Goal: Information Seeking & Learning: Learn about a topic

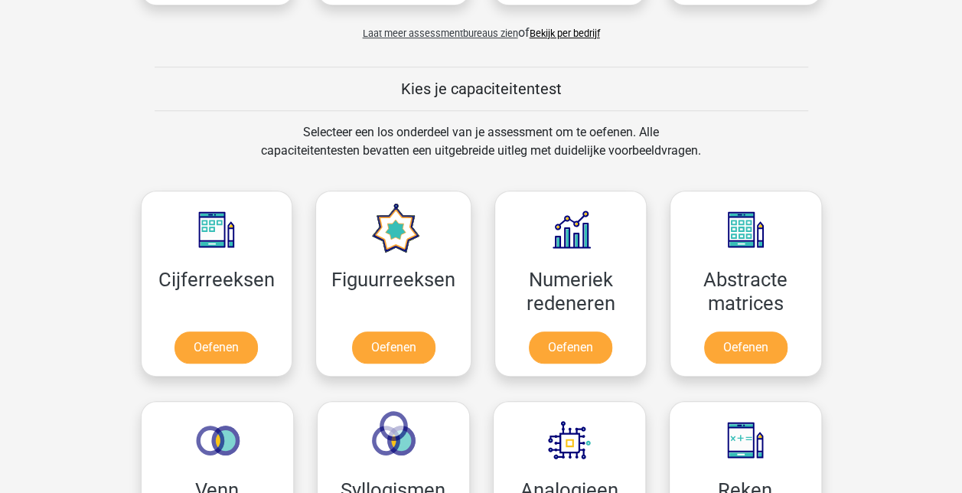
scroll to position [583, 0]
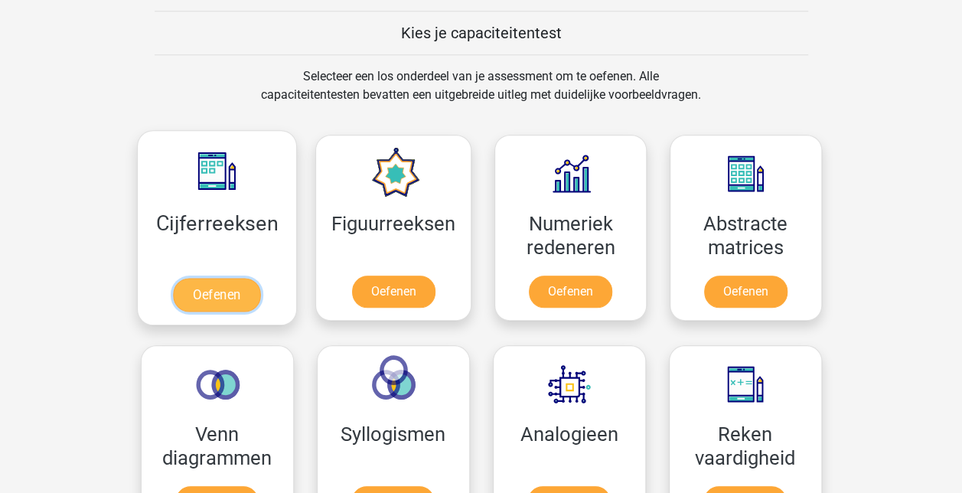
click at [230, 294] on link "Oefenen" at bounding box center [216, 295] width 87 height 34
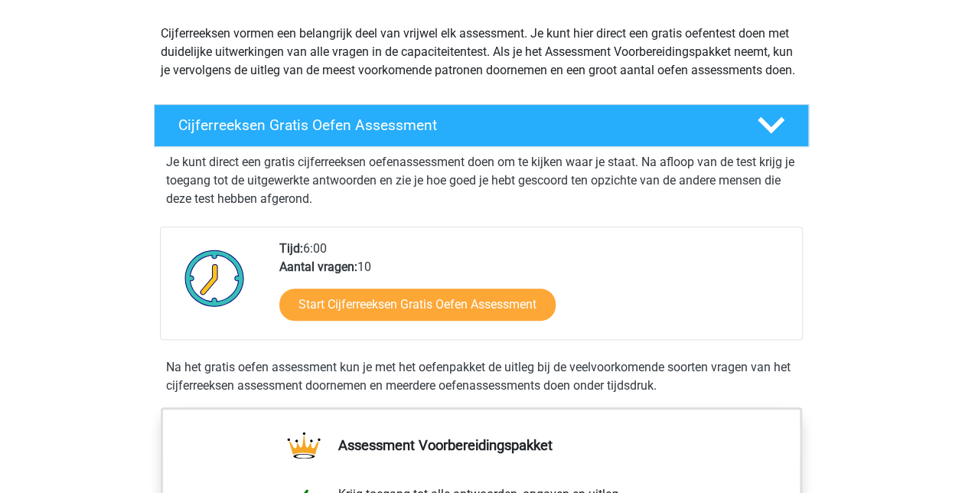
scroll to position [168, 0]
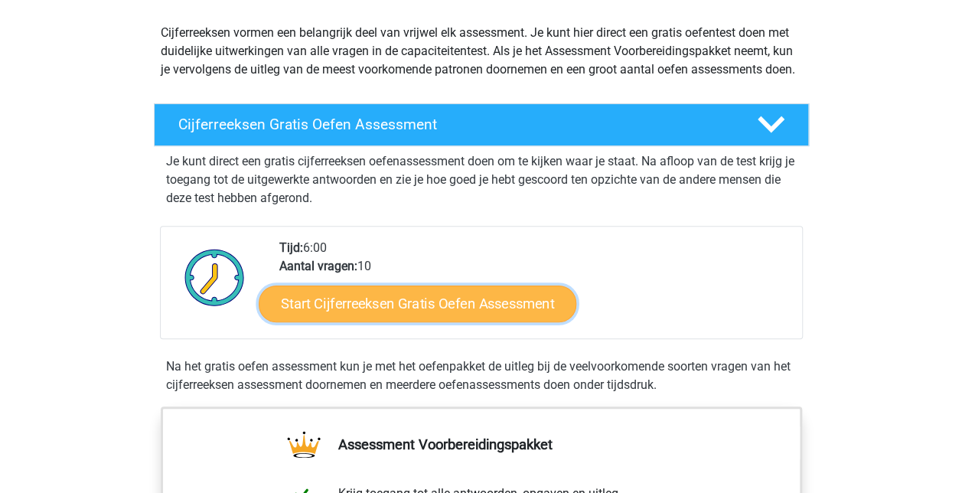
click at [442, 321] on link "Start Cijferreeksen Gratis Oefen Assessment" at bounding box center [417, 303] width 317 height 37
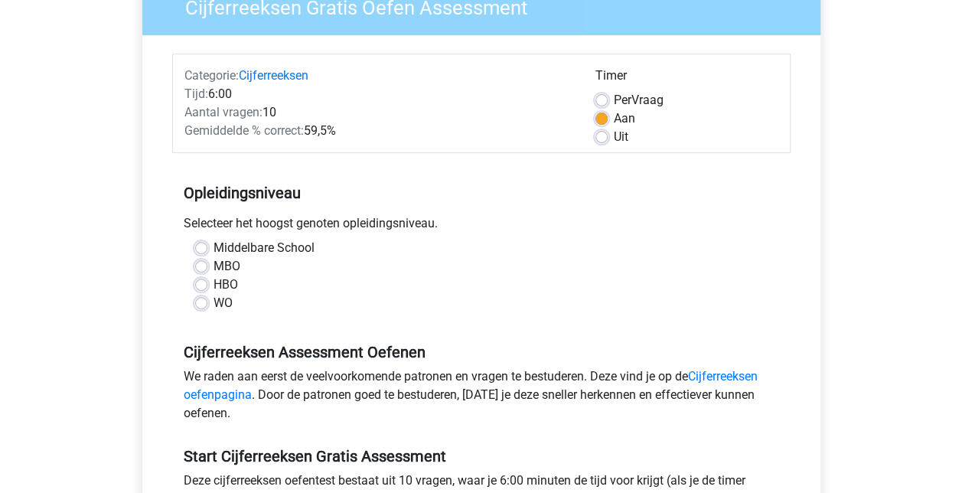
scroll to position [377, 0]
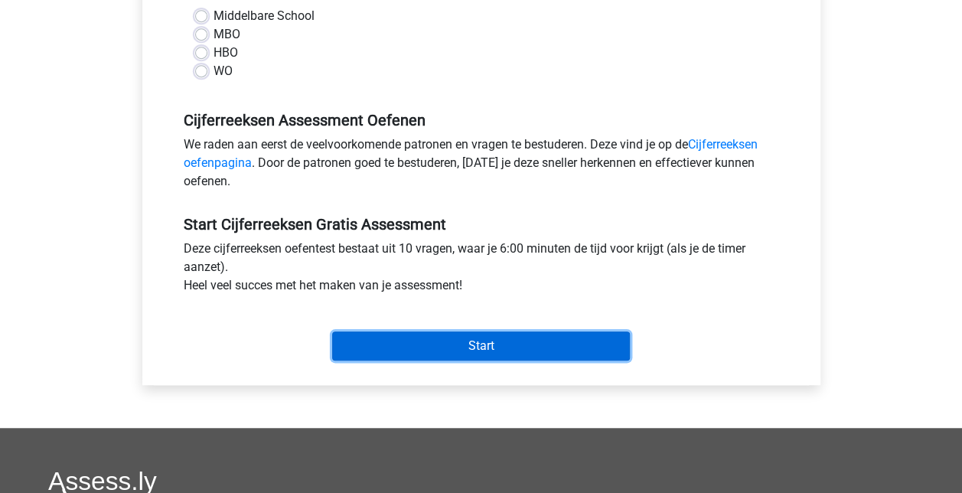
click at [459, 342] on input "Start" at bounding box center [481, 345] width 298 height 29
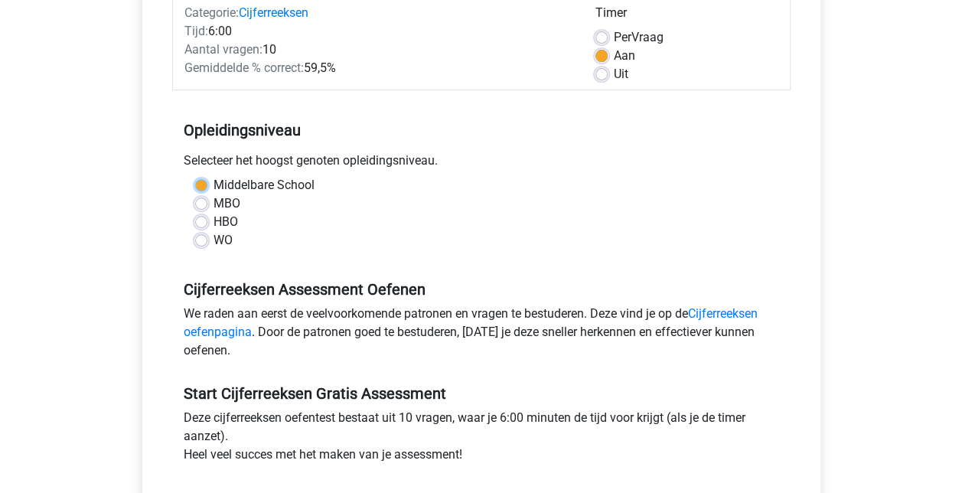
scroll to position [206, 0]
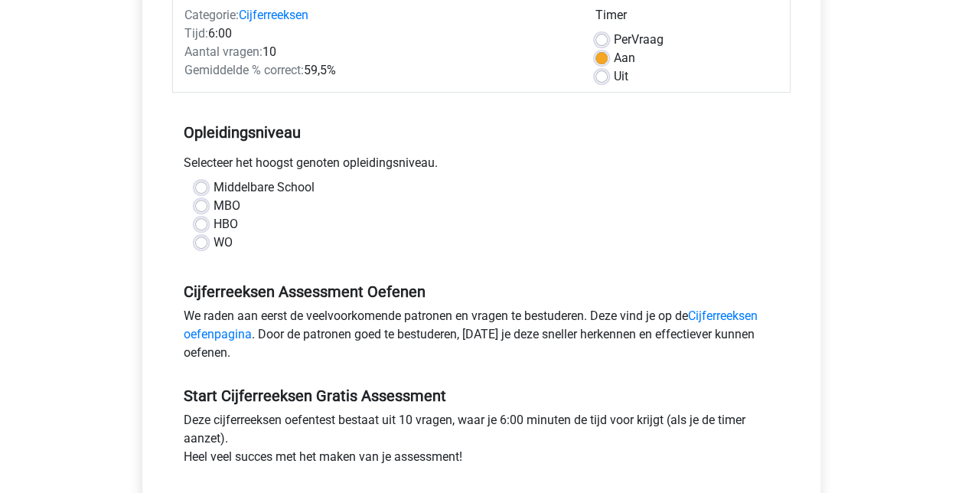
click at [407, 190] on div "Middelbare School" at bounding box center [481, 187] width 572 height 18
click at [213, 223] on label "HBO" at bounding box center [225, 224] width 24 height 18
click at [199, 223] on input "HBO" at bounding box center [201, 222] width 12 height 15
radio input "true"
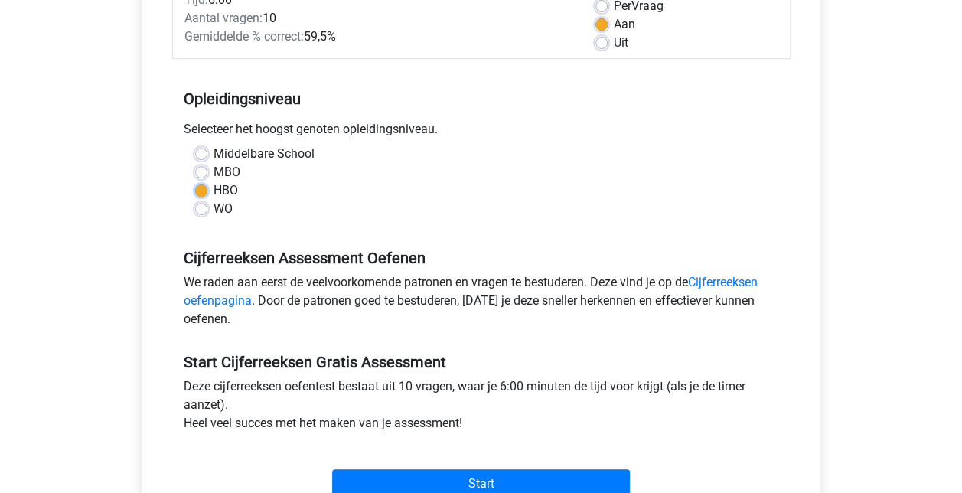
scroll to position [237, 0]
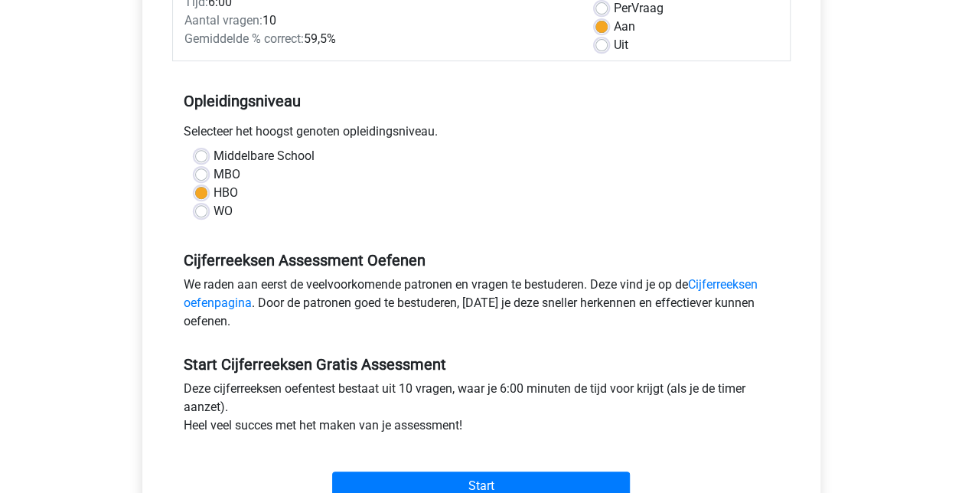
click at [213, 173] on label "MBO" at bounding box center [226, 174] width 27 height 18
click at [200, 173] on input "MBO" at bounding box center [201, 172] width 12 height 15
radio input "true"
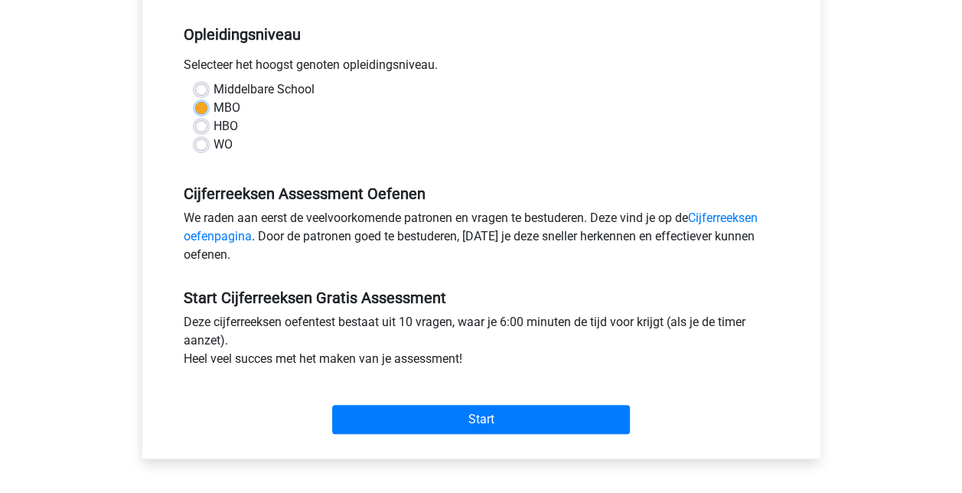
scroll to position [304, 0]
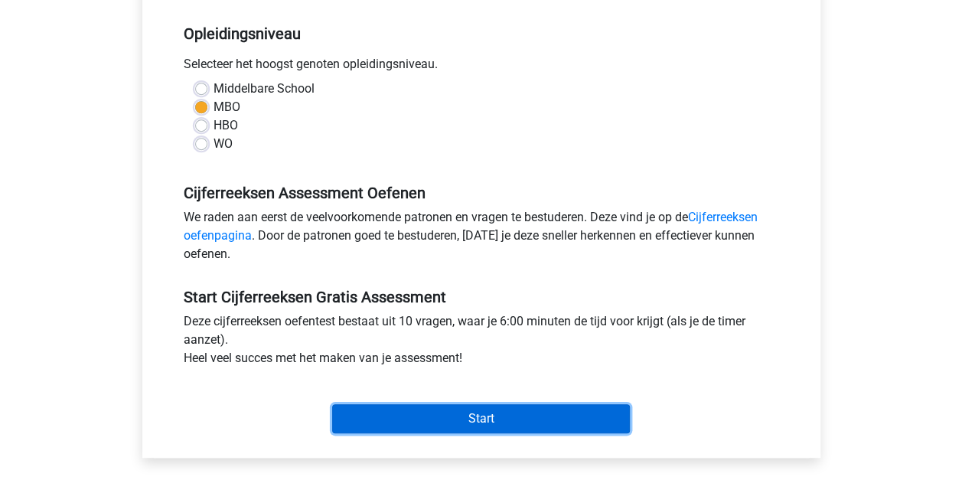
click at [477, 418] on input "Start" at bounding box center [481, 418] width 298 height 29
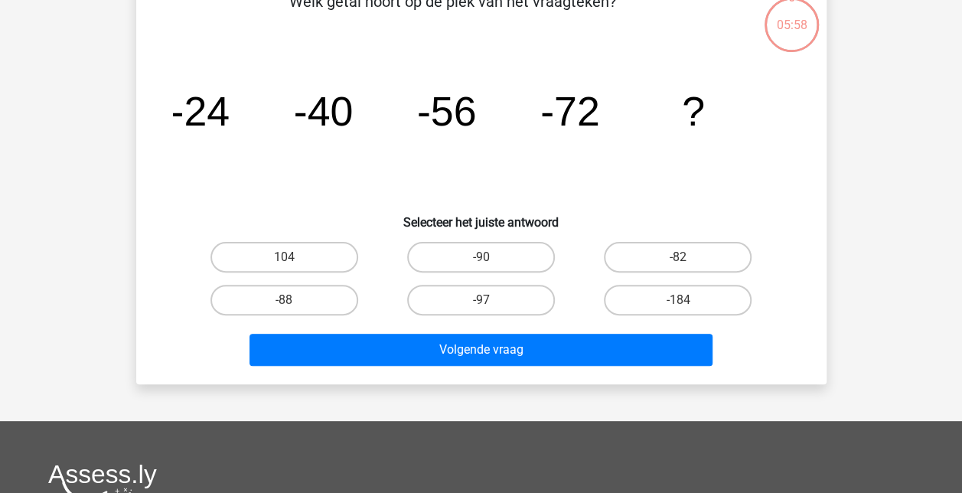
scroll to position [73, 0]
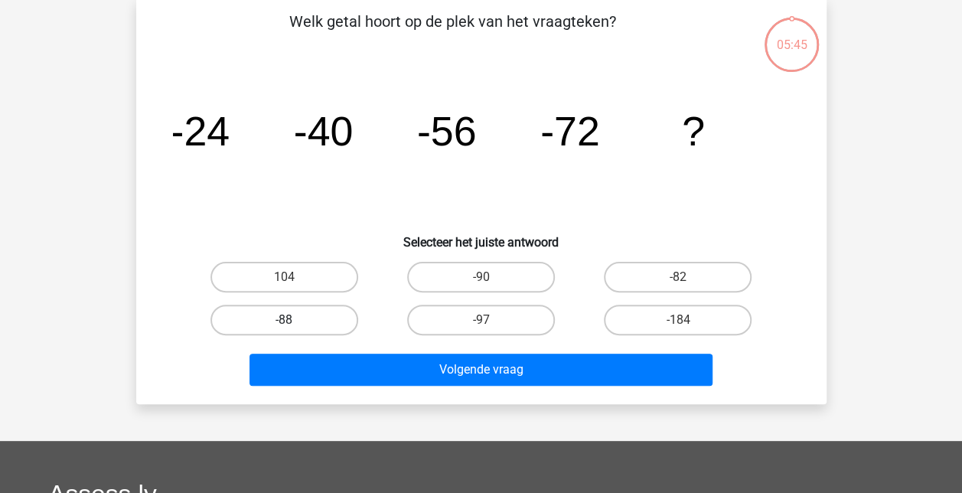
click at [278, 314] on label "-88" at bounding box center [284, 319] width 148 height 31
click at [284, 320] on input "-88" at bounding box center [289, 325] width 10 height 10
radio input "true"
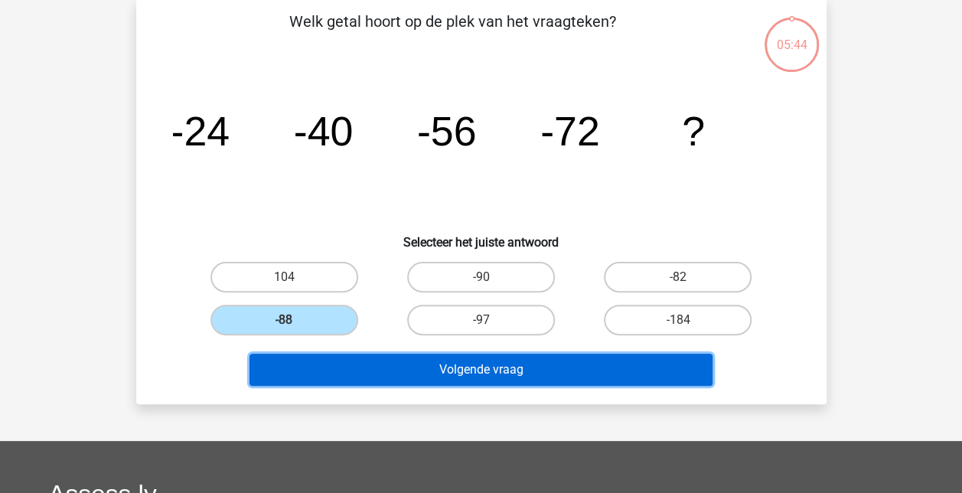
click at [430, 363] on button "Volgende vraag" at bounding box center [480, 369] width 463 height 32
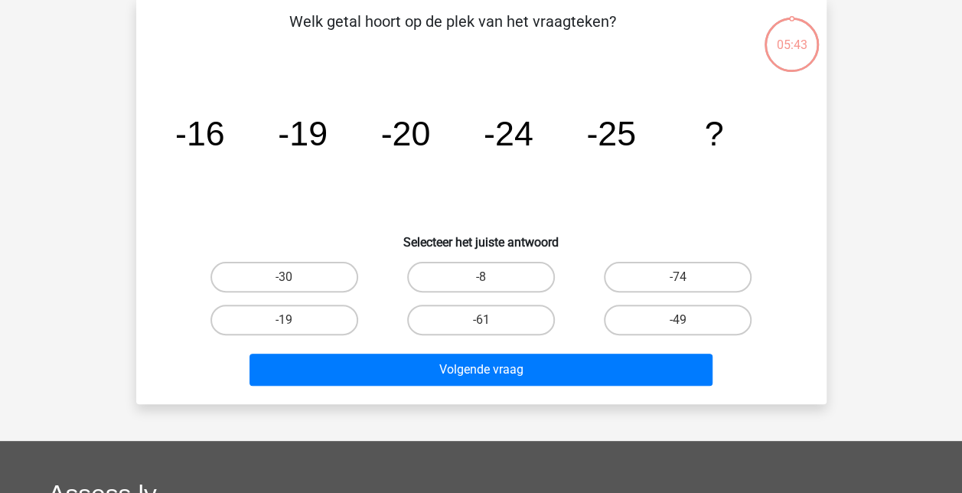
scroll to position [70, 0]
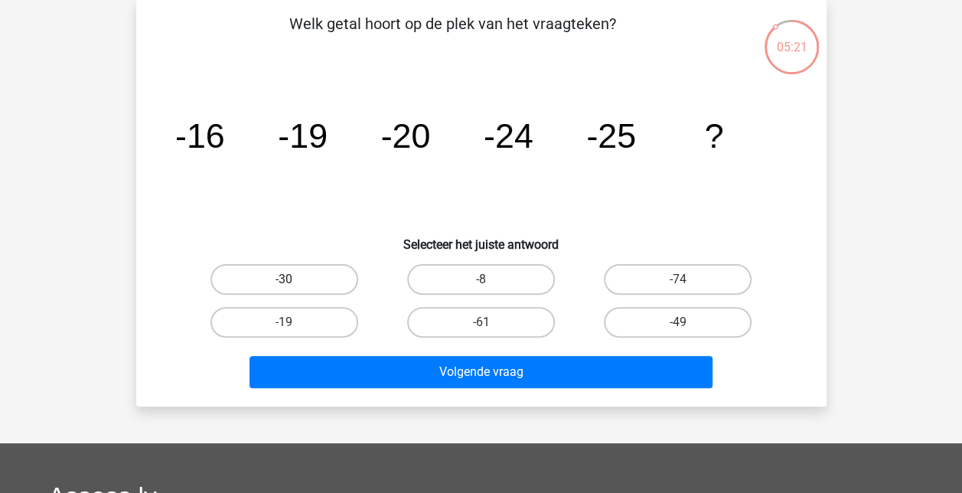
click at [291, 278] on label "-30" at bounding box center [284, 279] width 148 height 31
click at [291, 279] on input "-30" at bounding box center [289, 284] width 10 height 10
radio input "true"
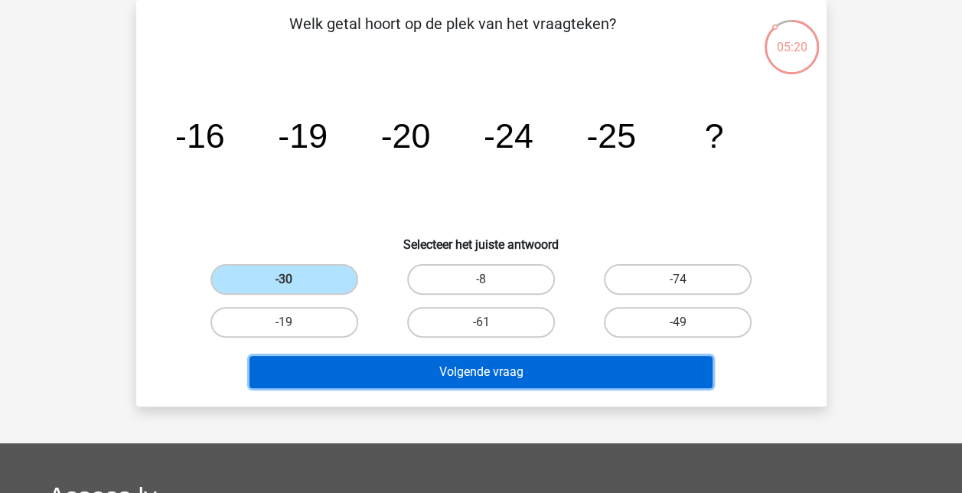
click at [418, 374] on button "Volgende vraag" at bounding box center [480, 372] width 463 height 32
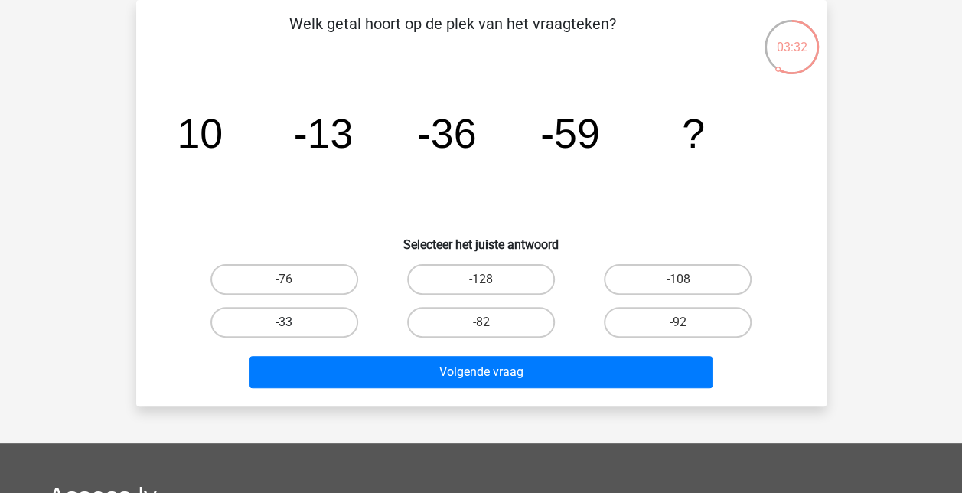
click at [243, 323] on label "-33" at bounding box center [284, 322] width 148 height 31
click at [284, 323] on input "-33" at bounding box center [289, 327] width 10 height 10
radio input "true"
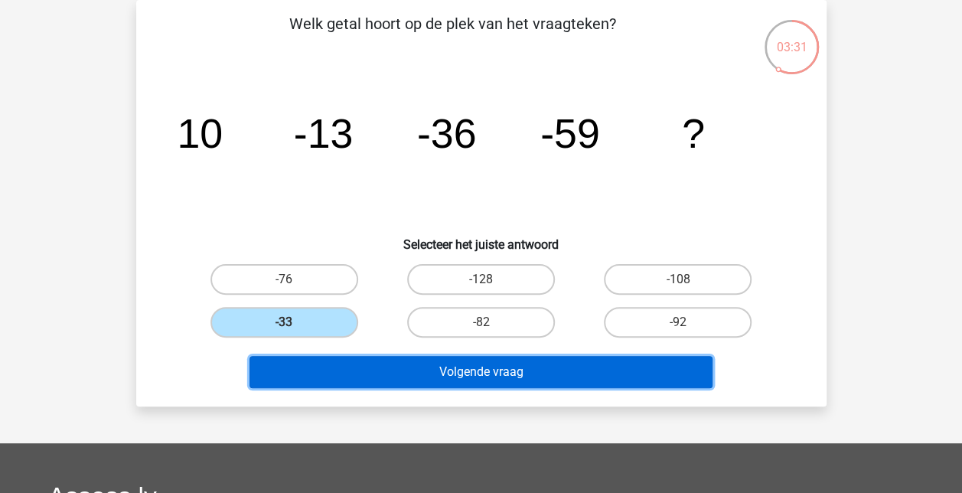
click at [402, 384] on button "Volgende vraag" at bounding box center [480, 372] width 463 height 32
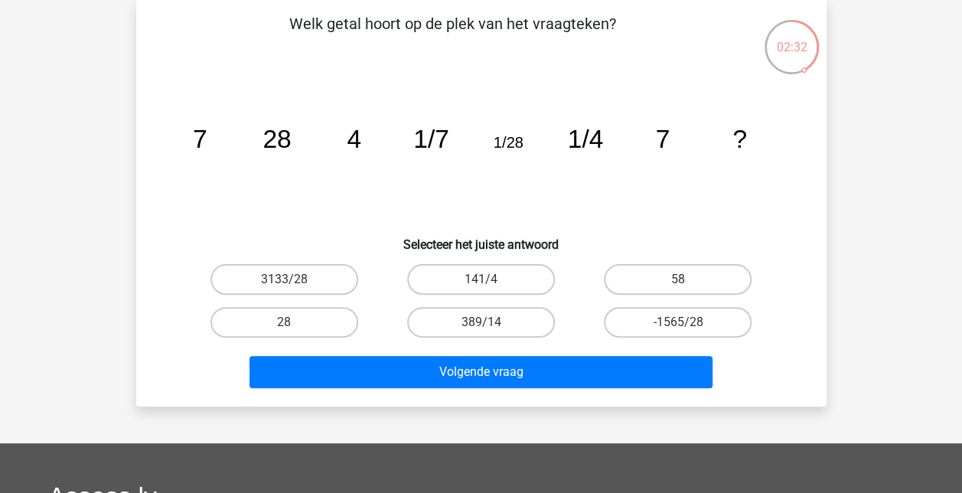
click at [353, 181] on icon "image/svg+xml 7 28 4 1/7 1/28 1/4 7 ?" at bounding box center [481, 147] width 617 height 155
click at [654, 288] on label "58" at bounding box center [678, 279] width 148 height 31
click at [678, 288] on input "58" at bounding box center [683, 284] width 10 height 10
radio input "true"
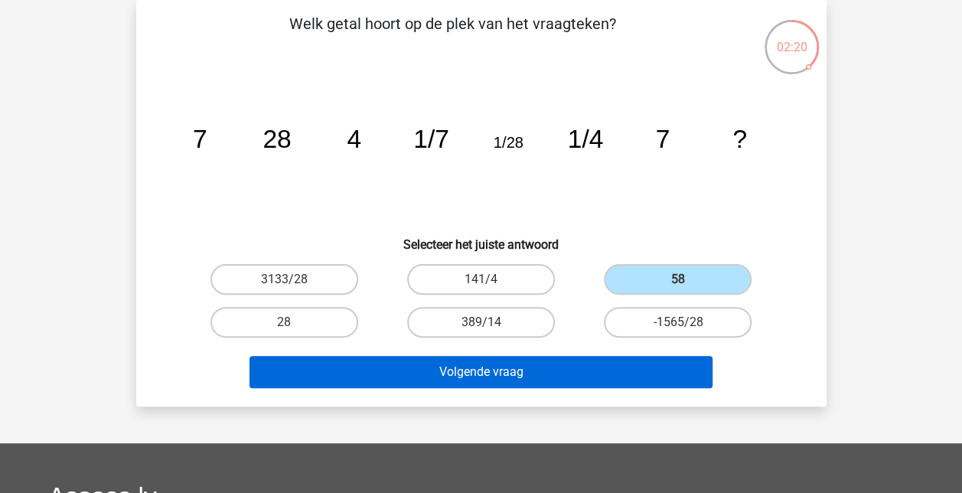
click at [552, 383] on button "Volgende vraag" at bounding box center [480, 372] width 463 height 32
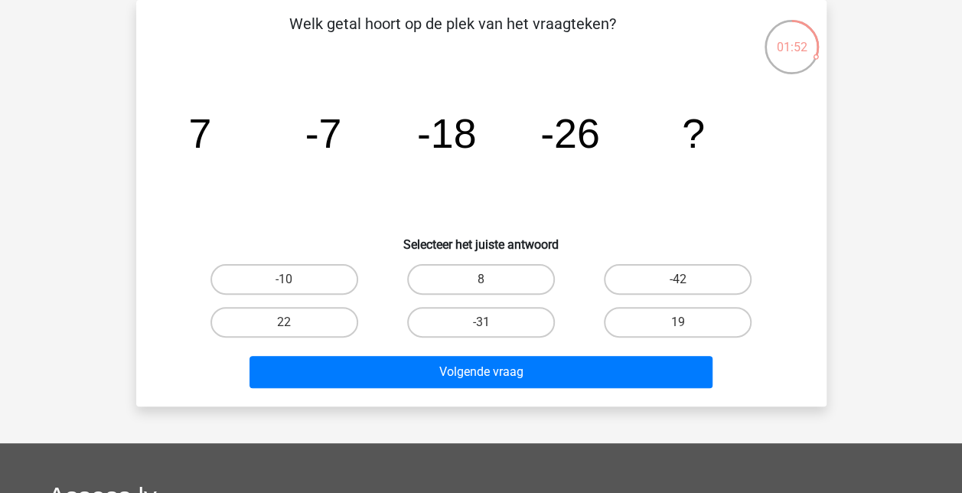
click at [654, 283] on label "-42" at bounding box center [678, 279] width 148 height 31
click at [678, 283] on input "-42" at bounding box center [683, 284] width 10 height 10
radio input "true"
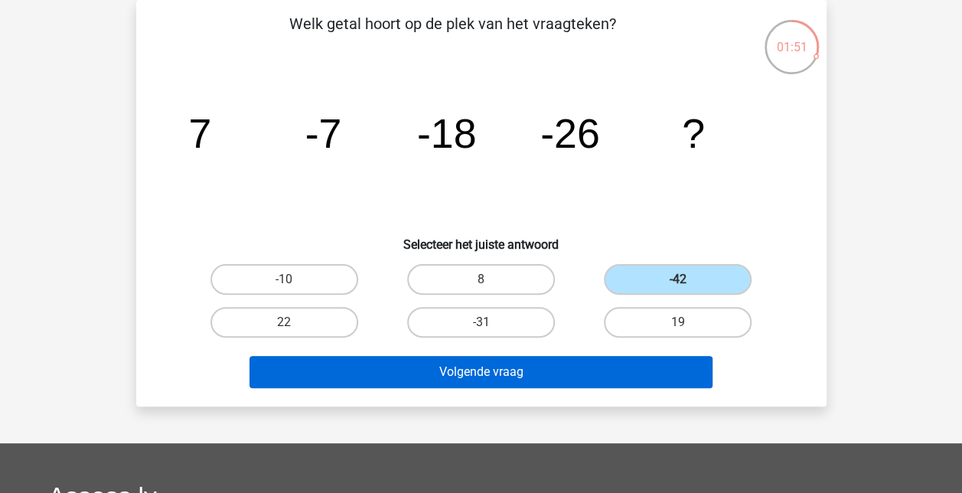
click at [499, 372] on button "Volgende vraag" at bounding box center [480, 372] width 463 height 32
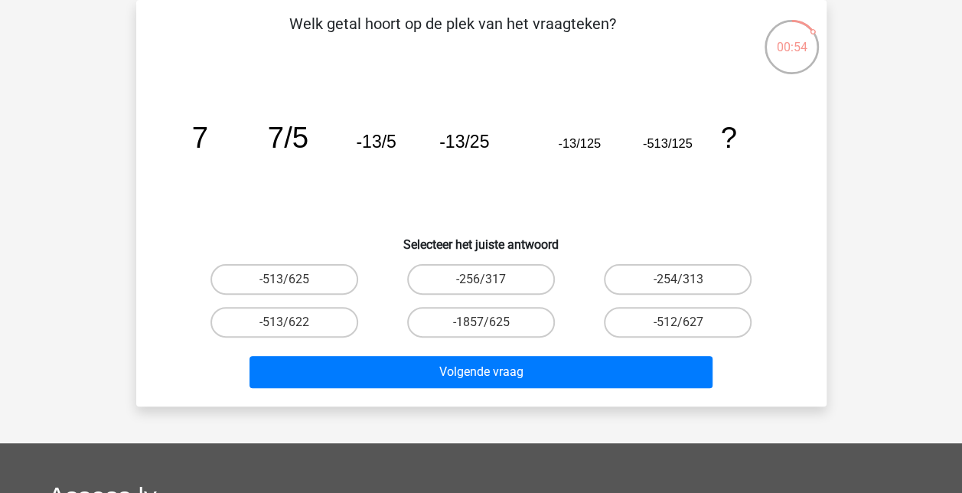
click at [252, 283] on label "-513/625" at bounding box center [284, 279] width 148 height 31
click at [284, 283] on input "-513/625" at bounding box center [289, 284] width 10 height 10
radio input "true"
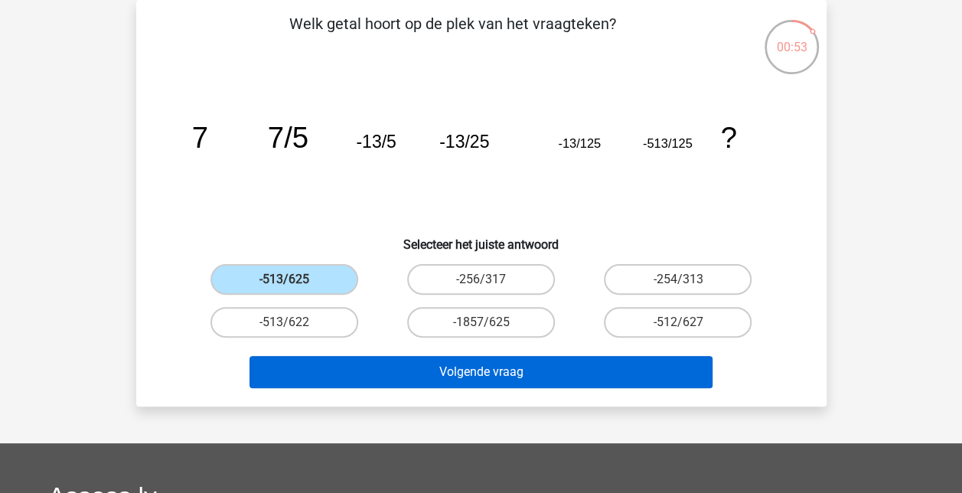
click at [356, 370] on button "Volgende vraag" at bounding box center [480, 372] width 463 height 32
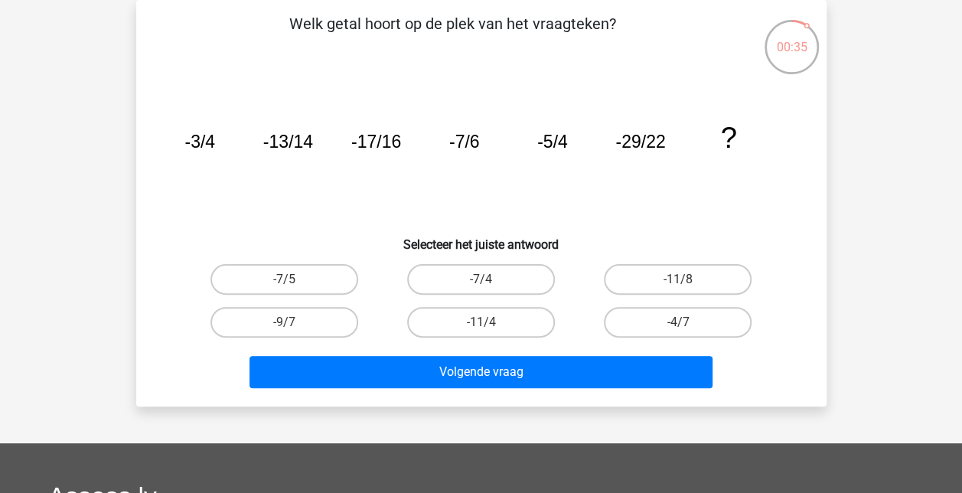
click at [266, 287] on label "-7/5" at bounding box center [284, 279] width 148 height 31
click at [284, 287] on input "-7/5" at bounding box center [289, 284] width 10 height 10
radio input "true"
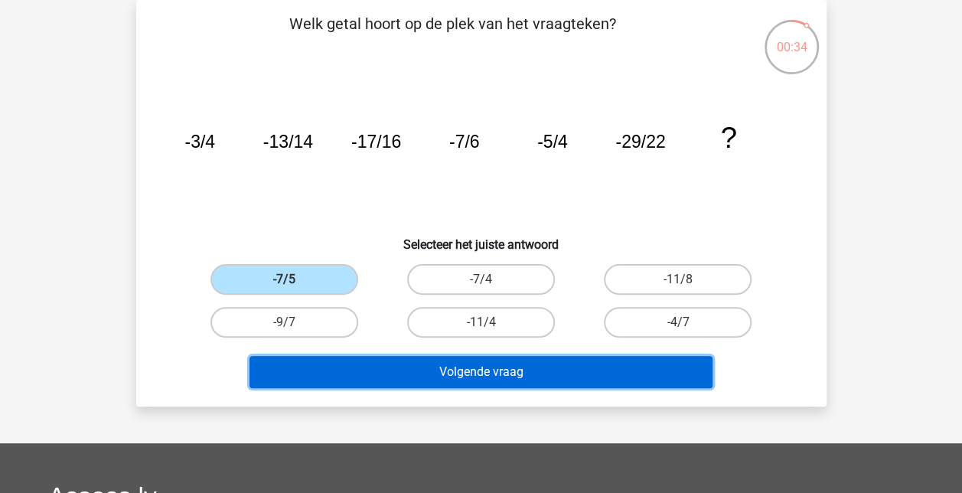
click at [362, 373] on button "Volgende vraag" at bounding box center [480, 372] width 463 height 32
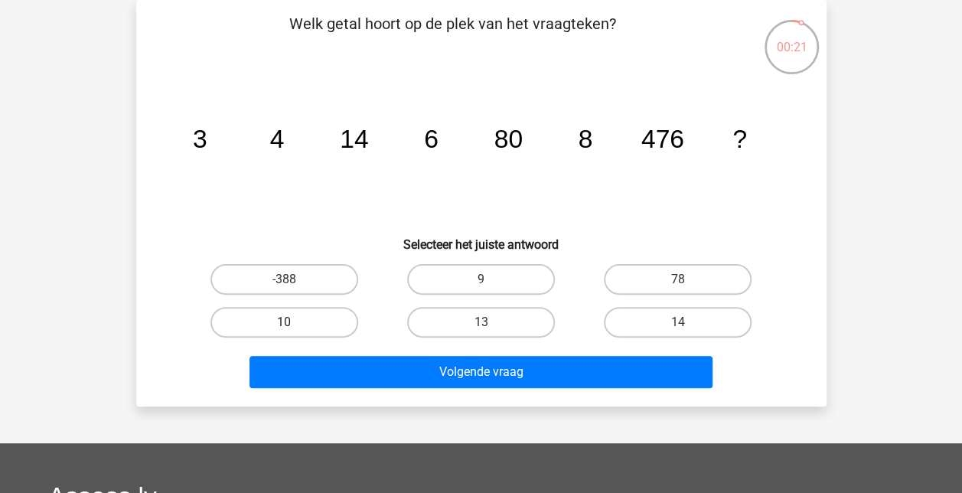
click at [253, 323] on label "10" at bounding box center [284, 322] width 148 height 31
click at [284, 323] on input "10" at bounding box center [289, 327] width 10 height 10
radio input "true"
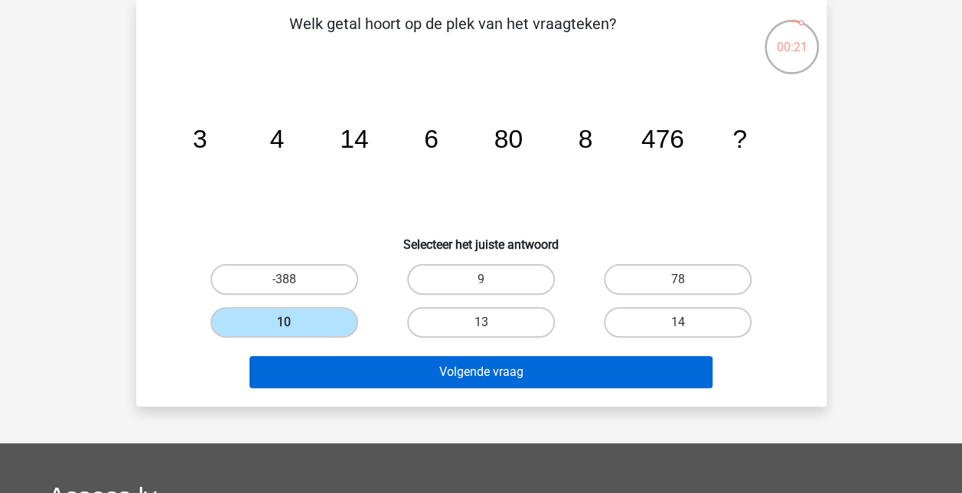
click at [407, 375] on button "Volgende vraag" at bounding box center [480, 372] width 463 height 32
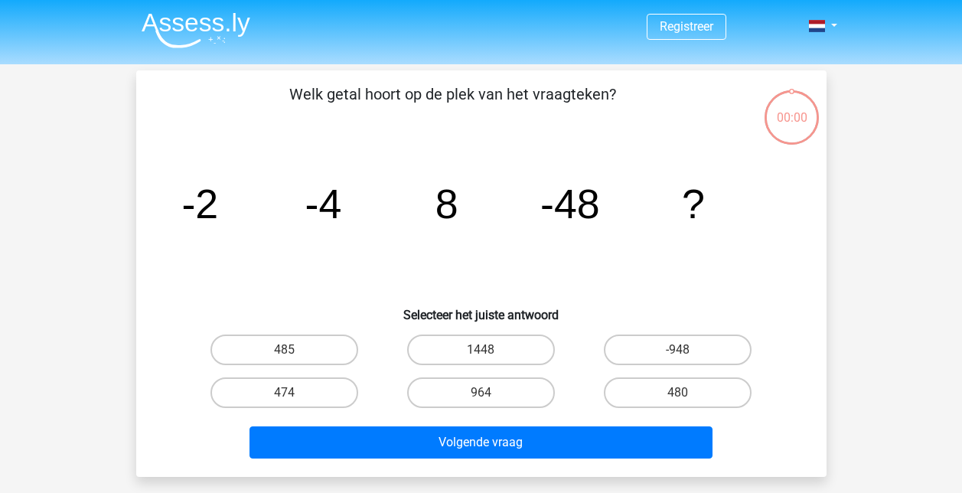
scroll to position [70, 0]
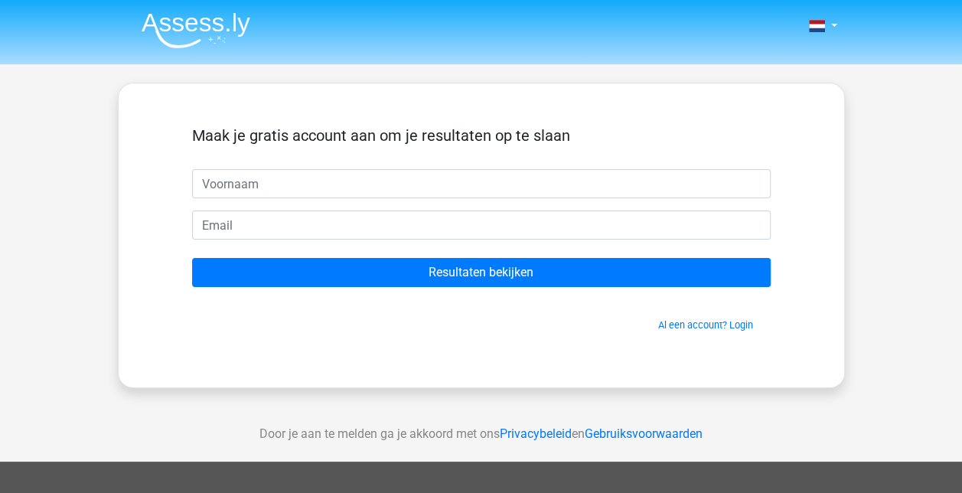
click at [575, 62] on header "Nederlands English" at bounding box center [481, 32] width 962 height 64
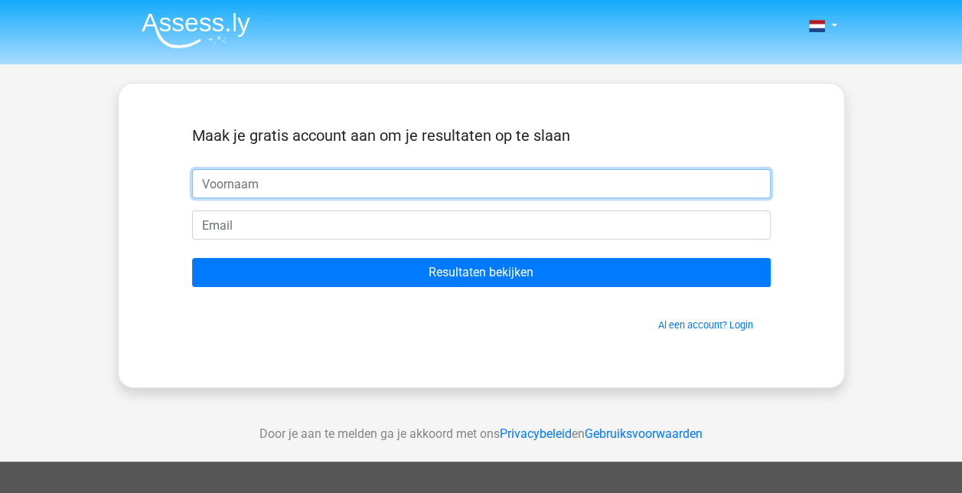
click at [428, 180] on input "text" at bounding box center [481, 183] width 578 height 29
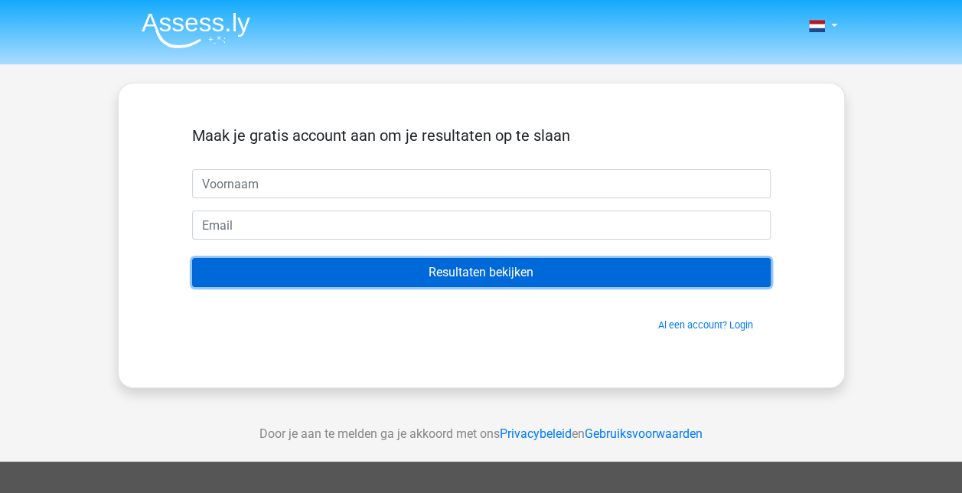
click at [485, 274] on input "Resultaten bekijken" at bounding box center [481, 272] width 578 height 29
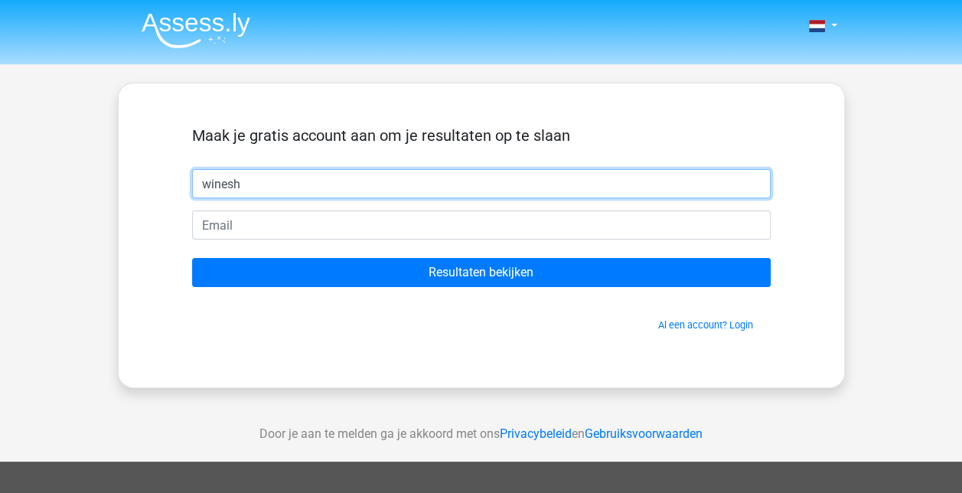
type input "winesh"
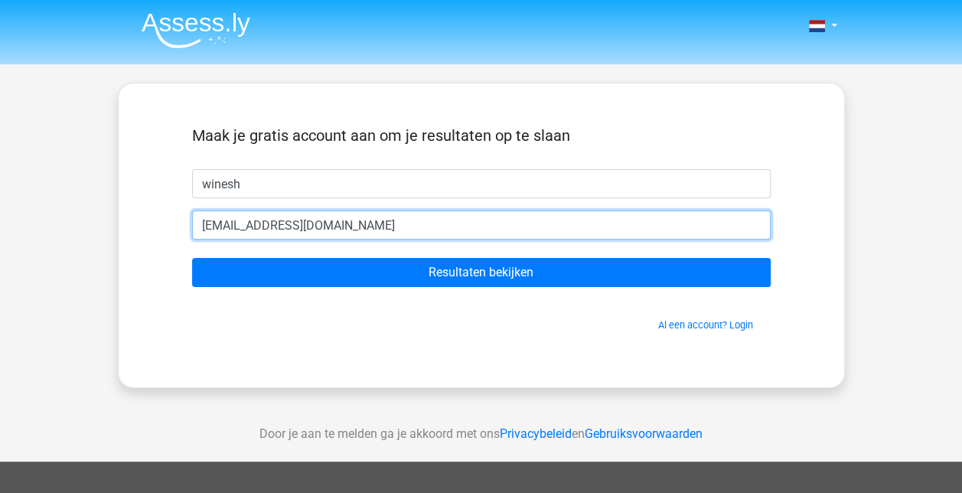
type input "[EMAIL_ADDRESS][DOMAIN_NAME]"
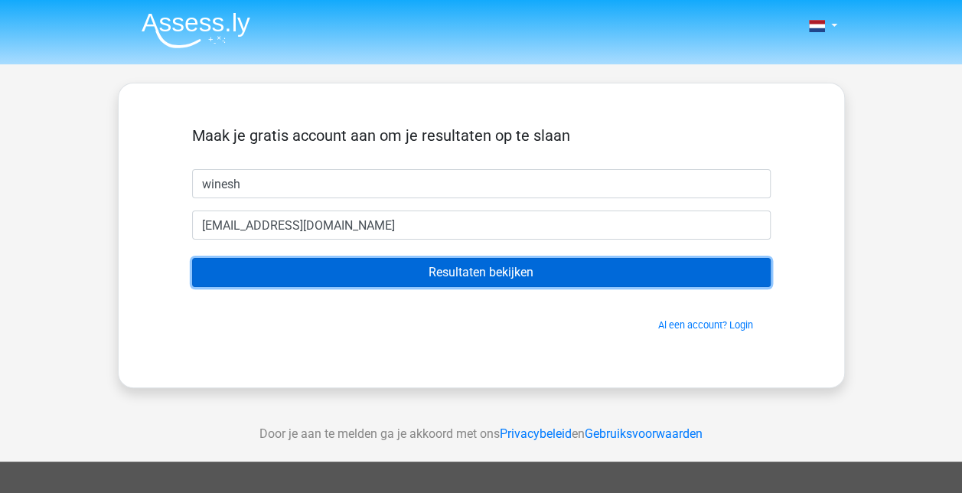
click at [367, 275] on input "Resultaten bekijken" at bounding box center [481, 272] width 578 height 29
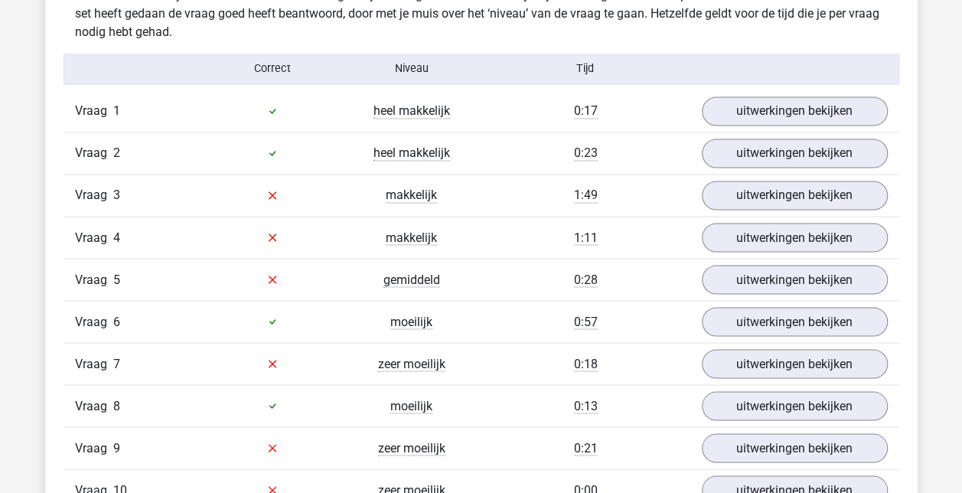
scroll to position [1230, 0]
click at [779, 194] on link "uitwerkingen bekijken" at bounding box center [793, 194] width 213 height 34
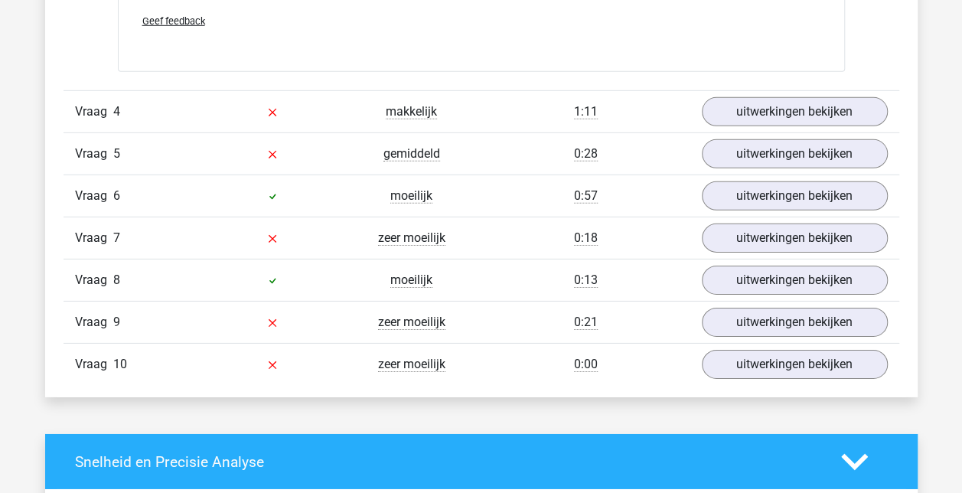
scroll to position [2299, 0]
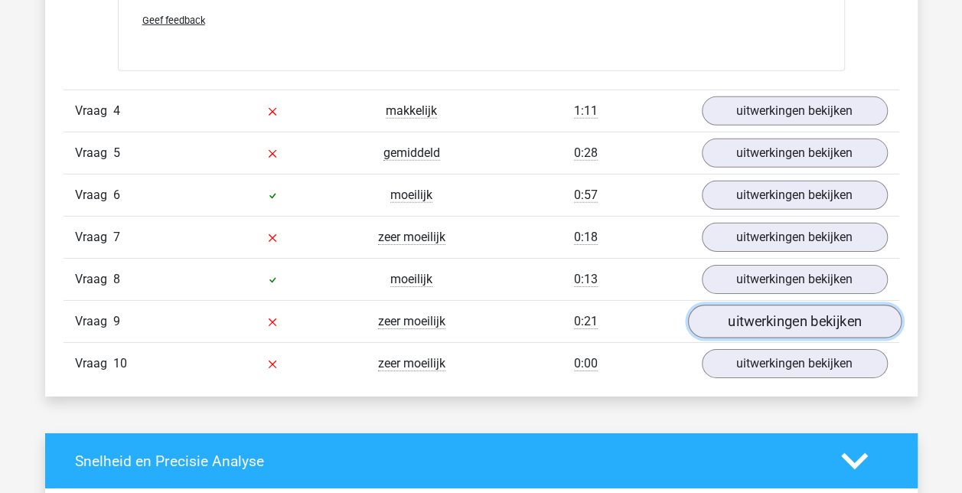
click at [716, 309] on link "uitwerkingen bekijken" at bounding box center [793, 322] width 213 height 34
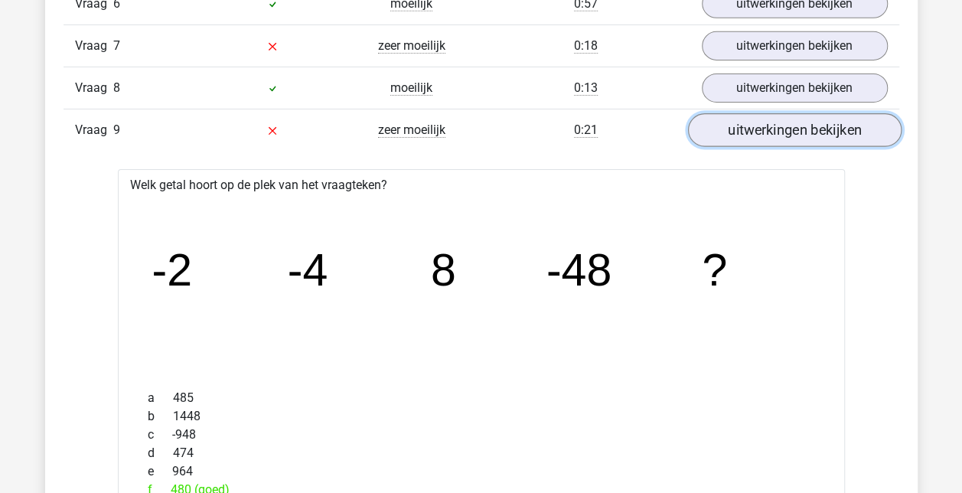
scroll to position [2492, 0]
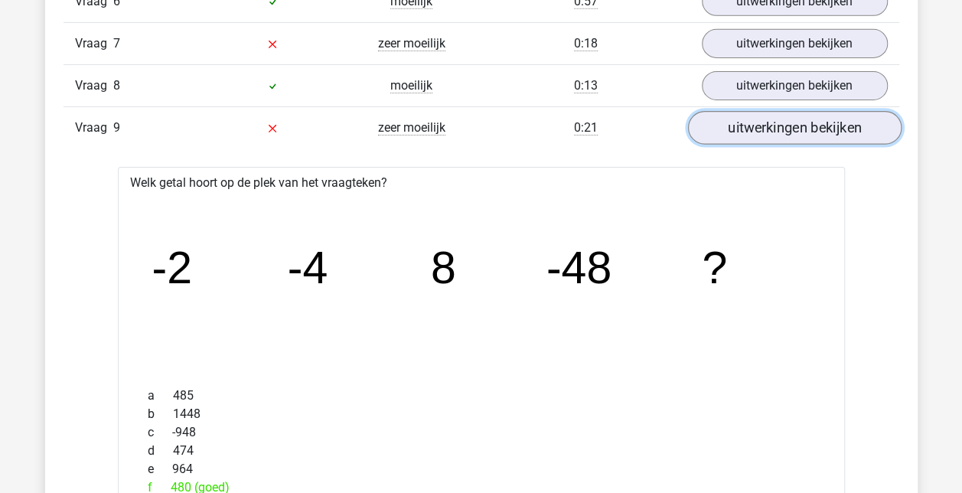
click at [783, 112] on link "uitwerkingen bekijken" at bounding box center [793, 129] width 213 height 34
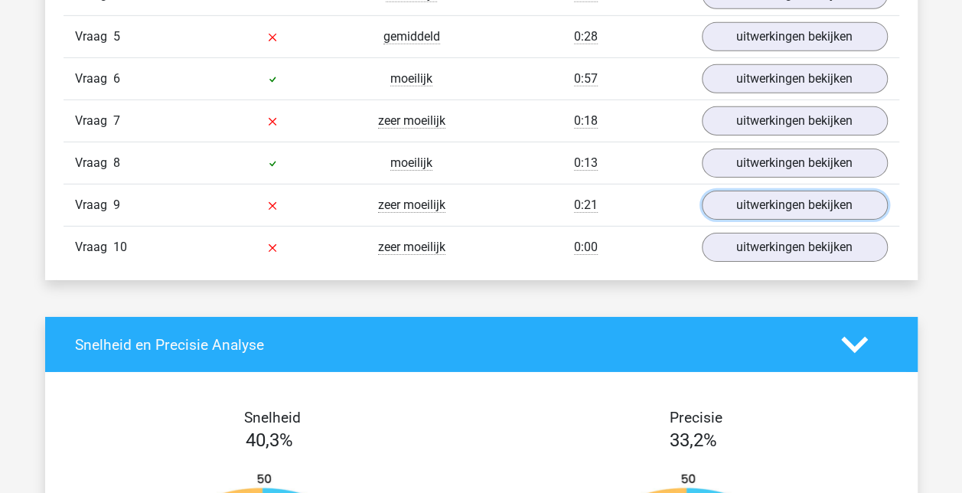
scroll to position [2414, 0]
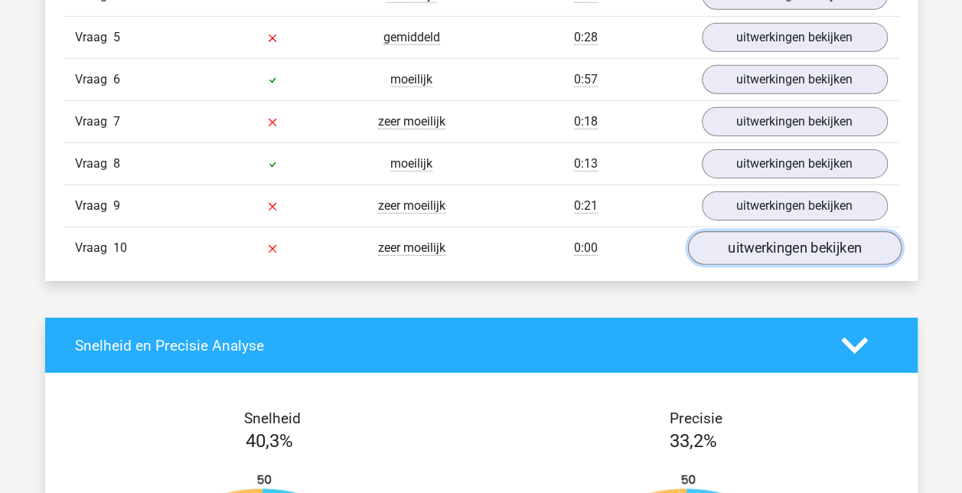
click at [754, 239] on link "uitwerkingen bekijken" at bounding box center [793, 249] width 213 height 34
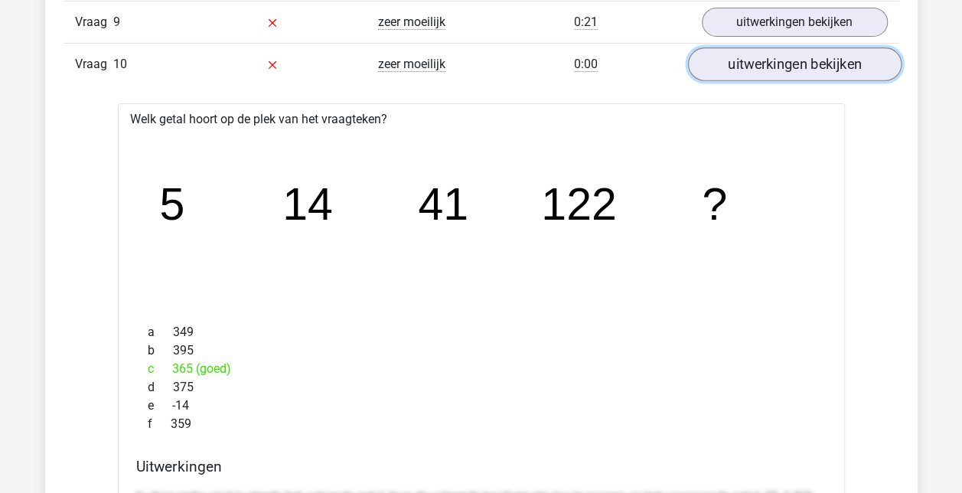
scroll to position [2600, 0]
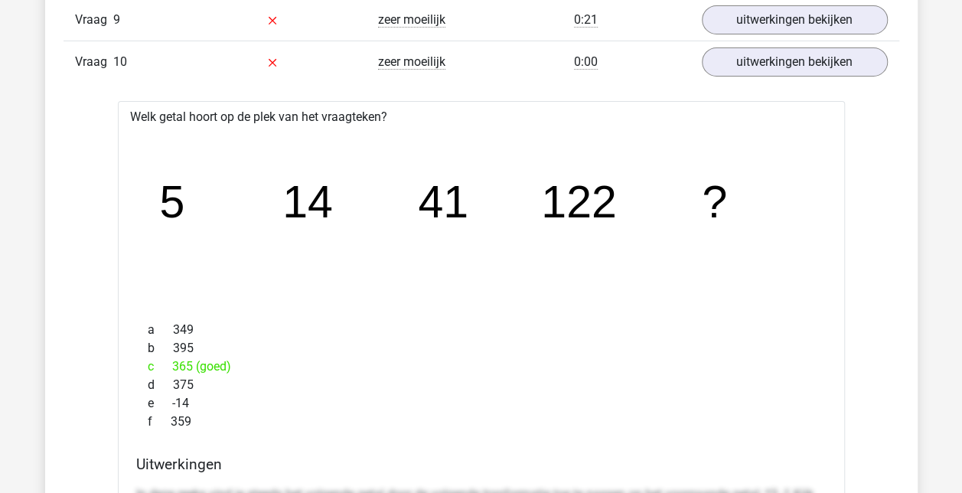
click at [523, 193] on icon "image/svg+xml 5 14 41 122 ?" at bounding box center [481, 217] width 678 height 170
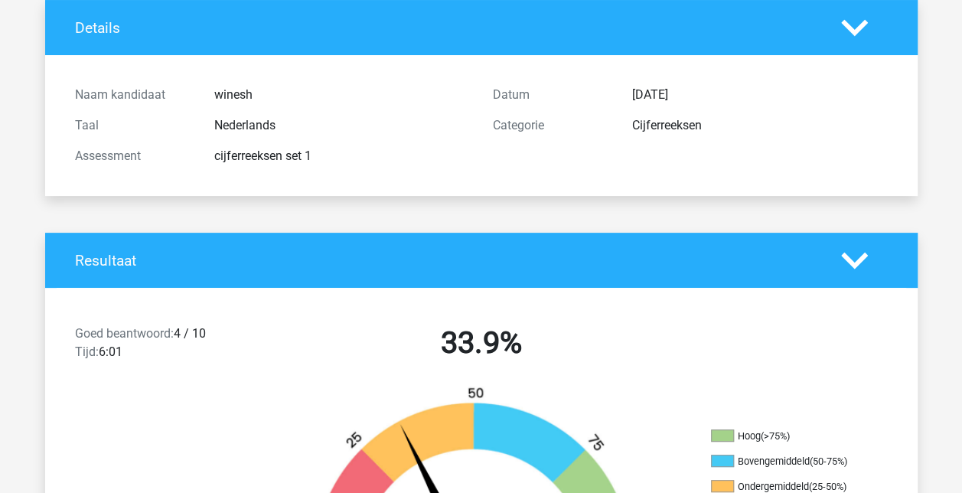
scroll to position [0, 0]
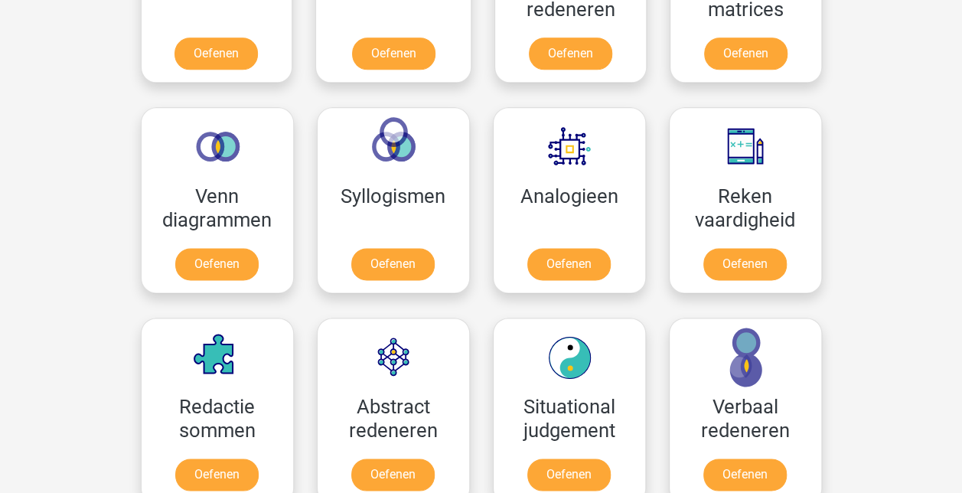
scroll to position [925, 0]
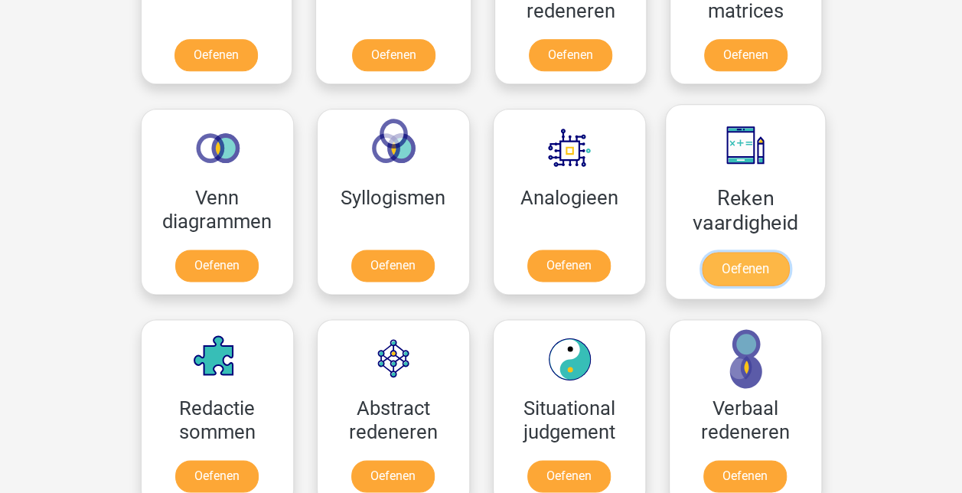
click at [730, 260] on link "Oefenen" at bounding box center [744, 269] width 87 height 34
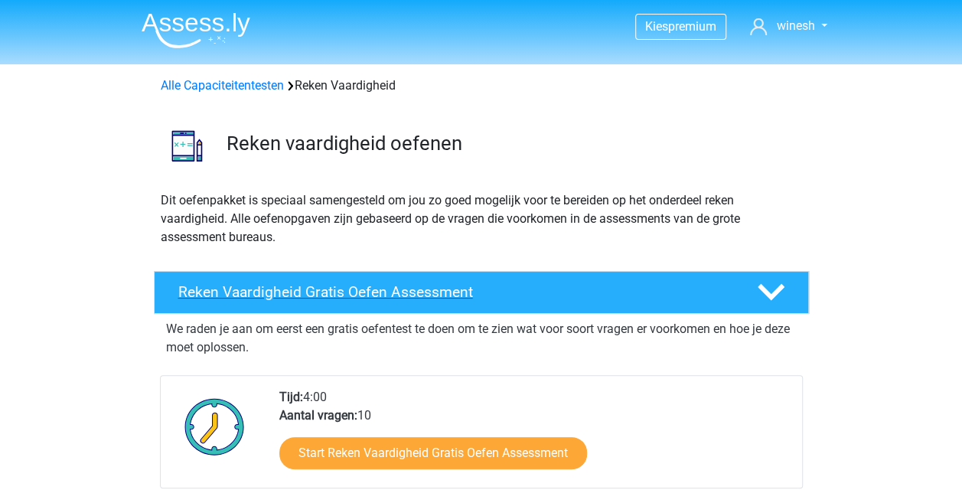
click at [330, 288] on h4 "Reken Vaardigheid Gratis Oefen Assessment" at bounding box center [455, 292] width 554 height 18
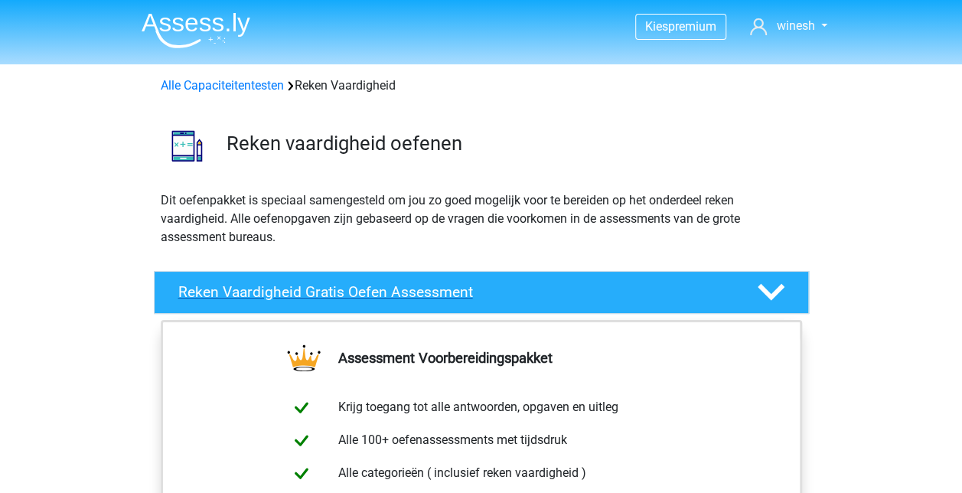
click at [330, 288] on h4 "Reken Vaardigheid Gratis Oefen Assessment" at bounding box center [455, 292] width 554 height 18
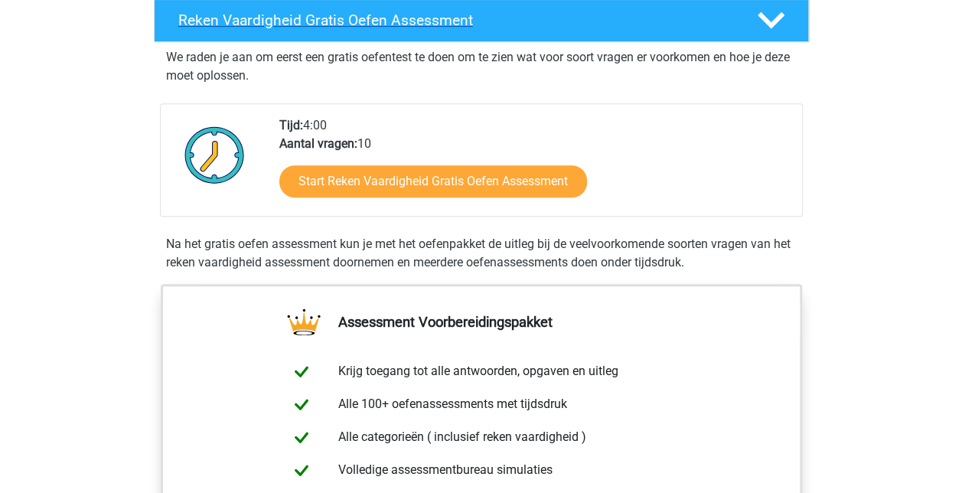
scroll to position [272, 0]
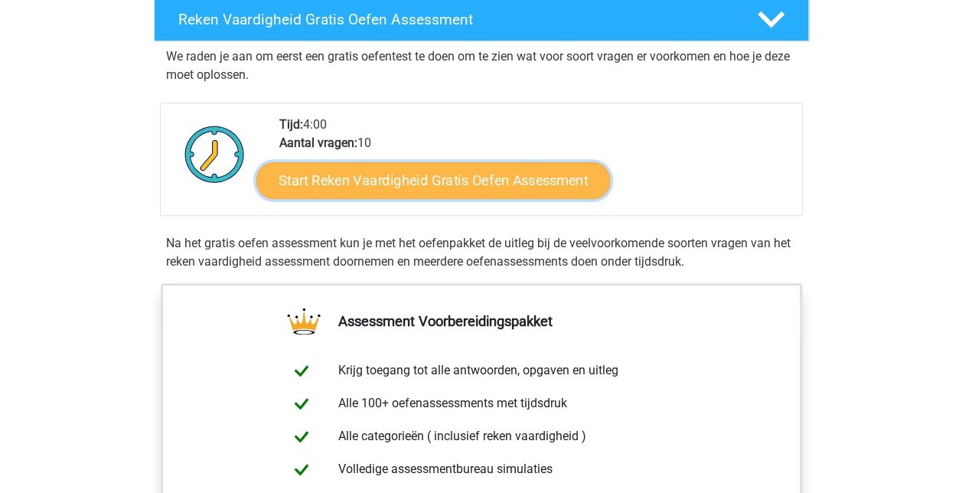
click at [373, 173] on link "Start Reken Vaardigheid Gratis Oefen Assessment" at bounding box center [432, 179] width 353 height 37
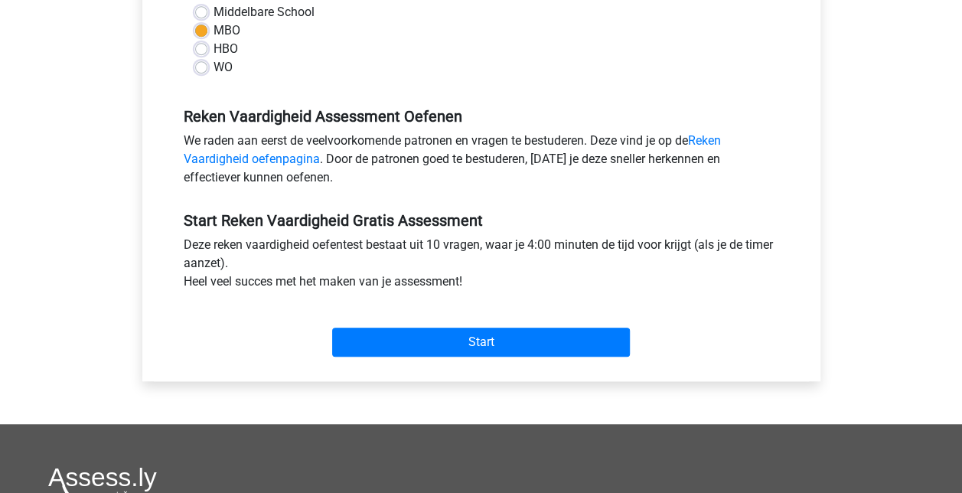
scroll to position [392, 0]
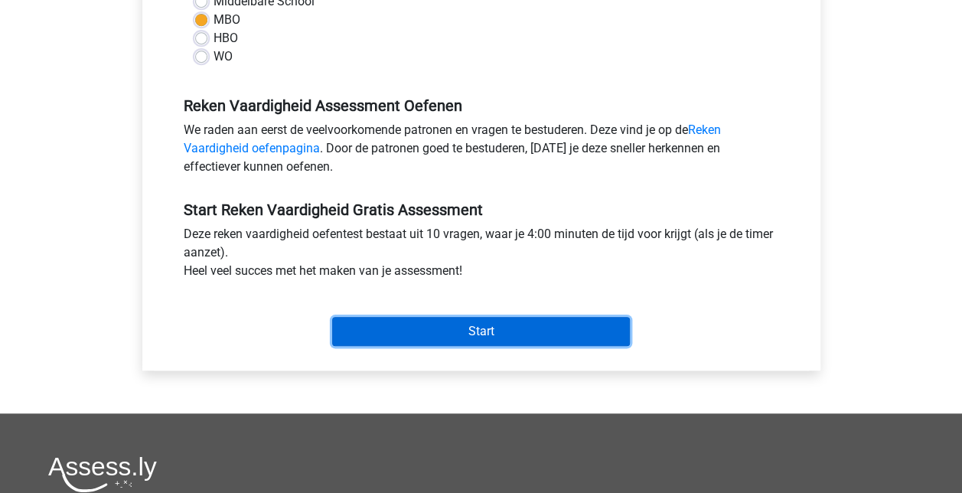
click at [514, 329] on input "Start" at bounding box center [481, 331] width 298 height 29
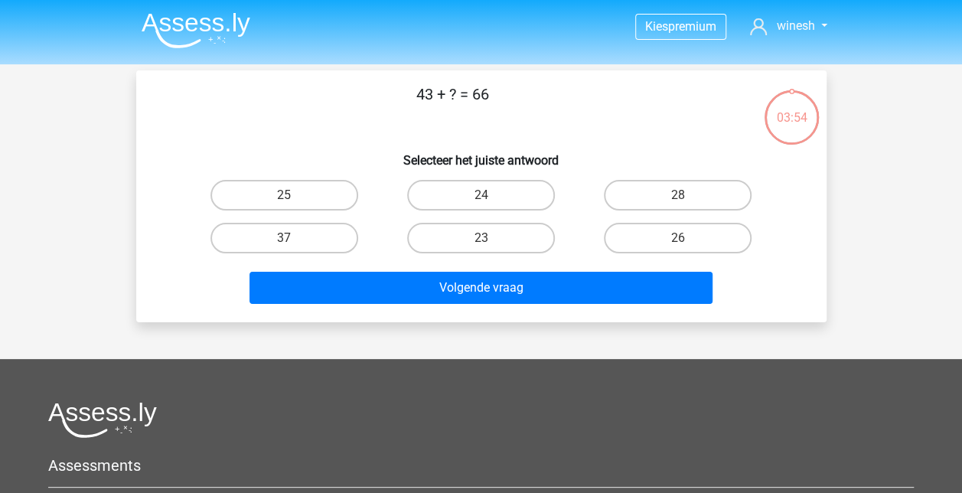
click at [488, 243] on input "23" at bounding box center [485, 243] width 10 height 10
radio input "true"
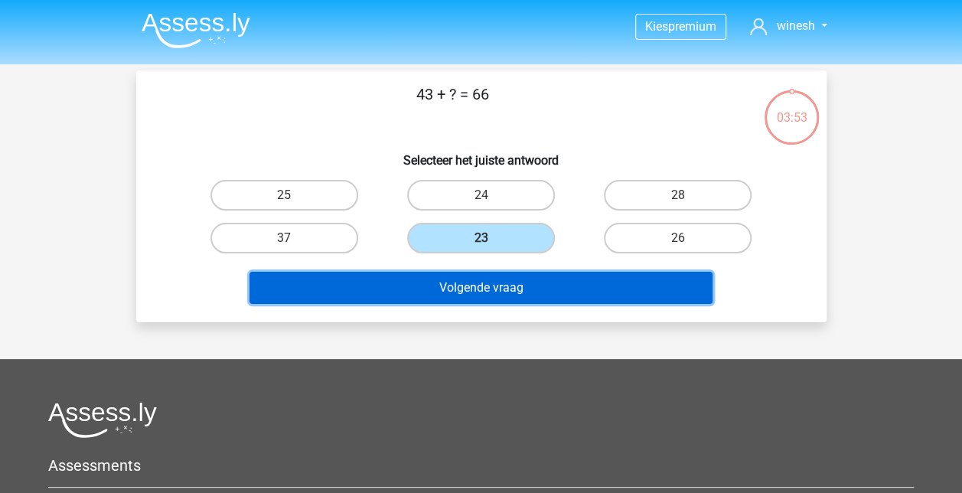
click at [357, 291] on button "Volgende vraag" at bounding box center [480, 288] width 463 height 32
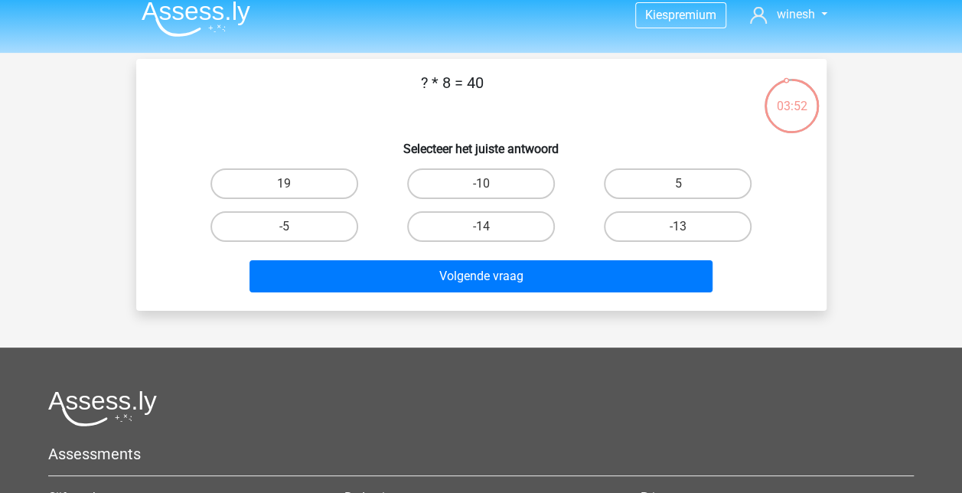
scroll to position [11, 0]
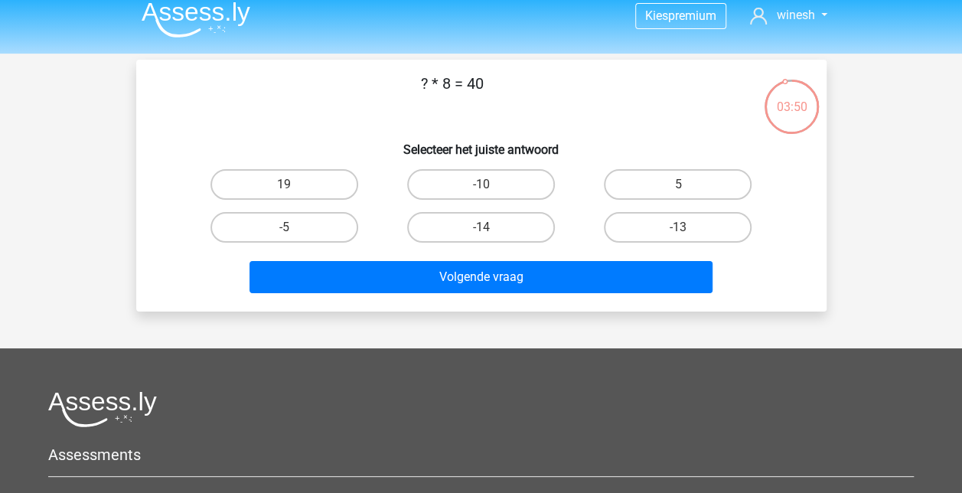
click at [655, 184] on label "5" at bounding box center [678, 184] width 148 height 31
click at [678, 184] on input "5" at bounding box center [683, 189] width 10 height 10
radio input "true"
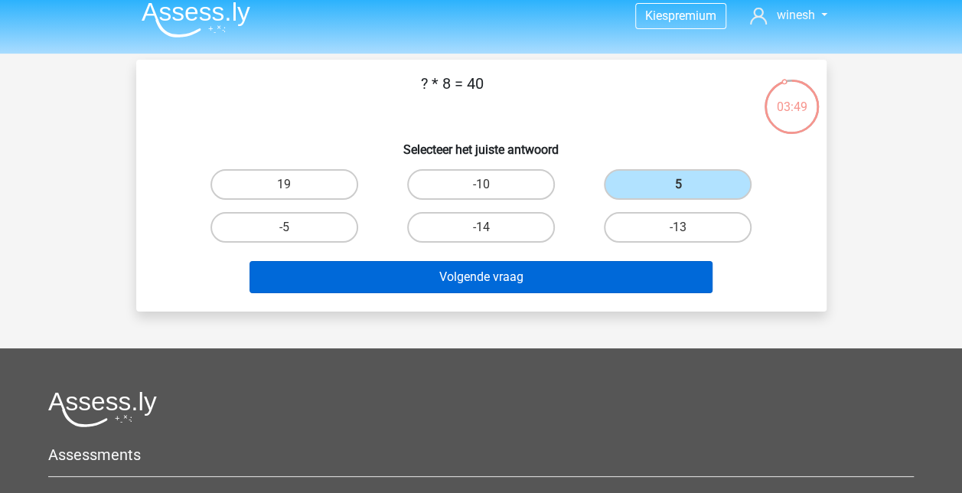
click at [427, 277] on button "Volgende vraag" at bounding box center [480, 277] width 463 height 32
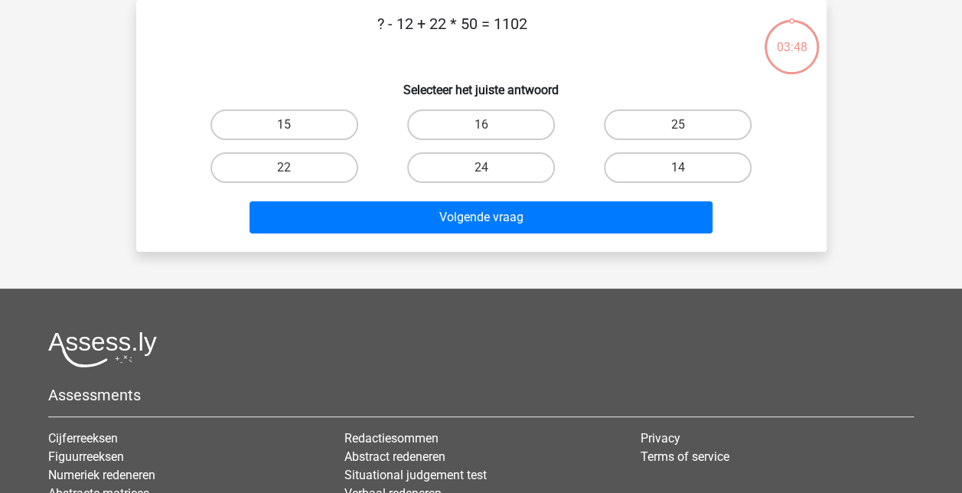
scroll to position [0, 0]
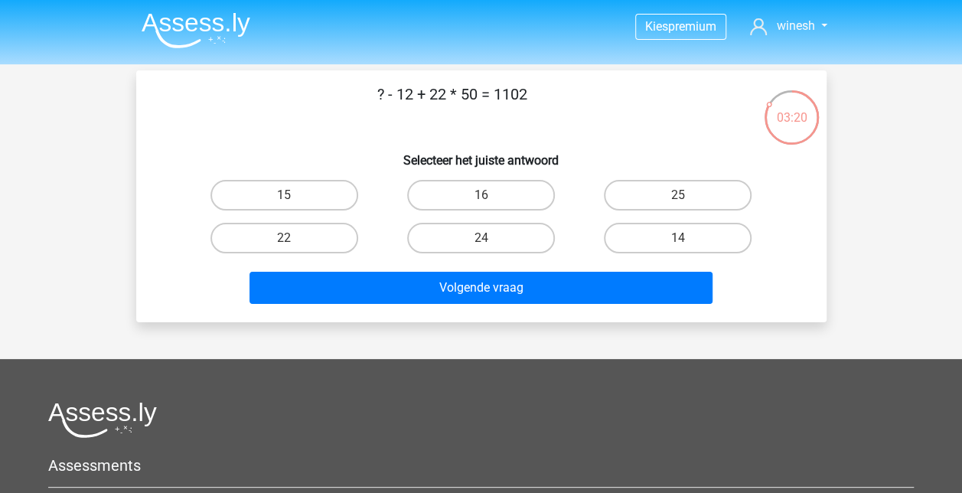
click at [279, 236] on label "22" at bounding box center [284, 238] width 148 height 31
click at [284, 238] on input "22" at bounding box center [289, 243] width 10 height 10
radio input "true"
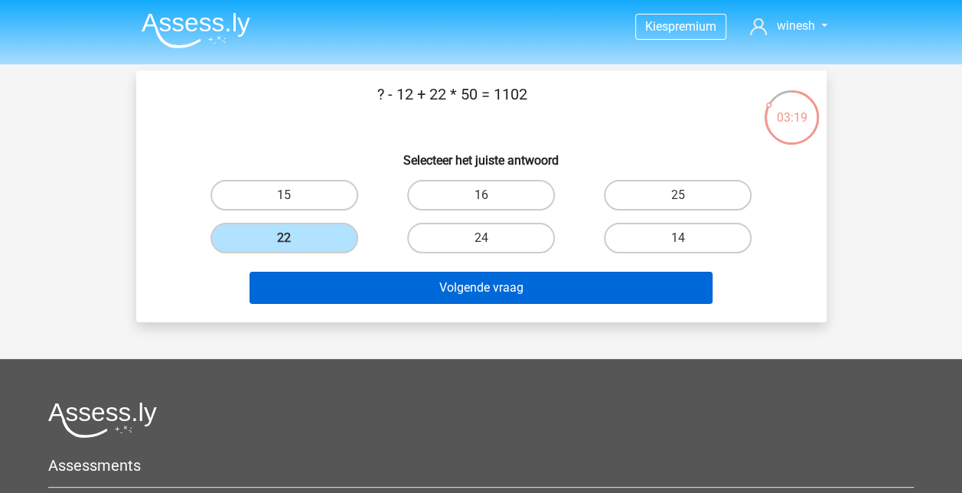
click at [360, 301] on button "Volgende vraag" at bounding box center [480, 288] width 463 height 32
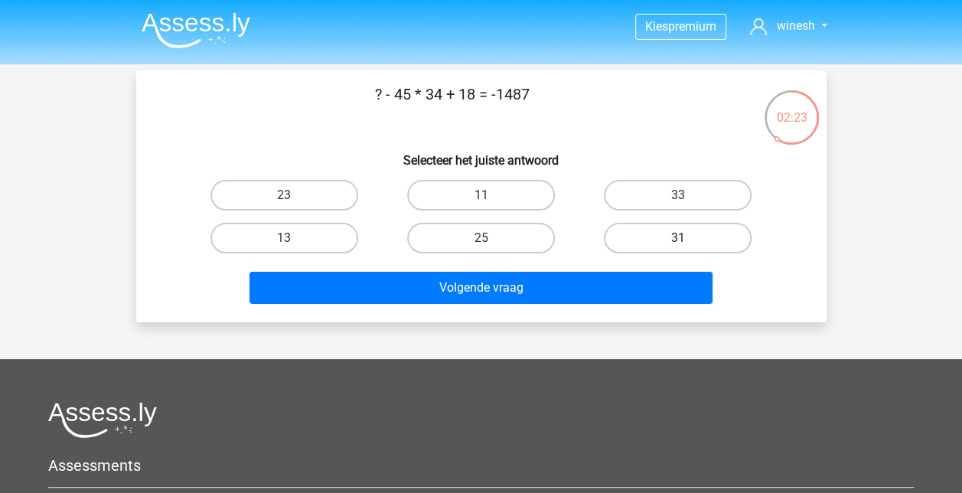
click at [650, 239] on label "31" at bounding box center [678, 238] width 148 height 31
click at [678, 239] on input "31" at bounding box center [683, 243] width 10 height 10
radio input "true"
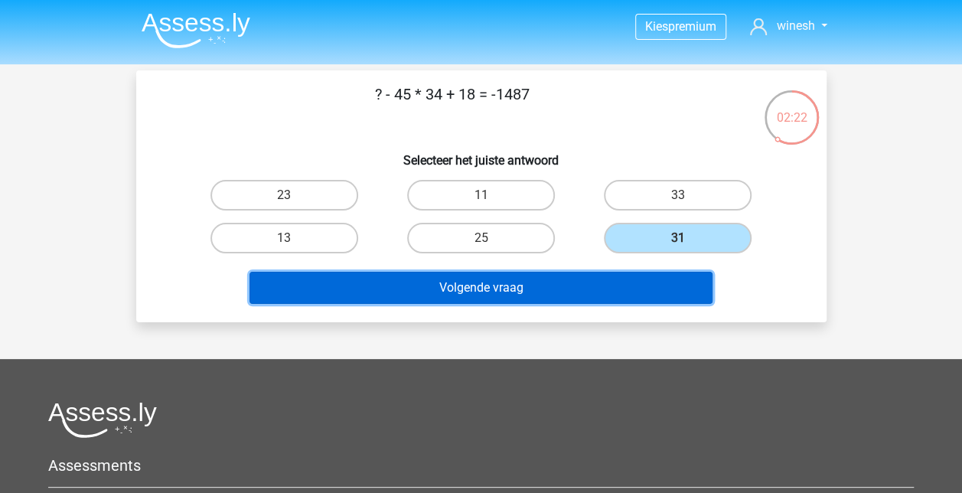
click at [601, 283] on button "Volgende vraag" at bounding box center [480, 288] width 463 height 32
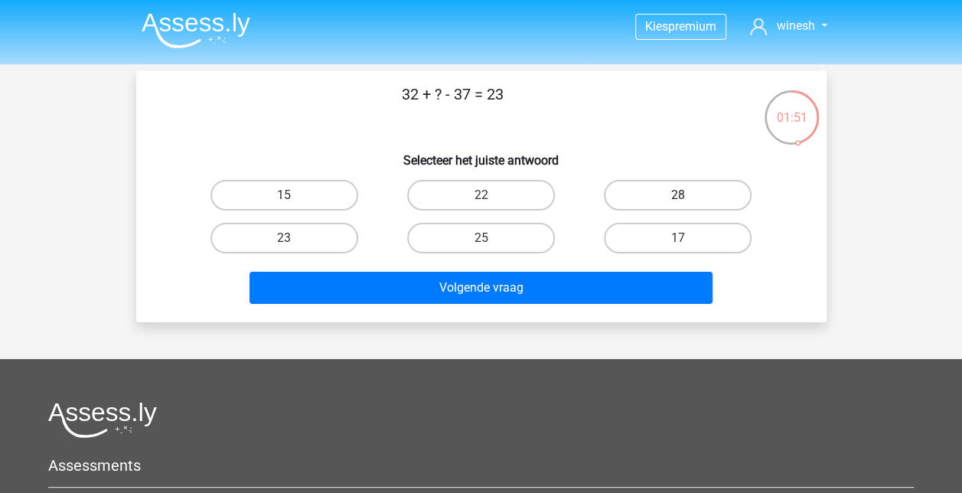
click at [633, 200] on label "28" at bounding box center [678, 195] width 148 height 31
click at [678, 200] on input "28" at bounding box center [683, 200] width 10 height 10
radio input "true"
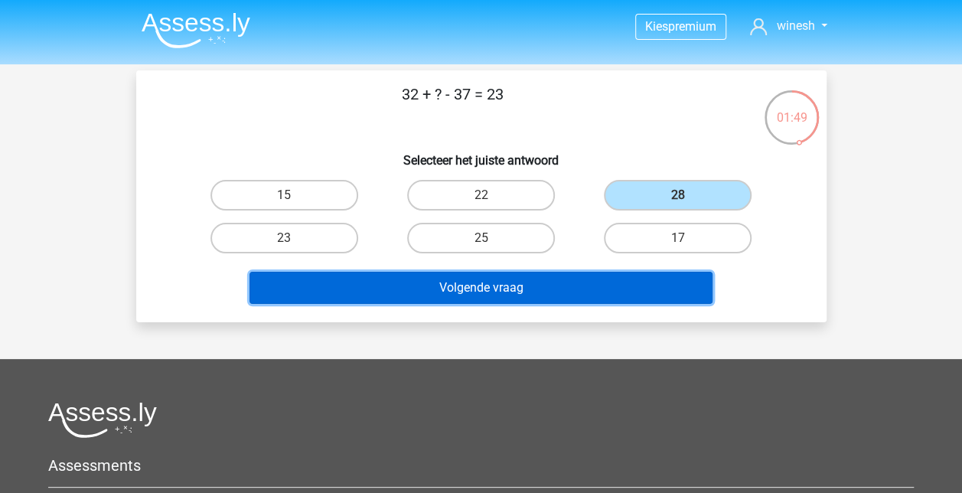
click at [559, 295] on button "Volgende vraag" at bounding box center [480, 288] width 463 height 32
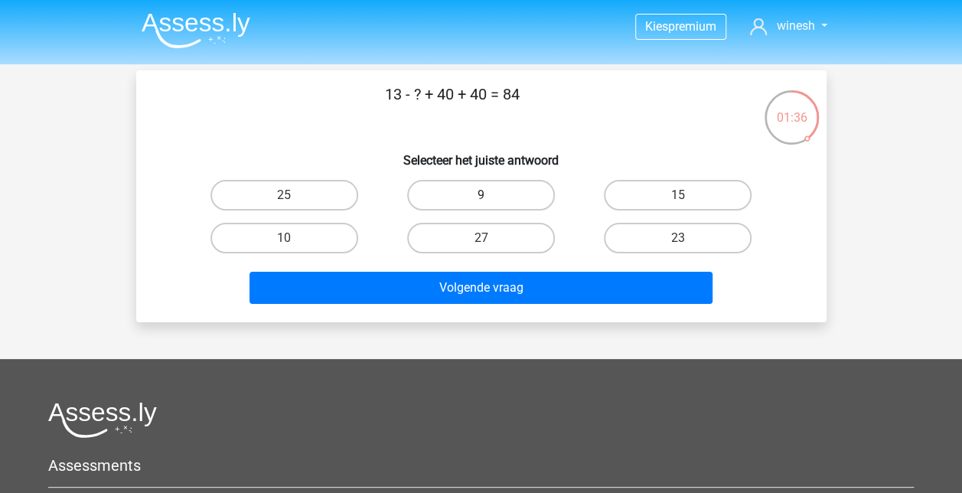
click at [463, 190] on label "9" at bounding box center [481, 195] width 148 height 31
click at [480, 195] on input "9" at bounding box center [485, 200] width 10 height 10
radio input "true"
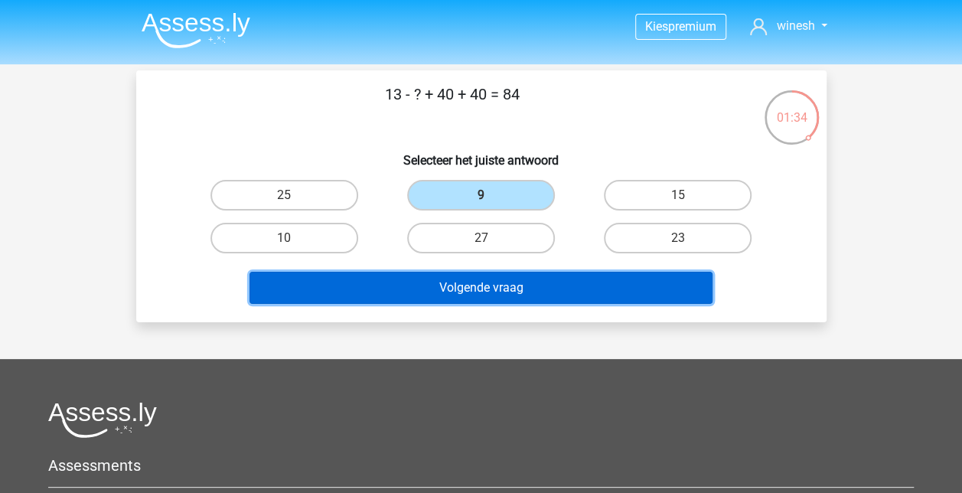
click at [546, 286] on button "Volgende vraag" at bounding box center [480, 288] width 463 height 32
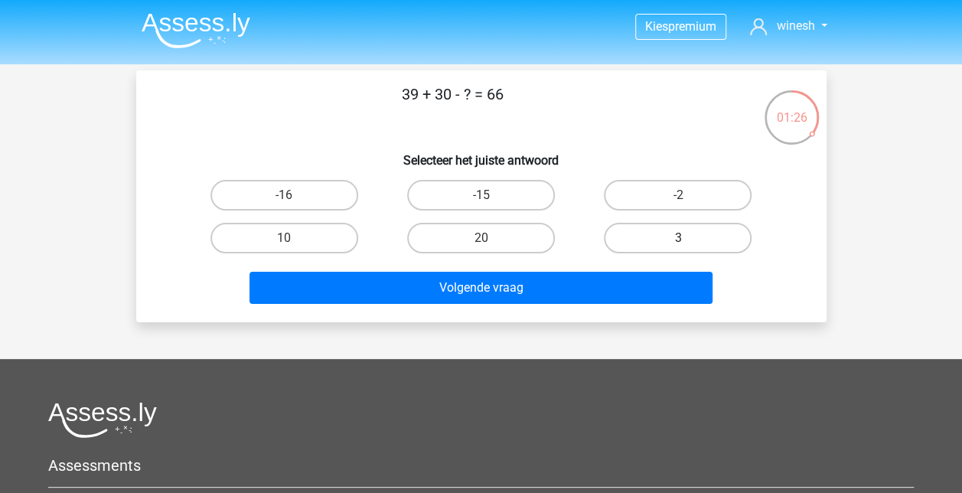
click at [642, 239] on label "3" at bounding box center [678, 238] width 148 height 31
click at [678, 239] on input "3" at bounding box center [683, 243] width 10 height 10
radio input "true"
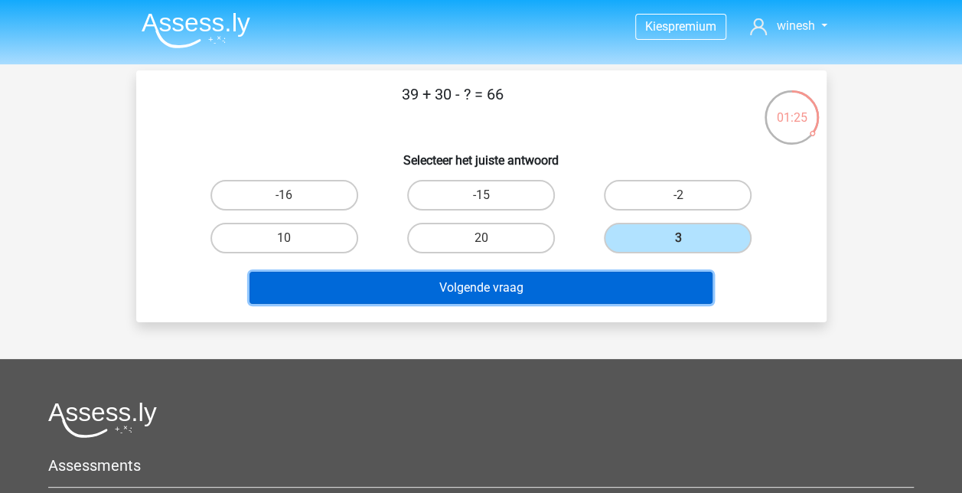
click at [606, 285] on button "Volgende vraag" at bounding box center [480, 288] width 463 height 32
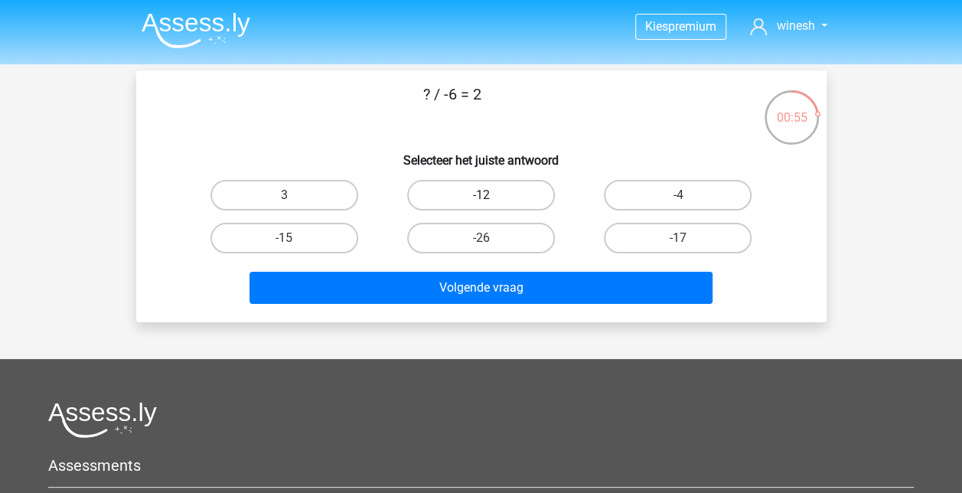
click at [431, 190] on label "-12" at bounding box center [481, 195] width 148 height 31
click at [480, 195] on input "-12" at bounding box center [485, 200] width 10 height 10
radio input "true"
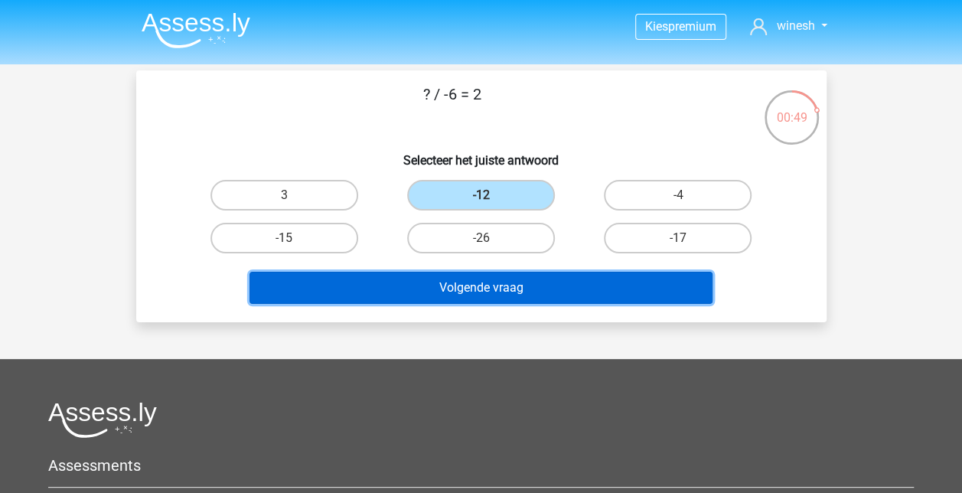
click at [502, 283] on button "Volgende vraag" at bounding box center [480, 288] width 463 height 32
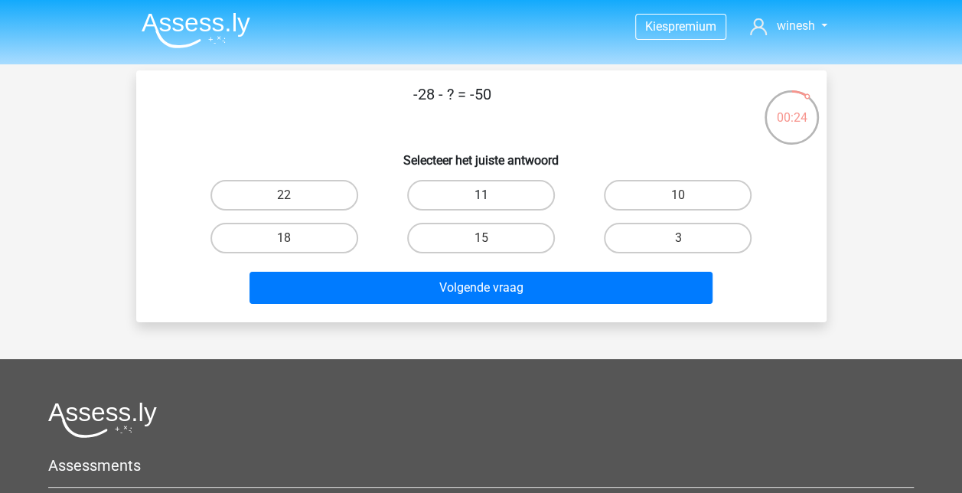
click at [476, 188] on label "11" at bounding box center [481, 195] width 148 height 31
click at [480, 195] on input "11" at bounding box center [485, 200] width 10 height 10
radio input "true"
drag, startPoint x: 467, startPoint y: 226, endPoint x: 476, endPoint y: 241, distance: 16.8
click at [476, 241] on label "15" at bounding box center [481, 238] width 148 height 31
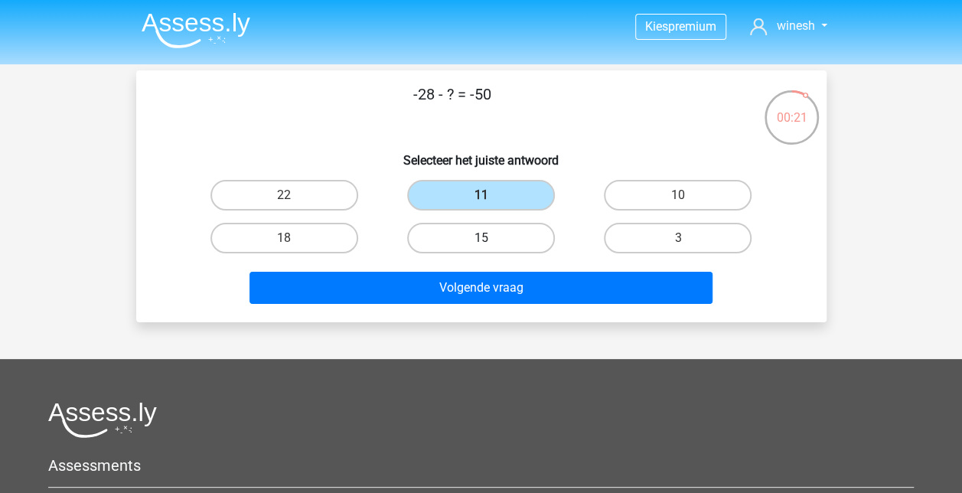
click at [480, 241] on input "15" at bounding box center [485, 243] width 10 height 10
radio input "true"
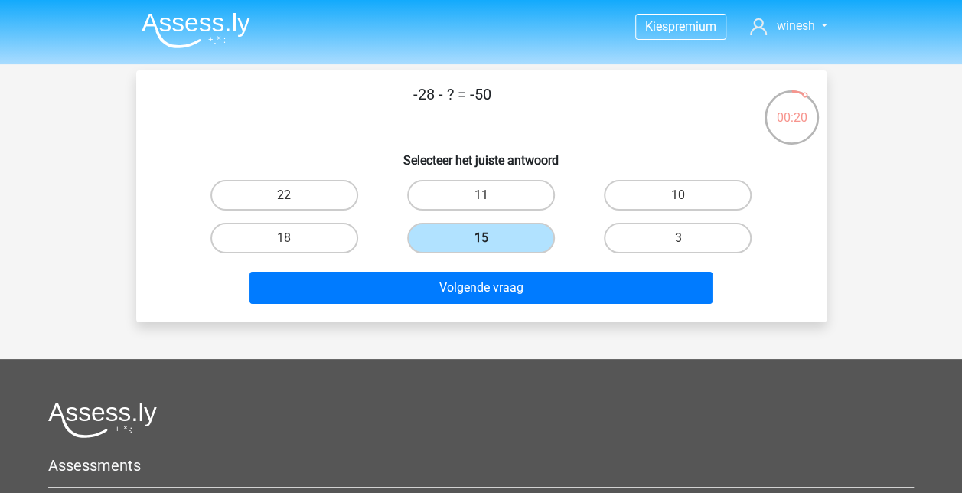
click at [476, 241] on label "15" at bounding box center [481, 238] width 148 height 31
click at [480, 241] on input "15" at bounding box center [485, 243] width 10 height 10
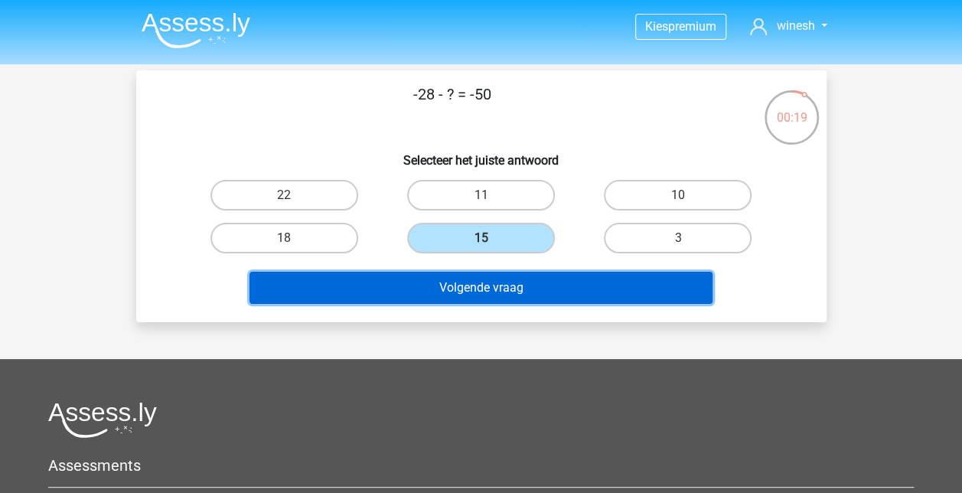
click at [493, 282] on button "Volgende vraag" at bounding box center [480, 288] width 463 height 32
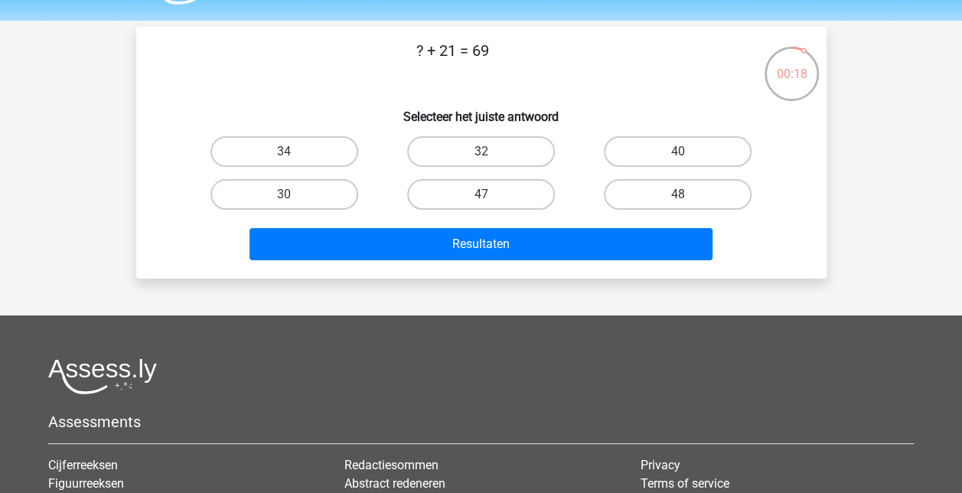
scroll to position [32, 0]
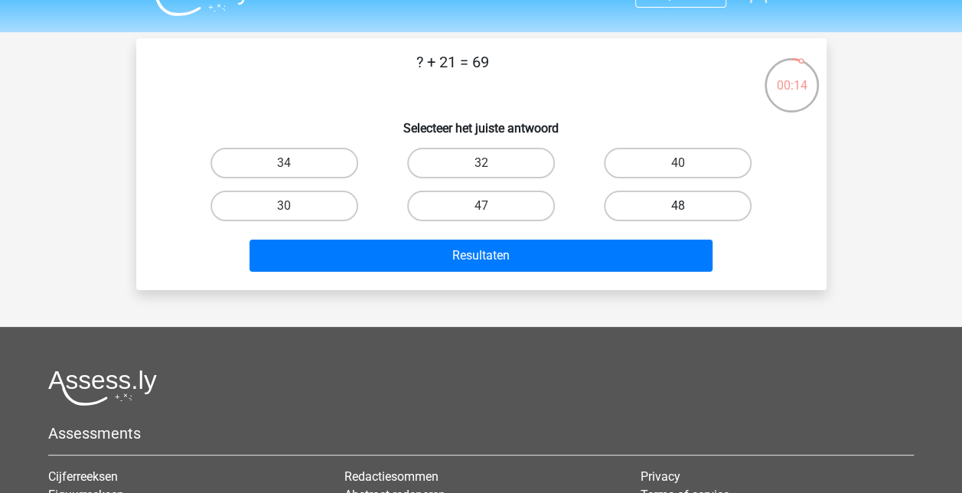
click at [669, 203] on label "48" at bounding box center [678, 205] width 148 height 31
click at [678, 206] on input "48" at bounding box center [683, 211] width 10 height 10
radio input "true"
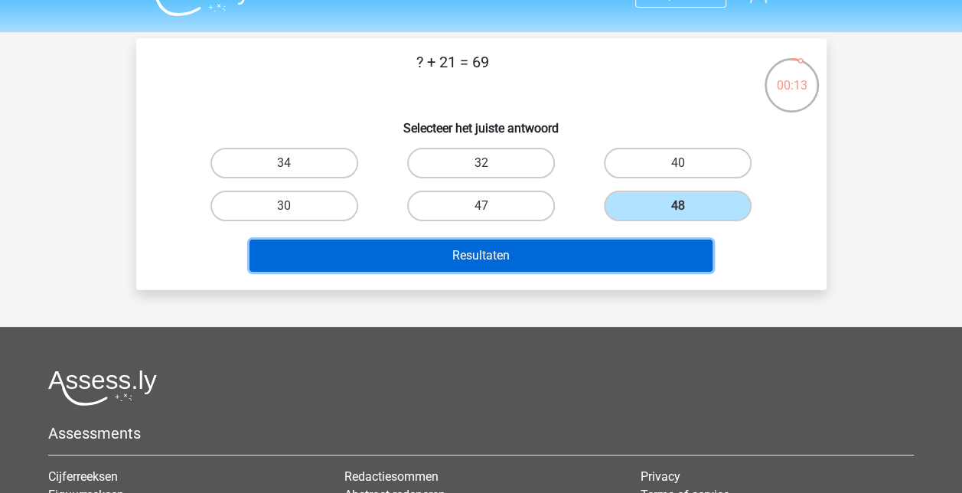
click at [626, 259] on button "Resultaten" at bounding box center [480, 255] width 463 height 32
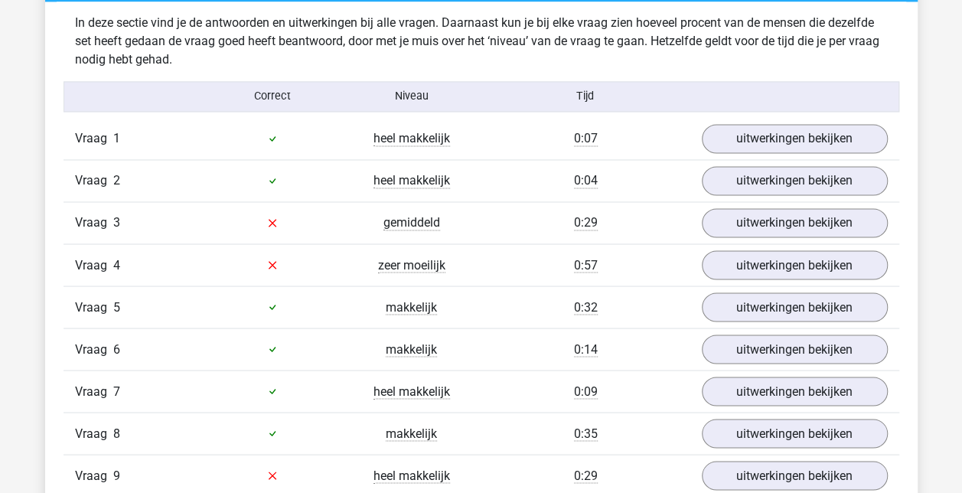
scroll to position [1203, 0]
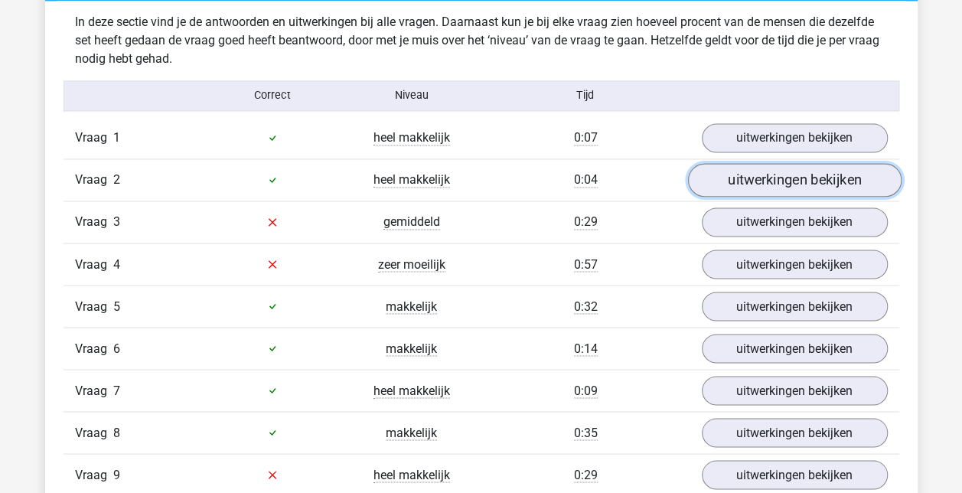
click at [760, 171] on link "uitwerkingen bekijken" at bounding box center [793, 180] width 213 height 34
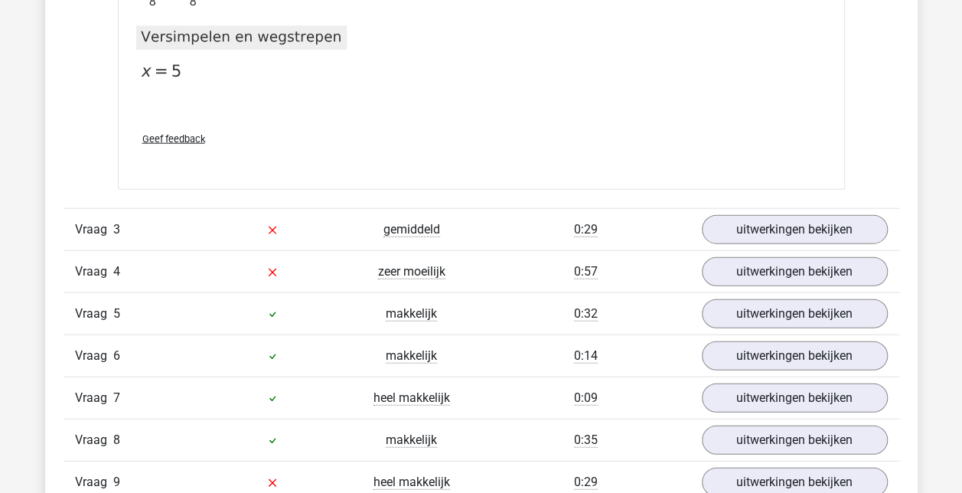
scroll to position [1750, 0]
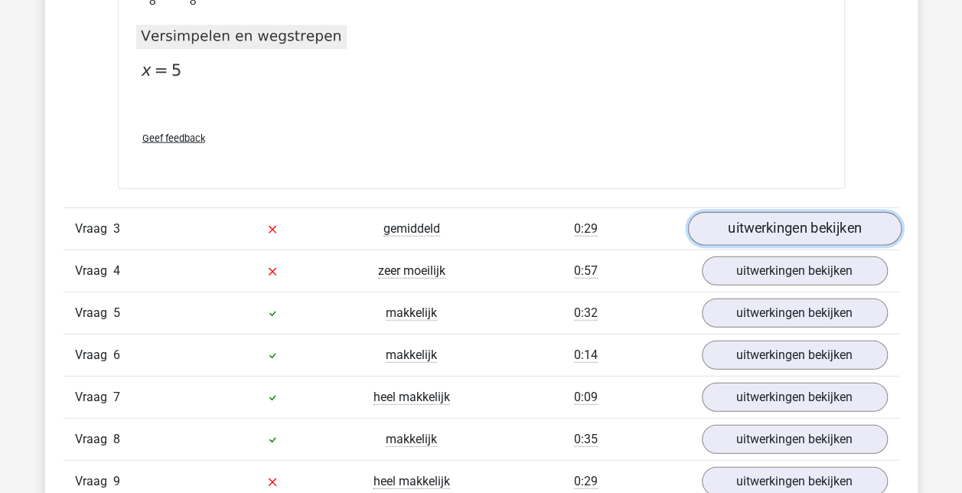
click at [724, 225] on link "uitwerkingen bekijken" at bounding box center [793, 229] width 213 height 34
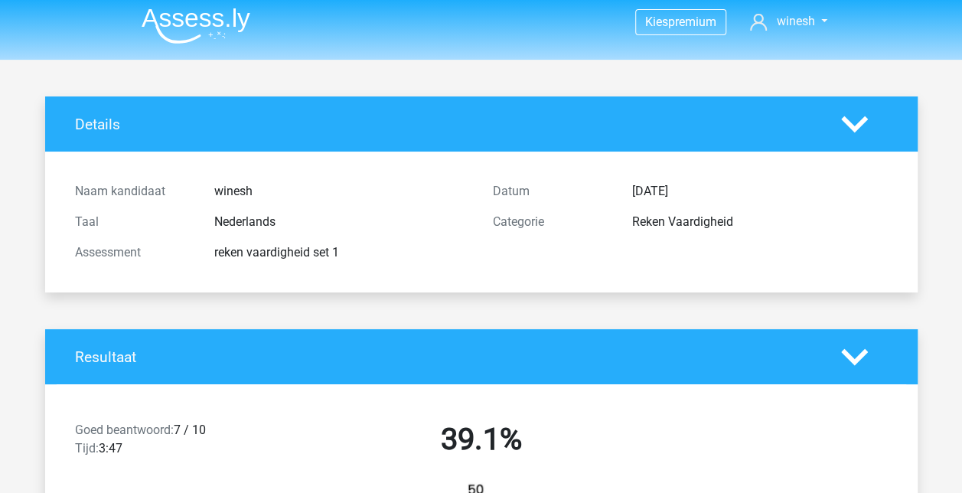
scroll to position [0, 0]
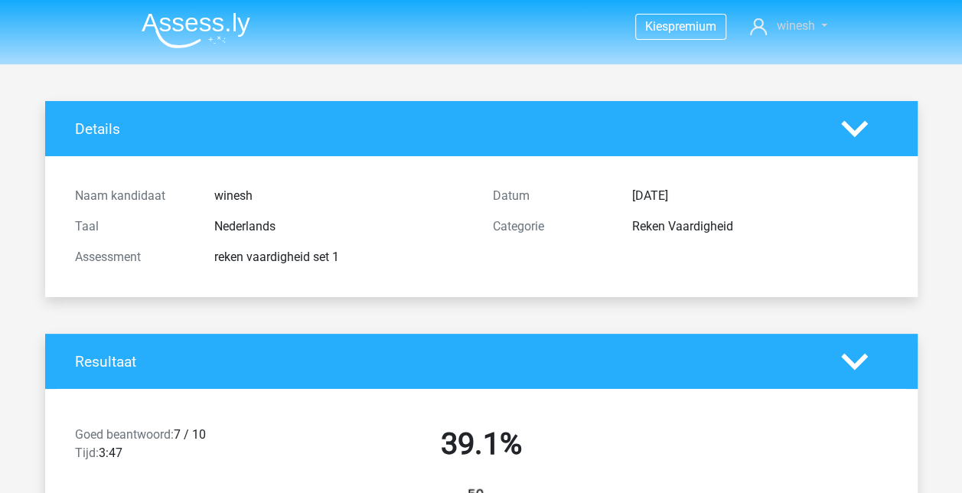
click at [780, 20] on span "winesh" at bounding box center [795, 25] width 38 height 15
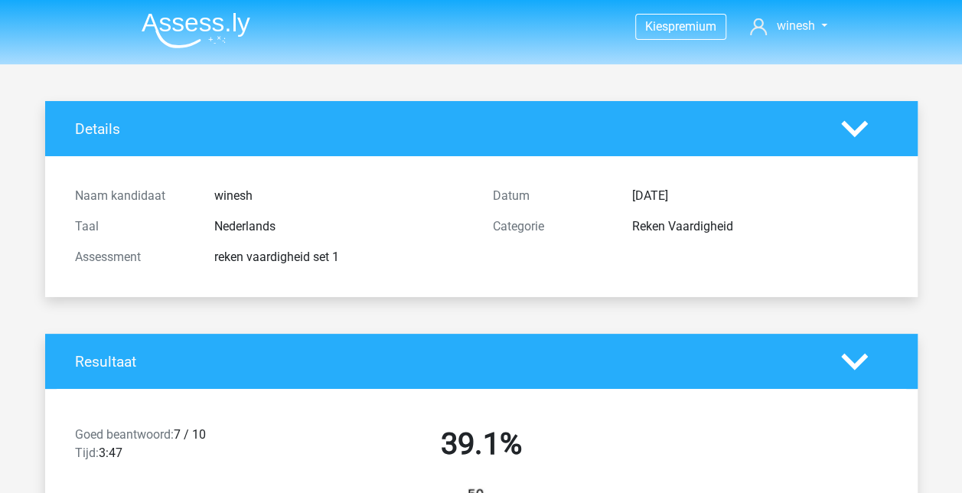
click at [153, 28] on img at bounding box center [196, 30] width 109 height 36
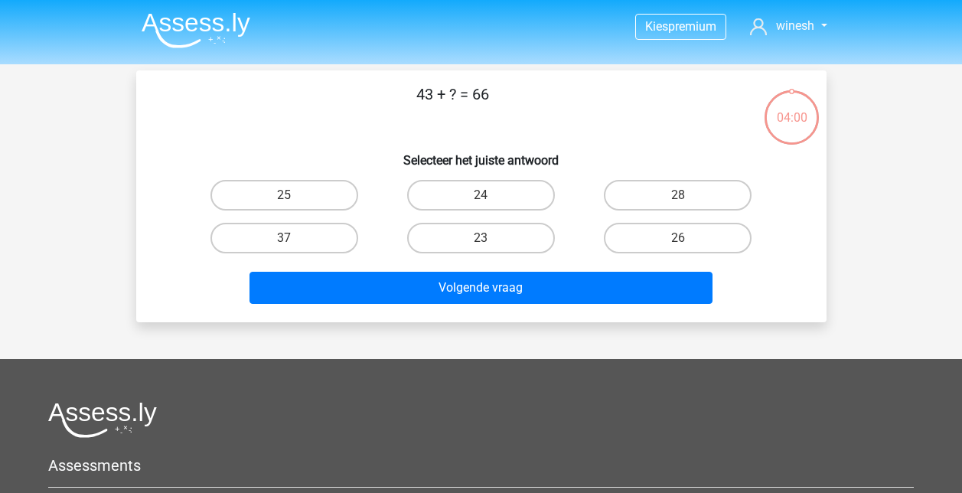
scroll to position [32, 0]
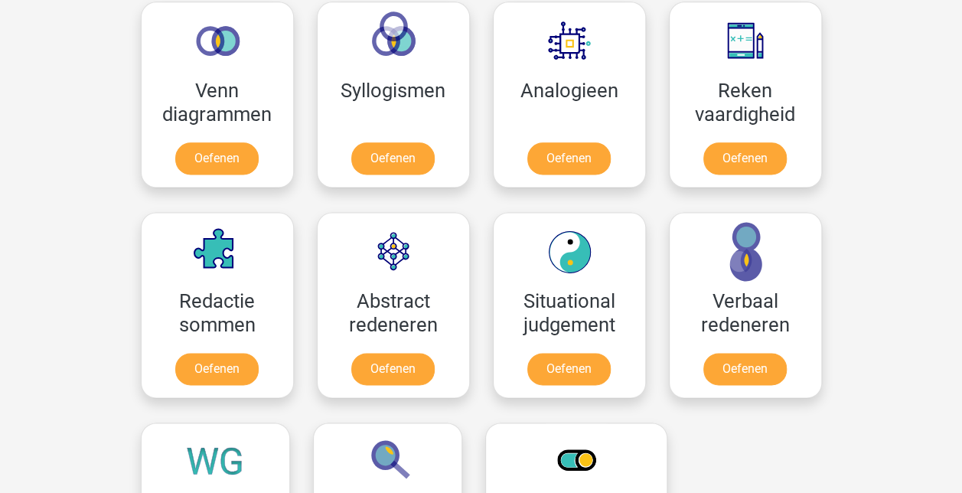
scroll to position [665, 0]
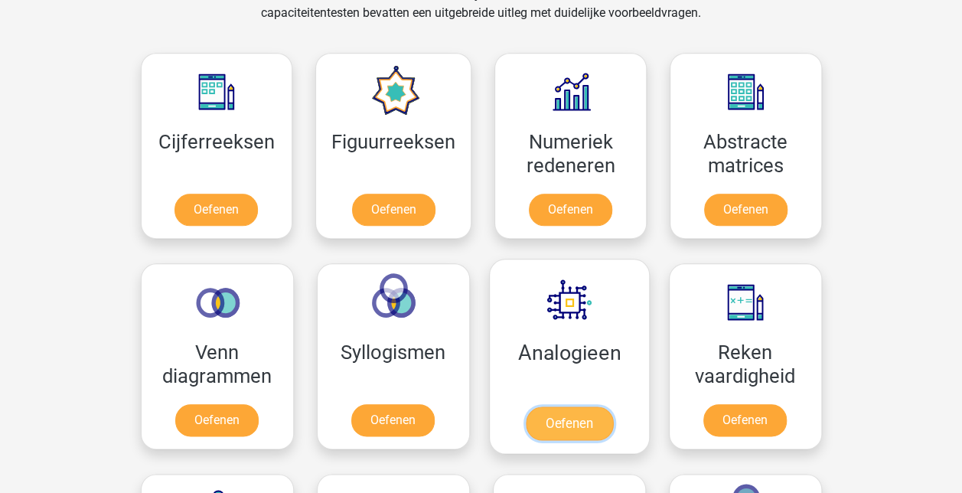
click at [561, 406] on link "Oefenen" at bounding box center [568, 423] width 87 height 34
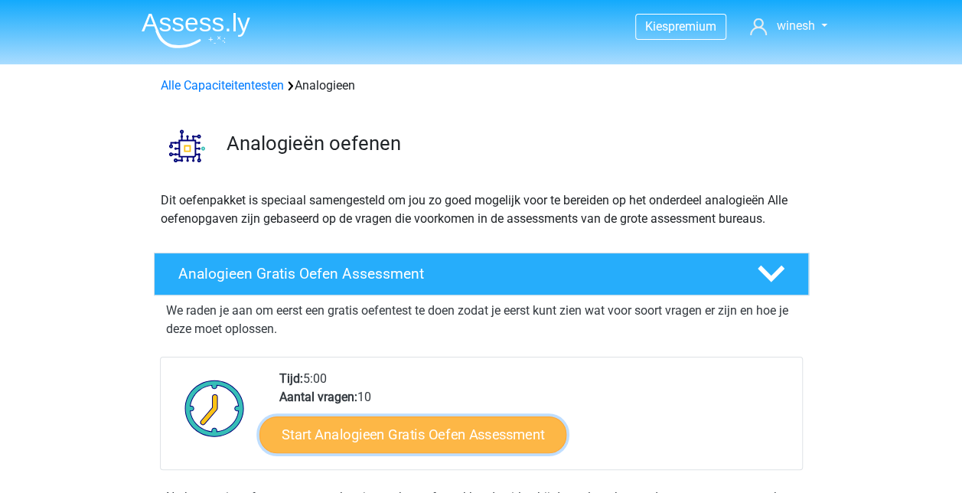
click at [428, 419] on link "Start Analogieen Gratis Oefen Assessment" at bounding box center [412, 433] width 307 height 37
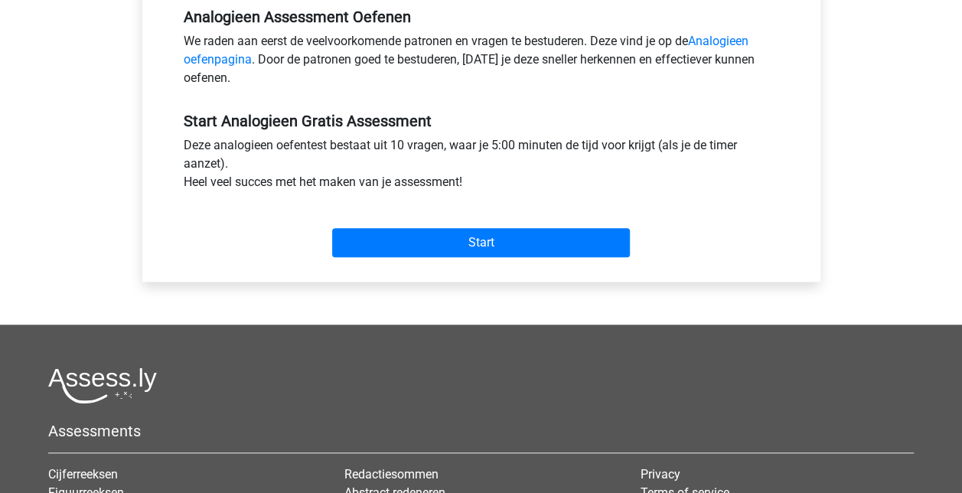
scroll to position [488, 0]
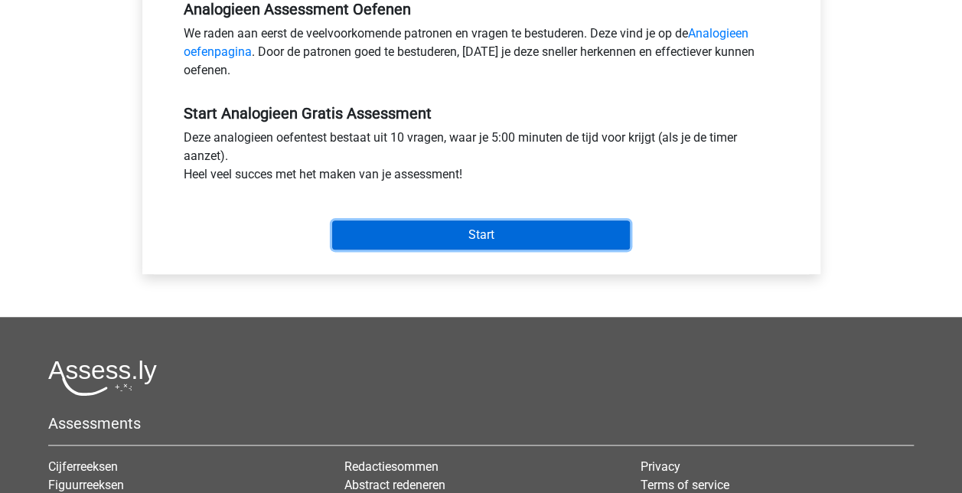
click at [579, 225] on input "Start" at bounding box center [481, 234] width 298 height 29
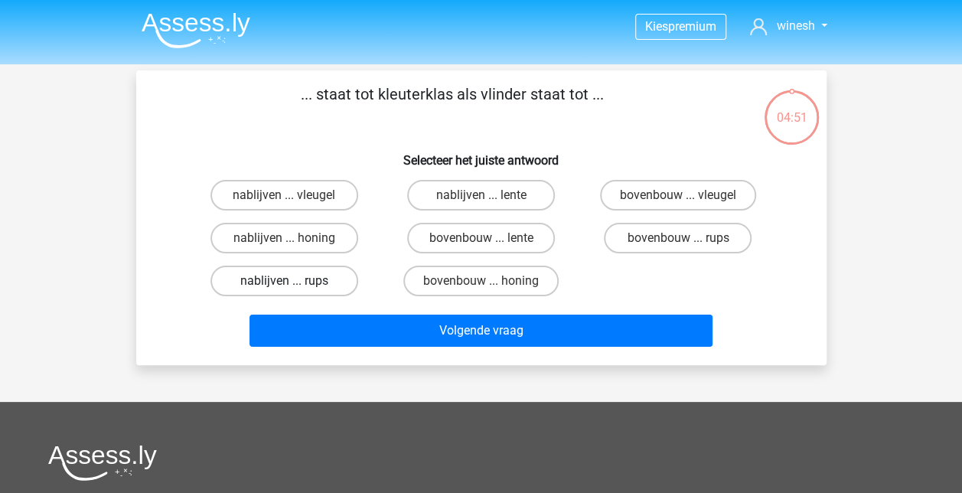
click at [256, 274] on label "nablijven ... rups" at bounding box center [284, 280] width 148 height 31
click at [284, 281] on input "nablijven ... rups" at bounding box center [289, 286] width 10 height 10
radio input "true"
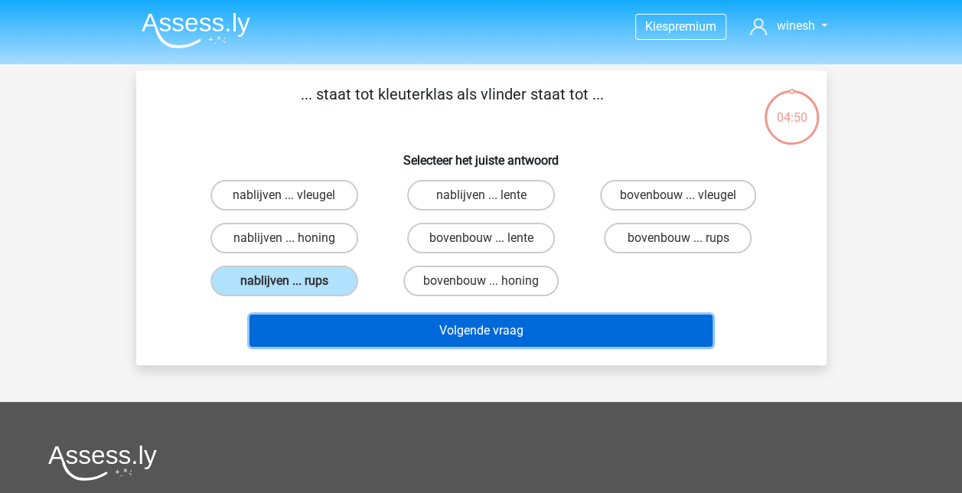
click at [476, 331] on button "Volgende vraag" at bounding box center [480, 330] width 463 height 32
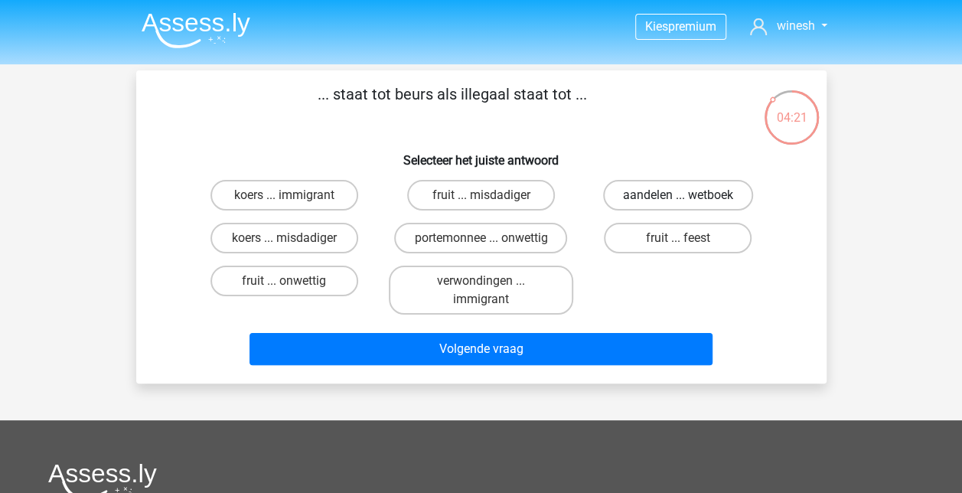
click at [675, 190] on label "aandelen ... wetboek" at bounding box center [678, 195] width 150 height 31
click at [678, 195] on input "aandelen ... wetboek" at bounding box center [683, 200] width 10 height 10
radio input "true"
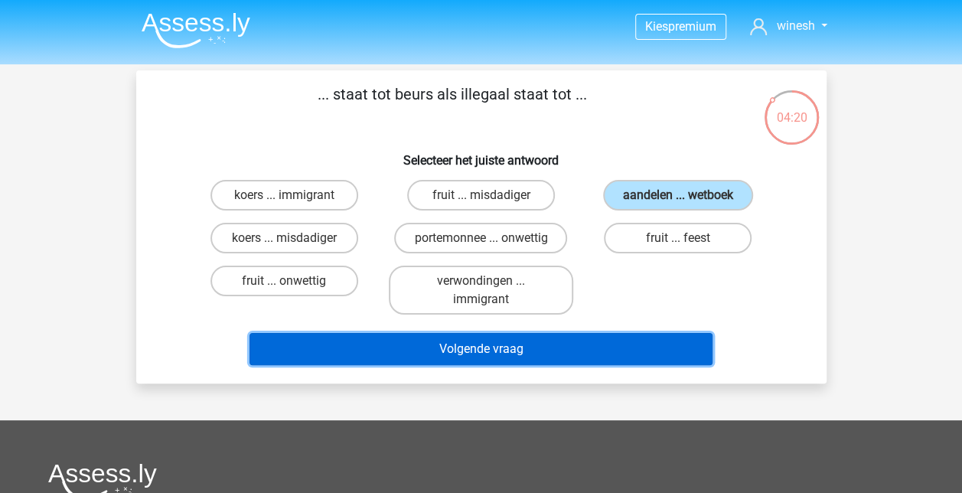
click at [572, 350] on button "Volgende vraag" at bounding box center [480, 349] width 463 height 32
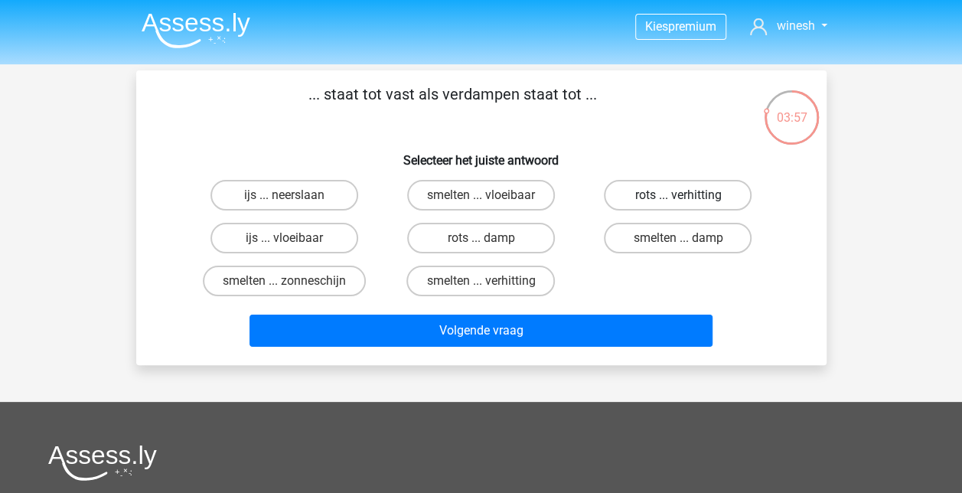
click at [679, 187] on label "rots ... verhitting" at bounding box center [678, 195] width 148 height 31
click at [679, 195] on input "rots ... verhitting" at bounding box center [683, 200] width 10 height 10
radio input "true"
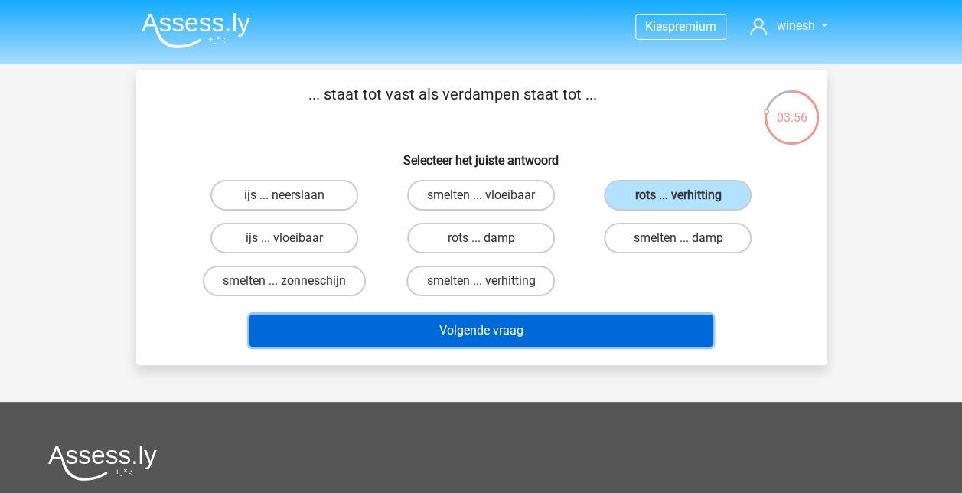
click at [591, 329] on button "Volgende vraag" at bounding box center [480, 330] width 463 height 32
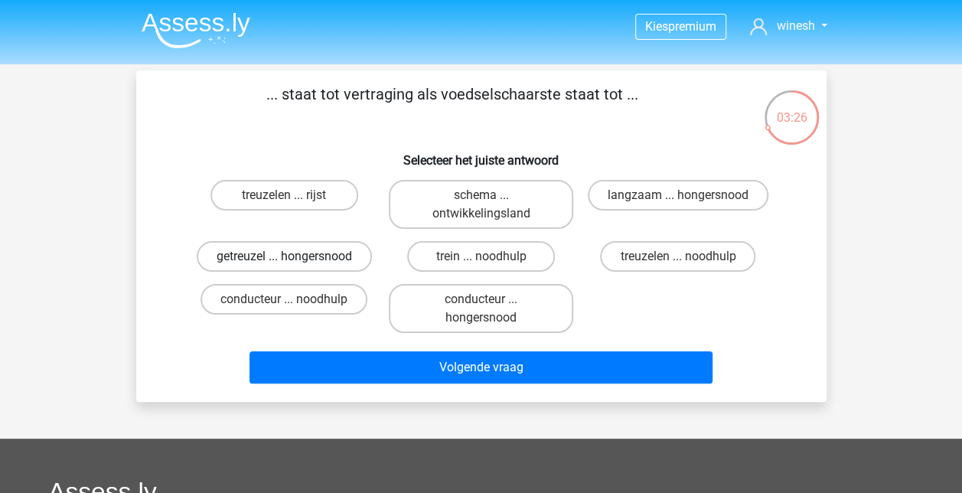
click at [245, 257] on label "getreuzel ... hongersnood" at bounding box center [284, 256] width 175 height 31
click at [284, 257] on input "getreuzel ... hongersnood" at bounding box center [289, 261] width 10 height 10
radio input "true"
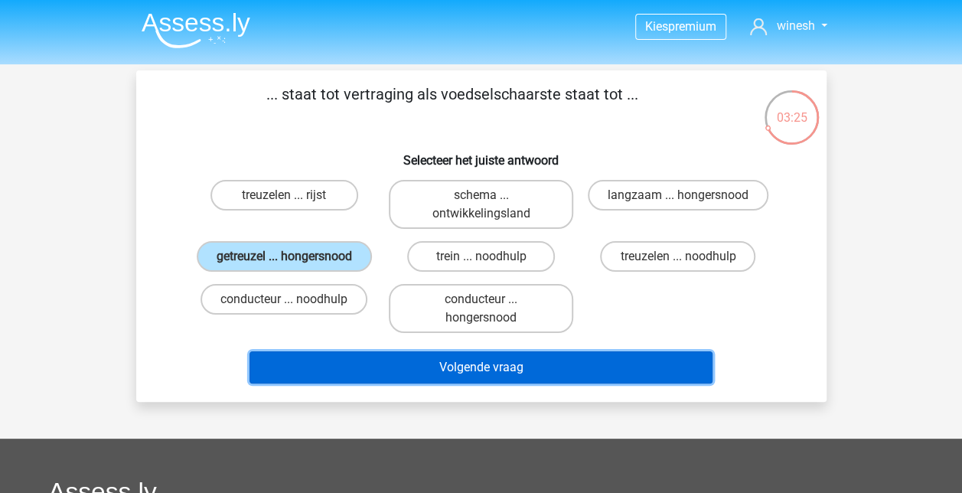
click at [425, 370] on button "Volgende vraag" at bounding box center [480, 367] width 463 height 32
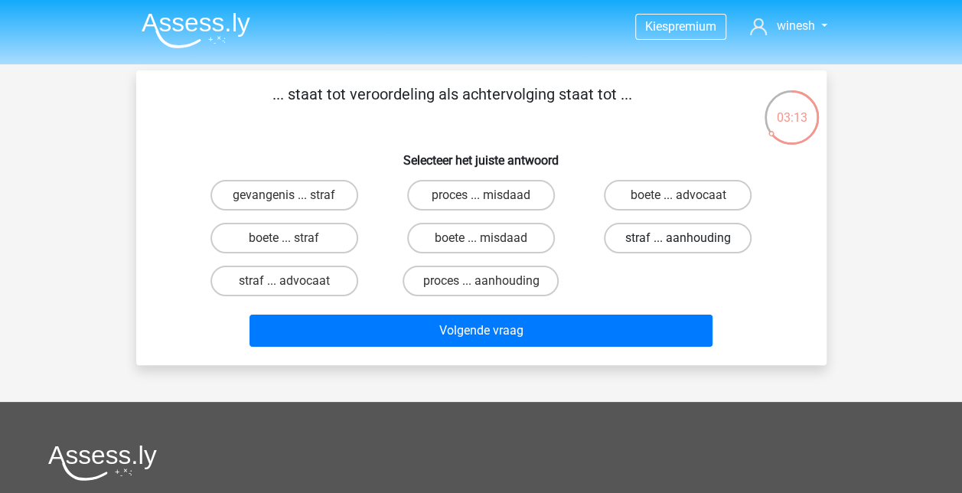
click at [645, 241] on label "straf ... aanhouding" at bounding box center [678, 238] width 148 height 31
click at [678, 241] on input "straf ... aanhouding" at bounding box center [683, 243] width 10 height 10
radio input "true"
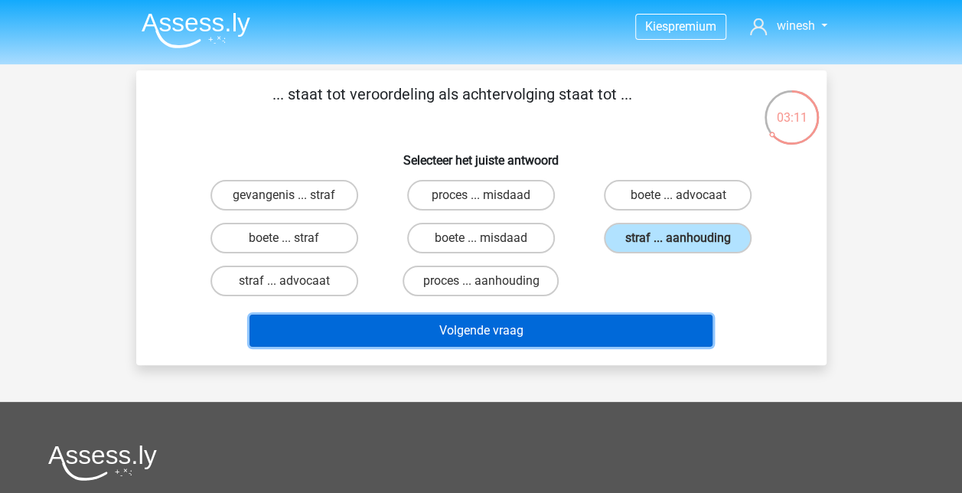
click at [572, 324] on button "Volgende vraag" at bounding box center [480, 330] width 463 height 32
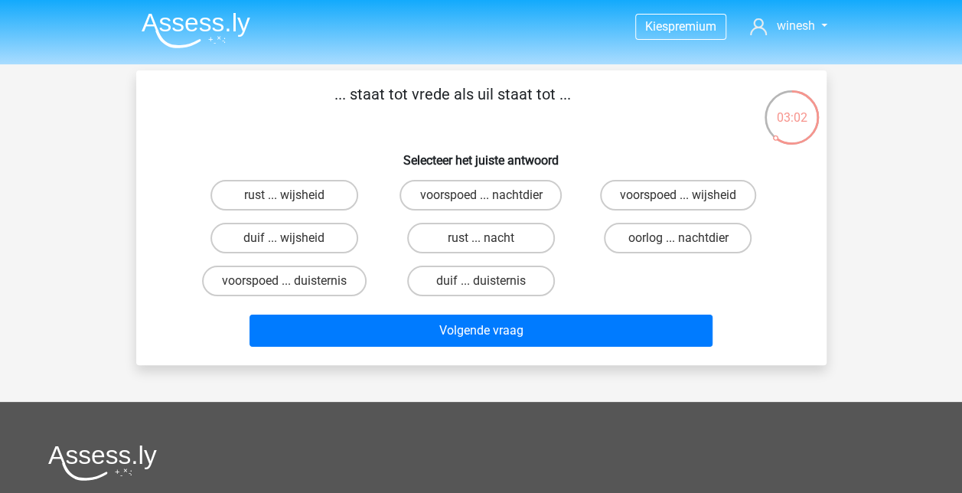
click at [482, 285] on input "duif ... duisternis" at bounding box center [485, 286] width 10 height 10
radio input "true"
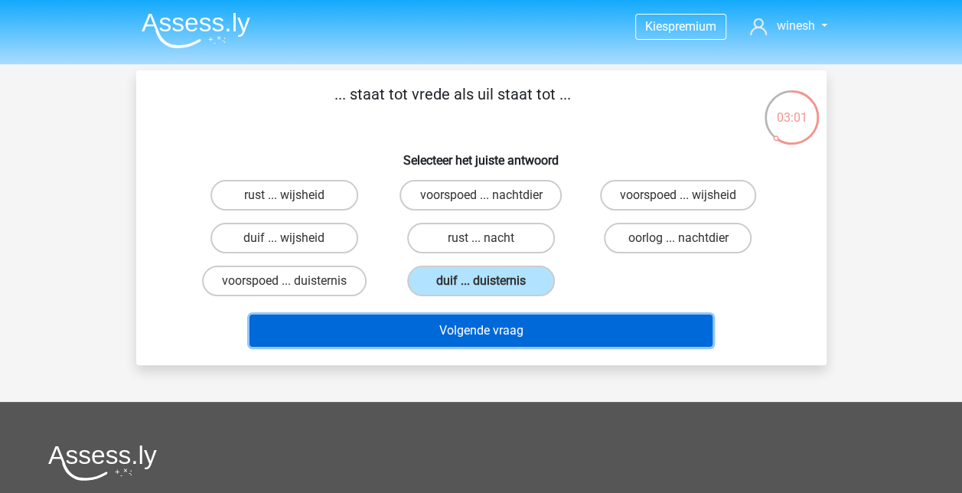
click at [542, 343] on button "Volgende vraag" at bounding box center [480, 330] width 463 height 32
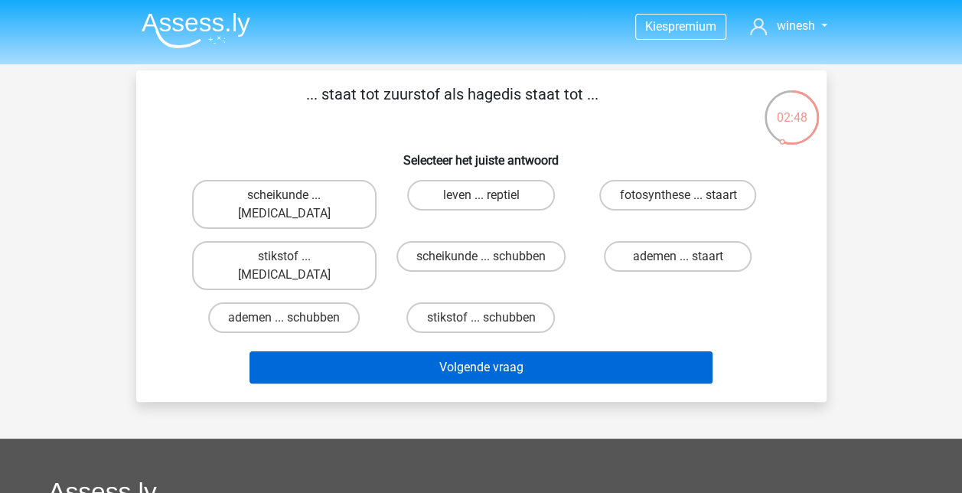
drag, startPoint x: 675, startPoint y: 239, endPoint x: 457, endPoint y: 332, distance: 237.2
click at [457, 332] on div "... staat tot zuurstof als hagedis staat tot ... Selecteer het juiste antwoord …" at bounding box center [481, 236] width 678 height 307
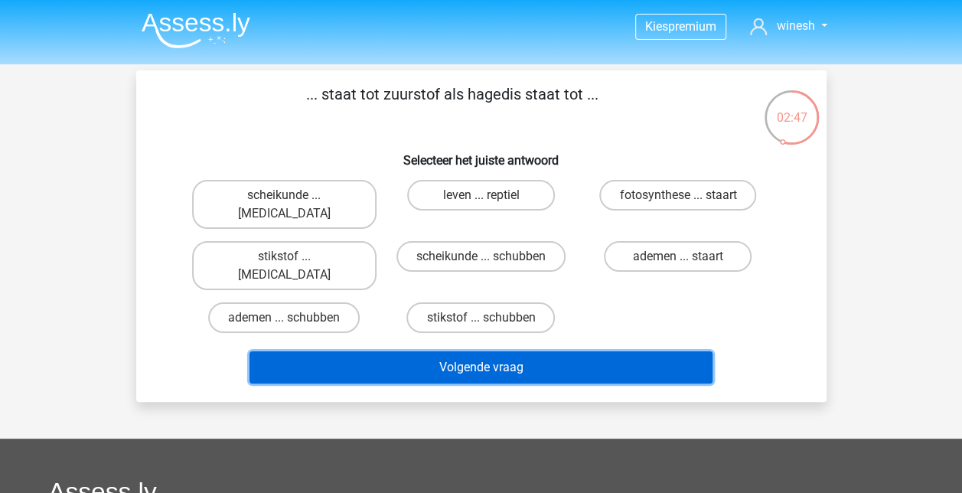
click at [457, 351] on button "Volgende vraag" at bounding box center [480, 367] width 463 height 32
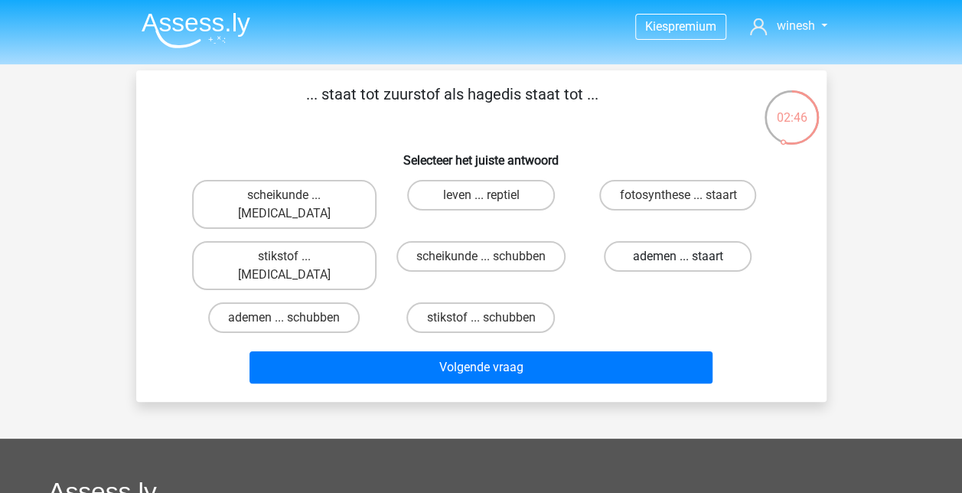
click at [638, 241] on label "ademen ... staart" at bounding box center [678, 256] width 148 height 31
click at [678, 256] on input "ademen ... staart" at bounding box center [683, 261] width 10 height 10
radio input "true"
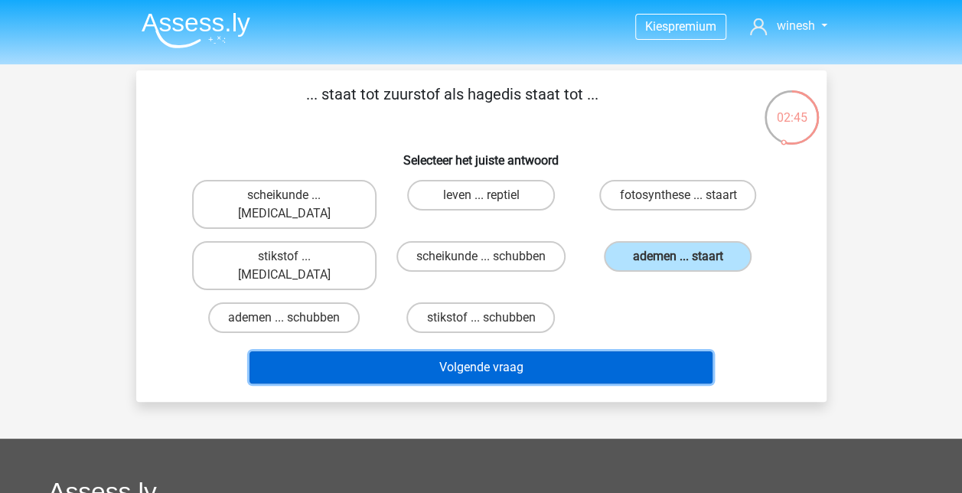
click at [511, 351] on button "Volgende vraag" at bounding box center [480, 367] width 463 height 32
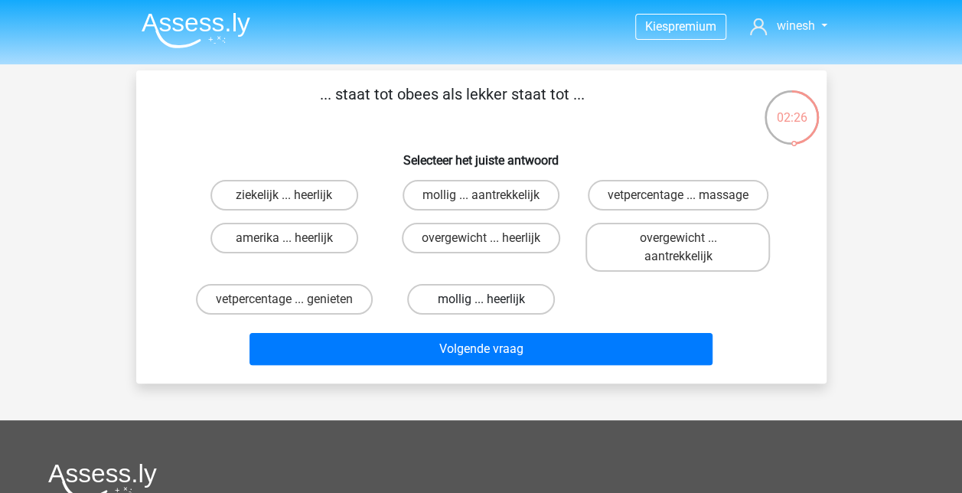
click at [494, 301] on label "mollig ... heerlijk" at bounding box center [481, 299] width 148 height 31
click at [490, 301] on input "mollig ... heerlijk" at bounding box center [485, 304] width 10 height 10
radio input "true"
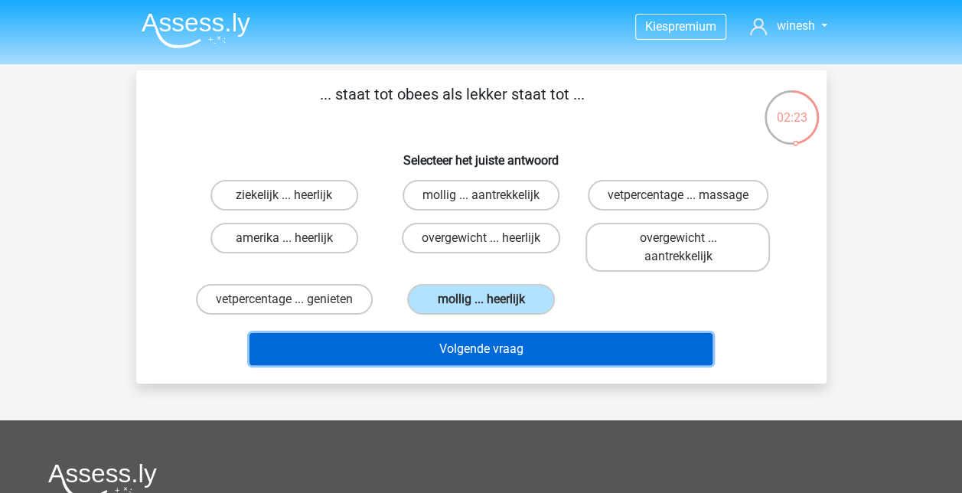
click at [494, 341] on button "Volgende vraag" at bounding box center [480, 349] width 463 height 32
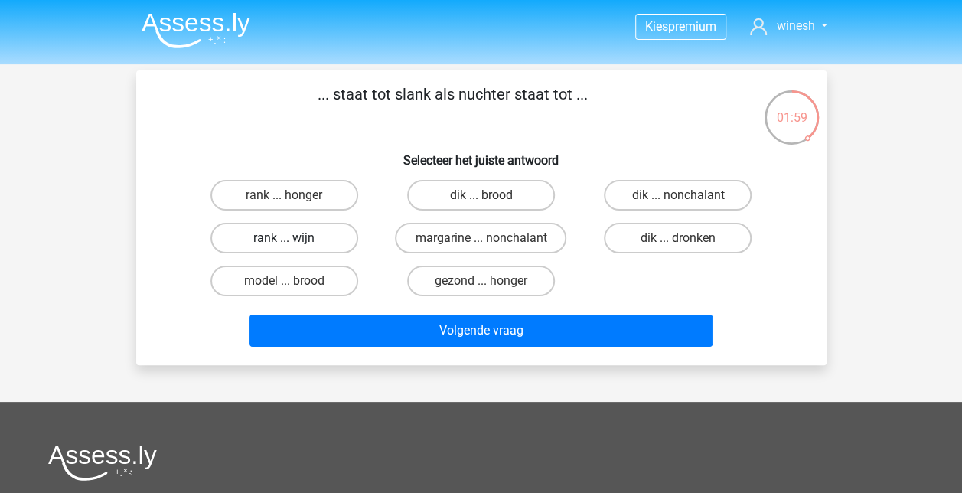
click at [308, 226] on label "rank ... wijn" at bounding box center [284, 238] width 148 height 31
click at [294, 238] on input "rank ... wijn" at bounding box center [289, 243] width 10 height 10
radio input "true"
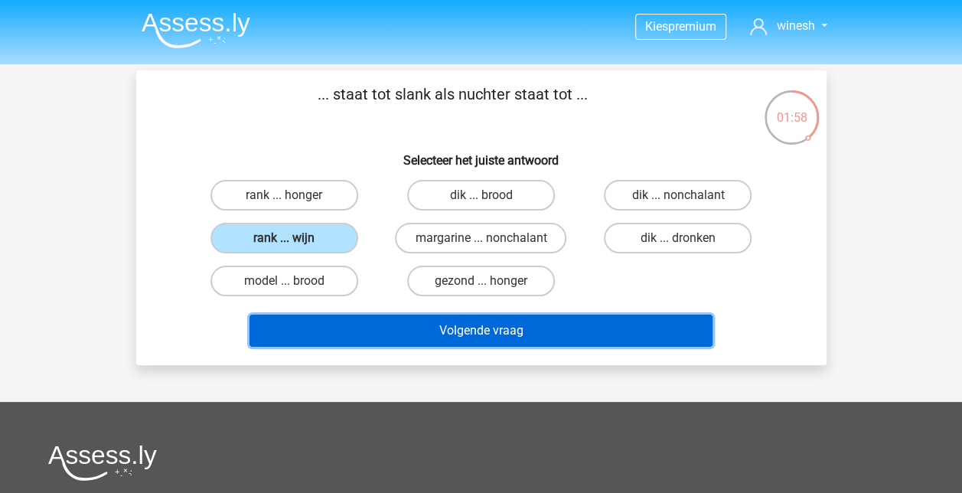
click at [426, 326] on button "Volgende vraag" at bounding box center [480, 330] width 463 height 32
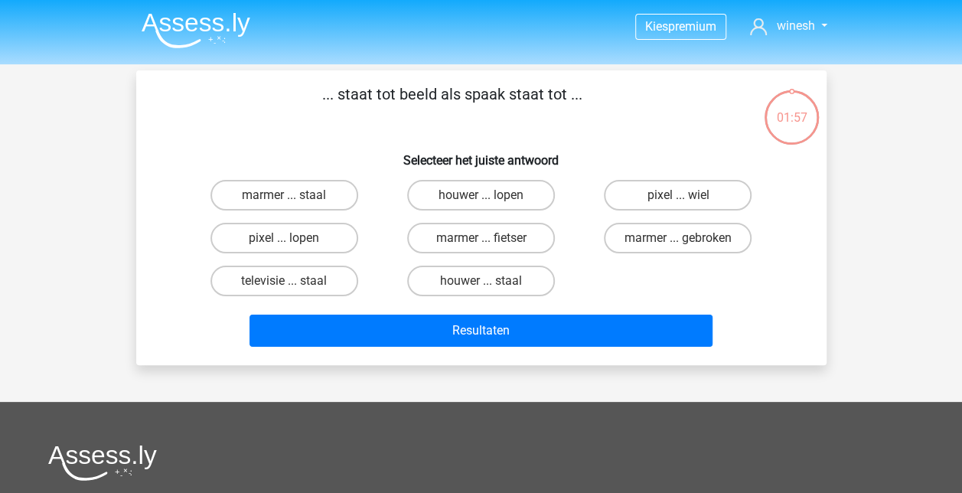
scroll to position [70, 0]
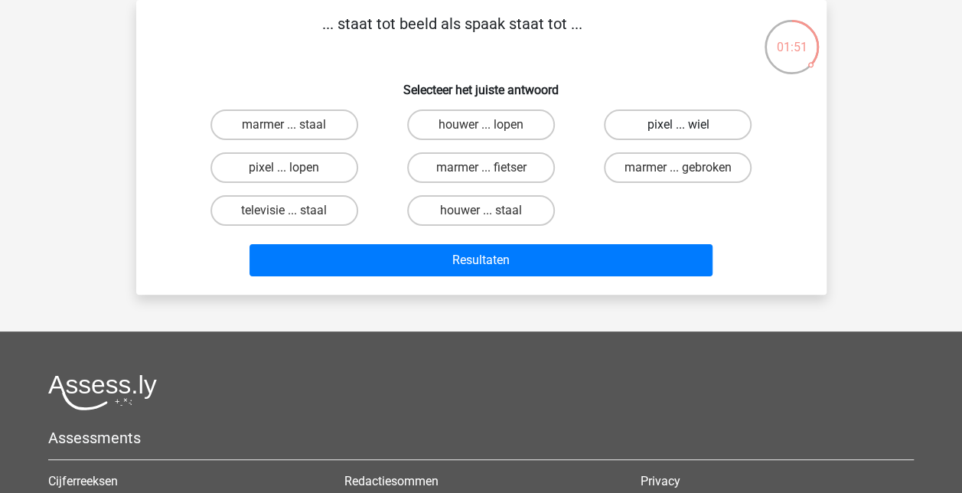
click at [669, 122] on label "pixel ... wiel" at bounding box center [678, 124] width 148 height 31
click at [678, 125] on input "pixel ... wiel" at bounding box center [683, 130] width 10 height 10
radio input "true"
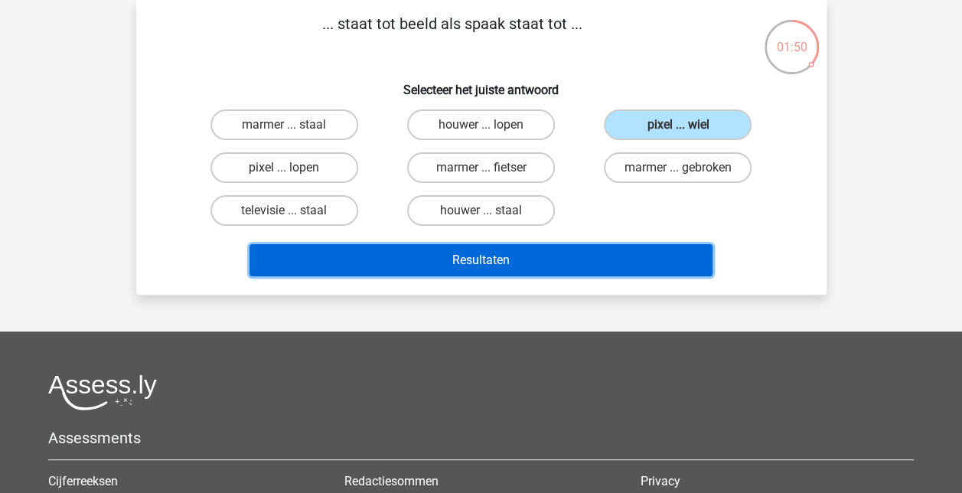
click at [581, 265] on button "Resultaten" at bounding box center [480, 260] width 463 height 32
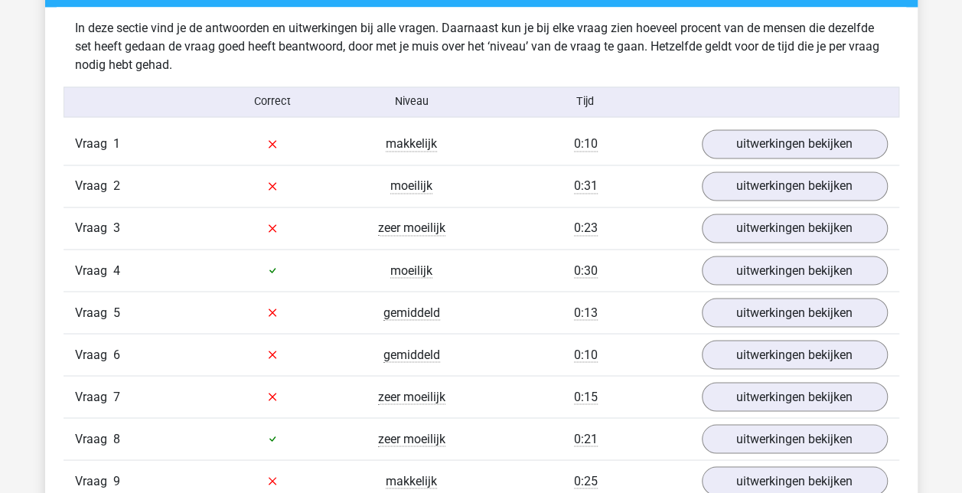
scroll to position [1197, 0]
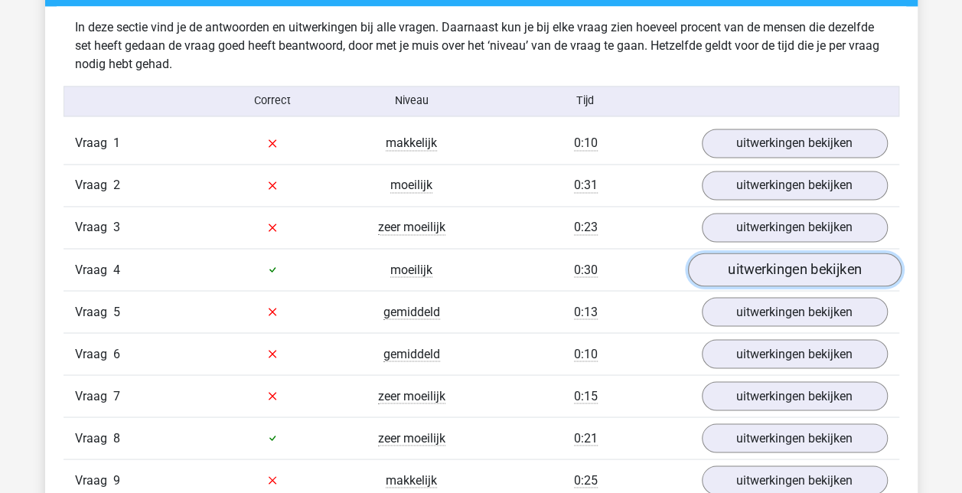
click at [767, 257] on link "uitwerkingen bekijken" at bounding box center [793, 269] width 213 height 34
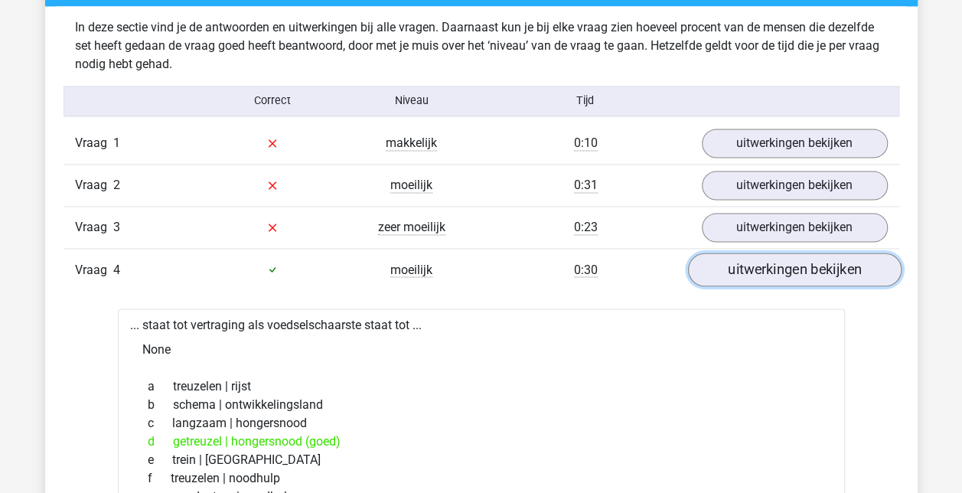
click at [767, 257] on link "uitwerkingen bekijken" at bounding box center [793, 269] width 213 height 34
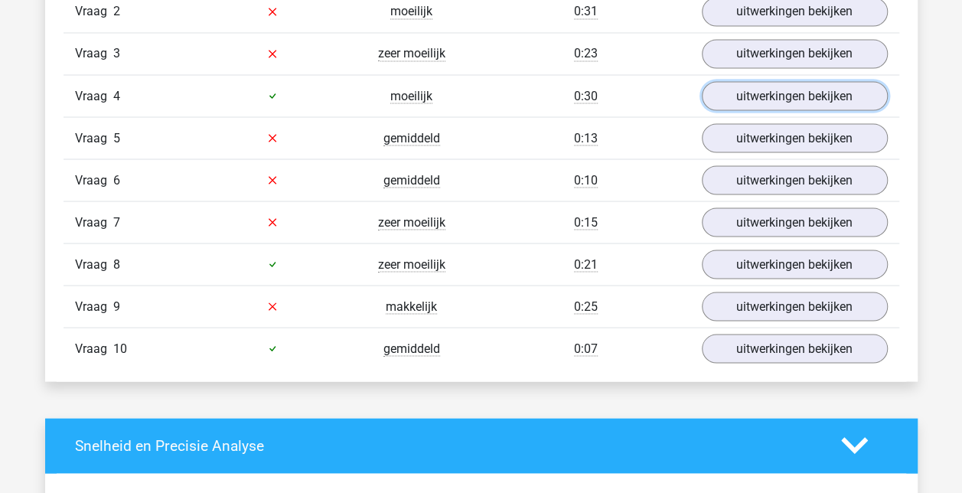
scroll to position [1372, 0]
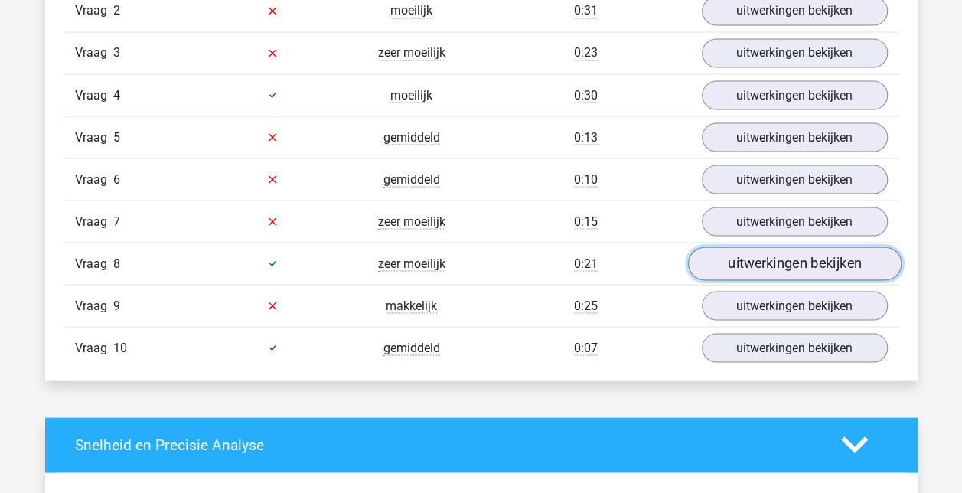
click at [773, 252] on link "uitwerkingen bekijken" at bounding box center [793, 263] width 213 height 34
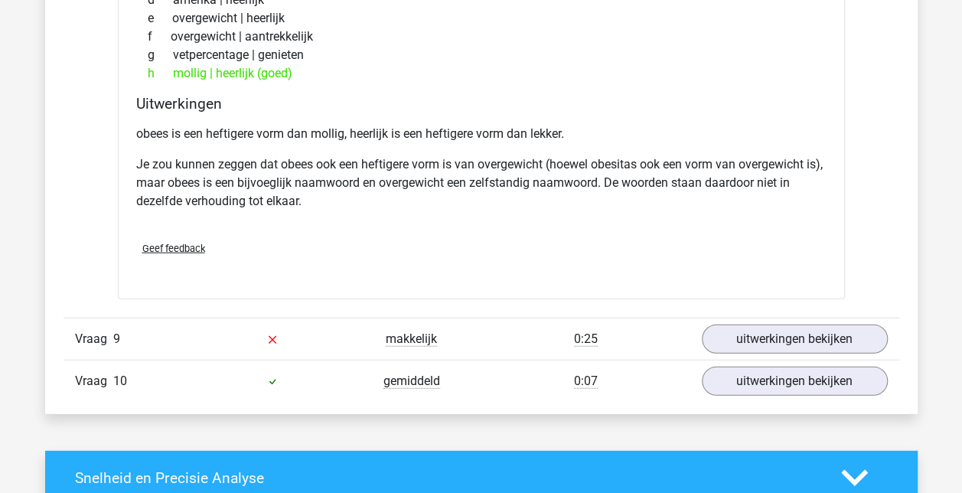
scroll to position [1807, 0]
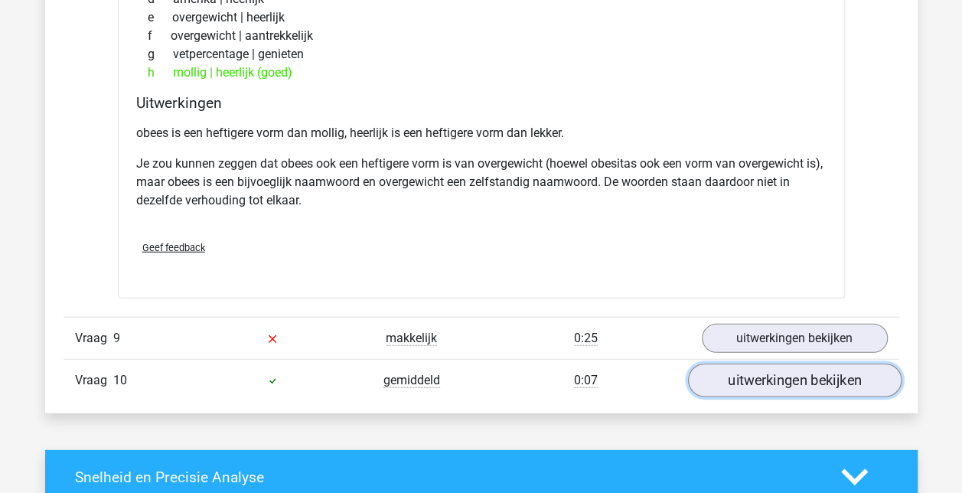
click at [768, 373] on link "uitwerkingen bekijken" at bounding box center [793, 380] width 213 height 34
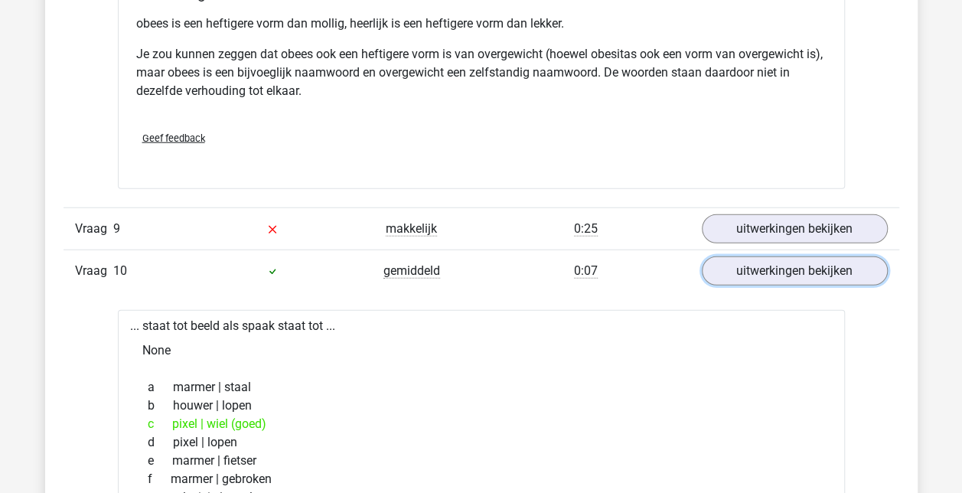
scroll to position [1896, 0]
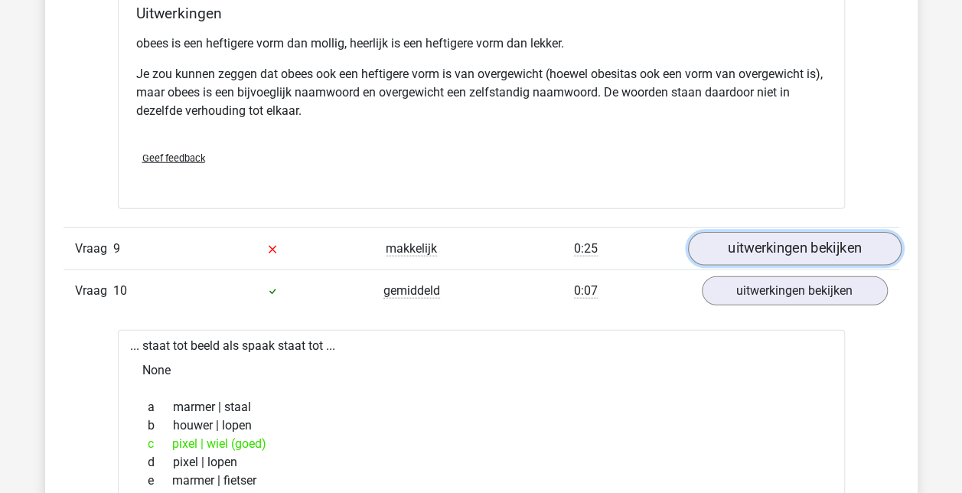
click at [767, 232] on link "uitwerkingen bekijken" at bounding box center [793, 249] width 213 height 34
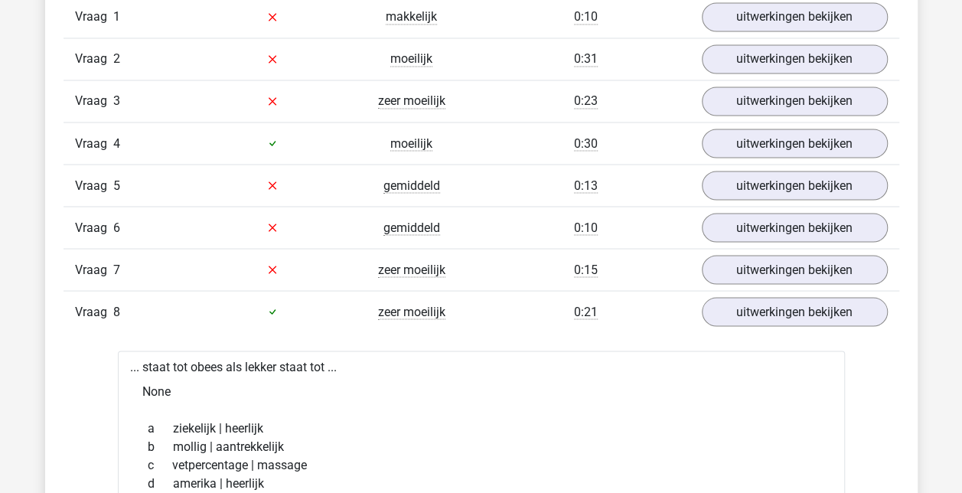
scroll to position [1324, 0]
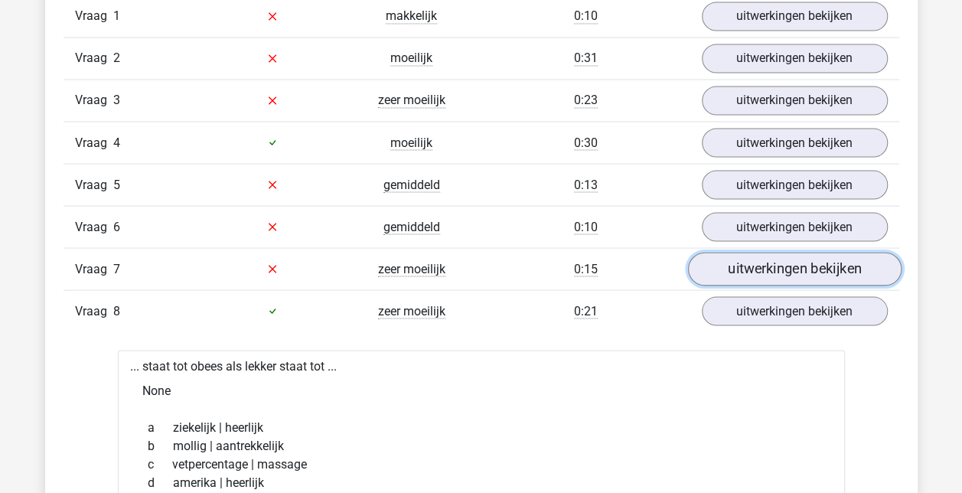
click at [783, 268] on link "uitwerkingen bekijken" at bounding box center [793, 269] width 213 height 34
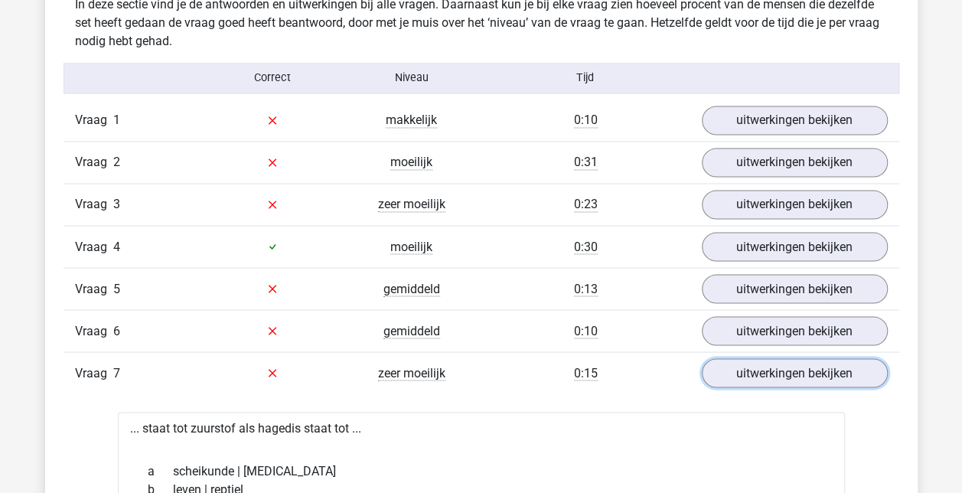
scroll to position [1219, 0]
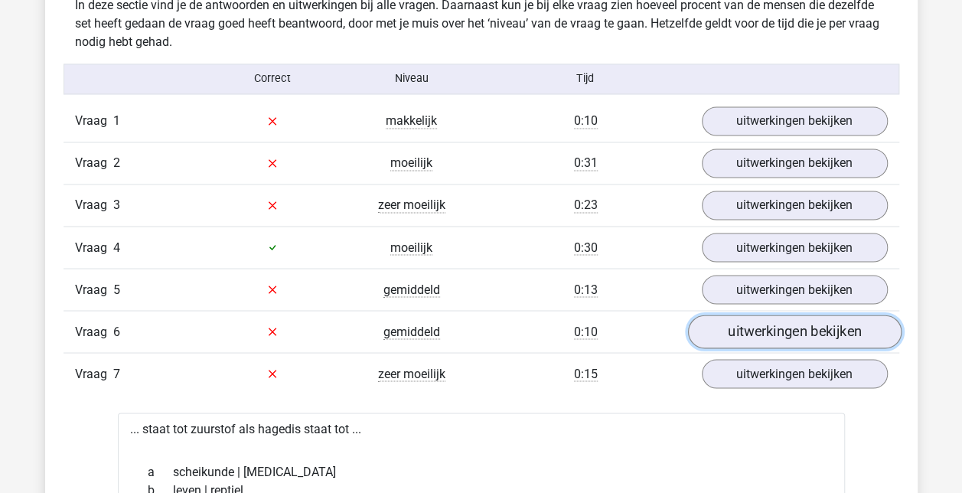
click at [762, 321] on link "uitwerkingen bekijken" at bounding box center [793, 331] width 213 height 34
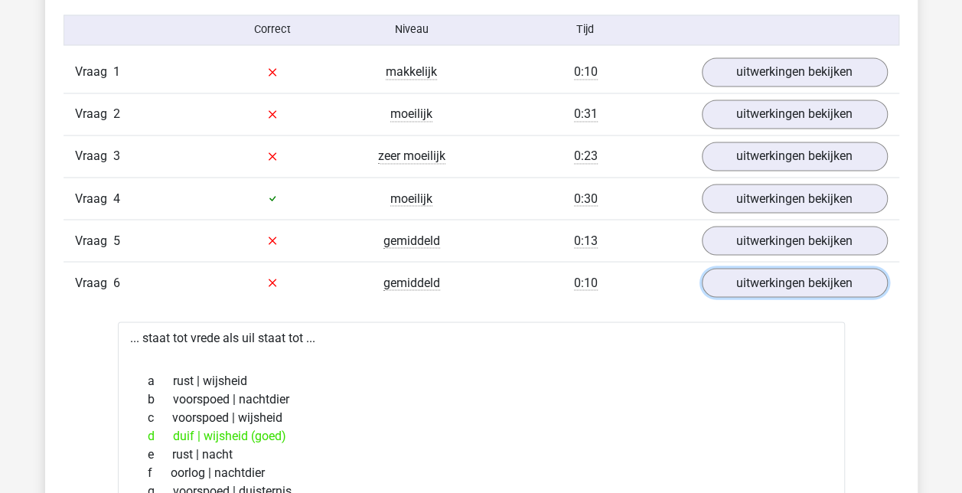
scroll to position [1271, 0]
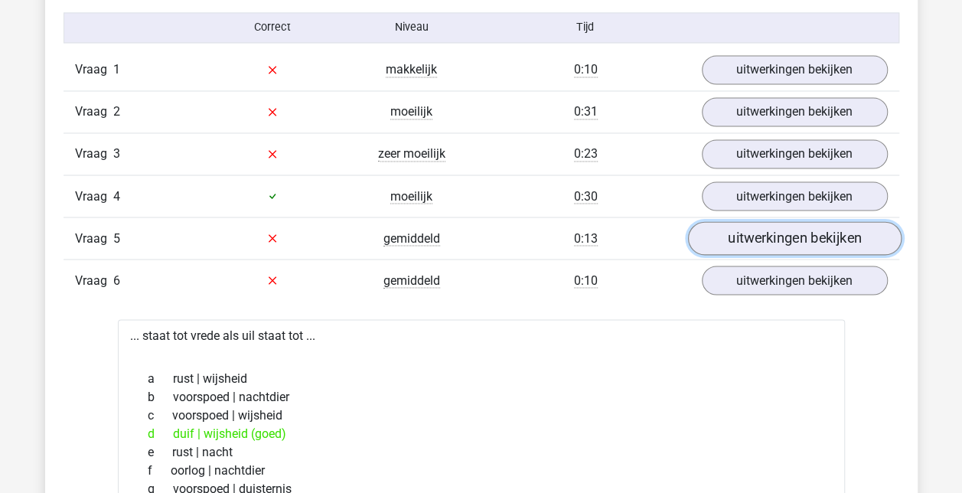
click at [755, 236] on link "uitwerkingen bekijken" at bounding box center [793, 238] width 213 height 34
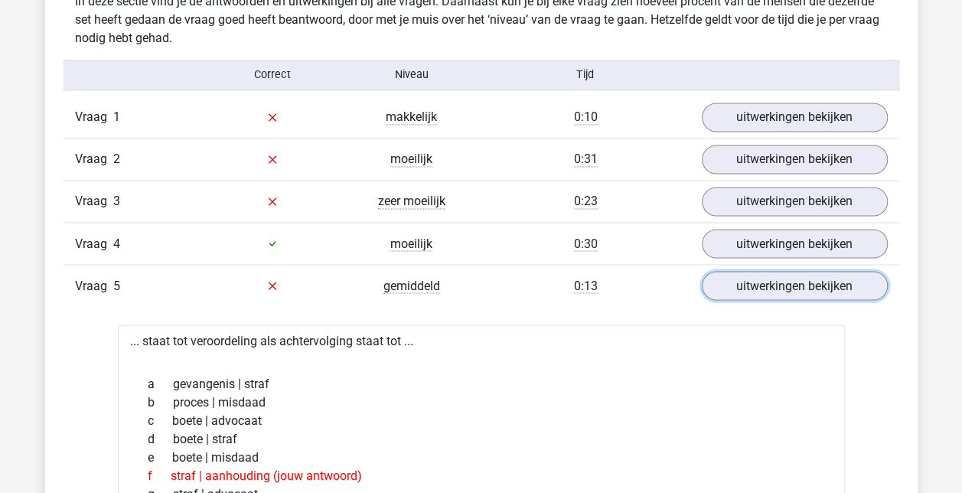
scroll to position [1176, 0]
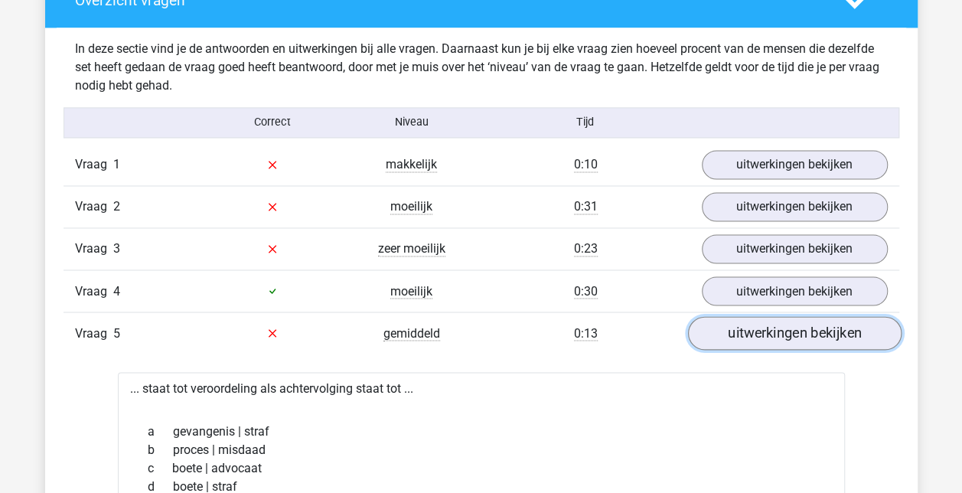
click at [748, 320] on link "uitwerkingen bekijken" at bounding box center [793, 333] width 213 height 34
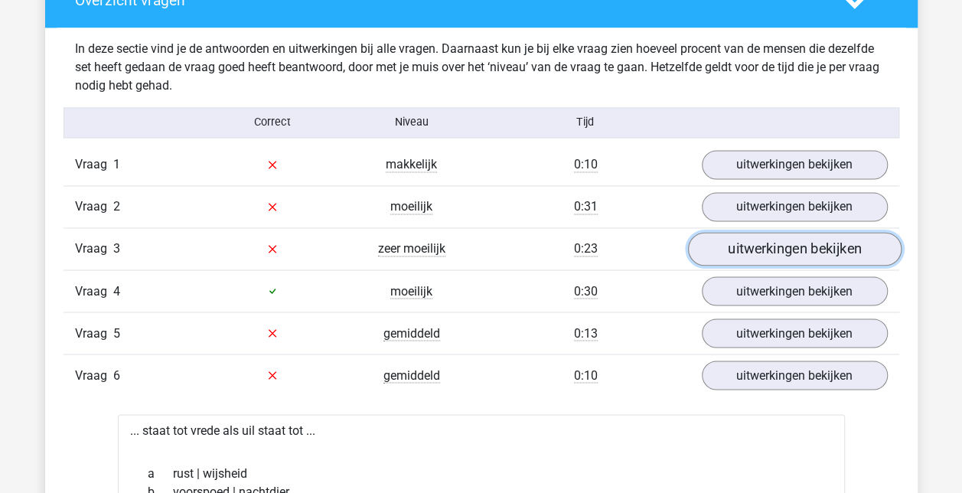
click at [751, 253] on link "uitwerkingen bekijken" at bounding box center [793, 249] width 213 height 34
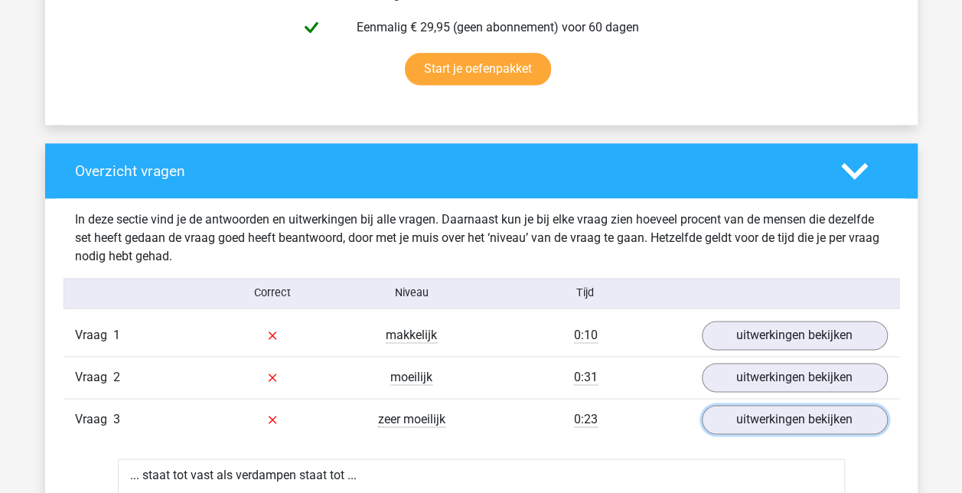
scroll to position [1004, 0]
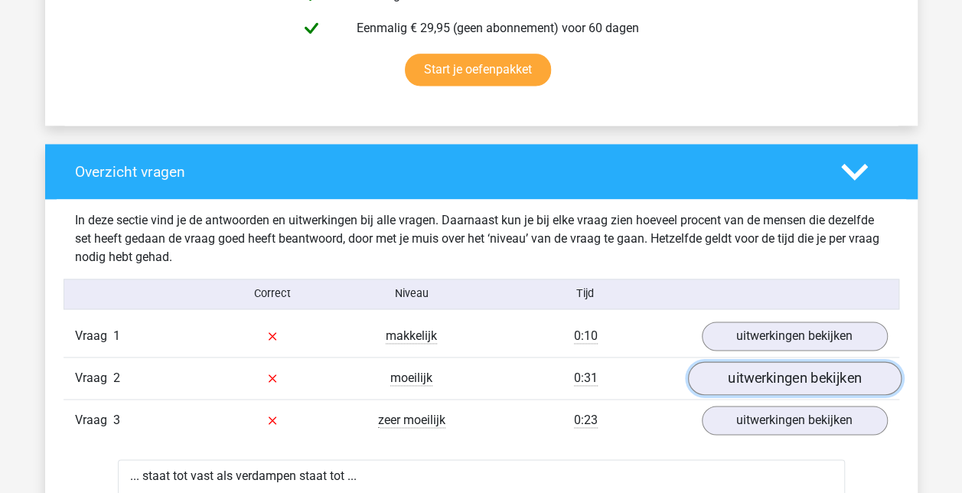
click at [769, 382] on link "uitwerkingen bekijken" at bounding box center [793, 378] width 213 height 34
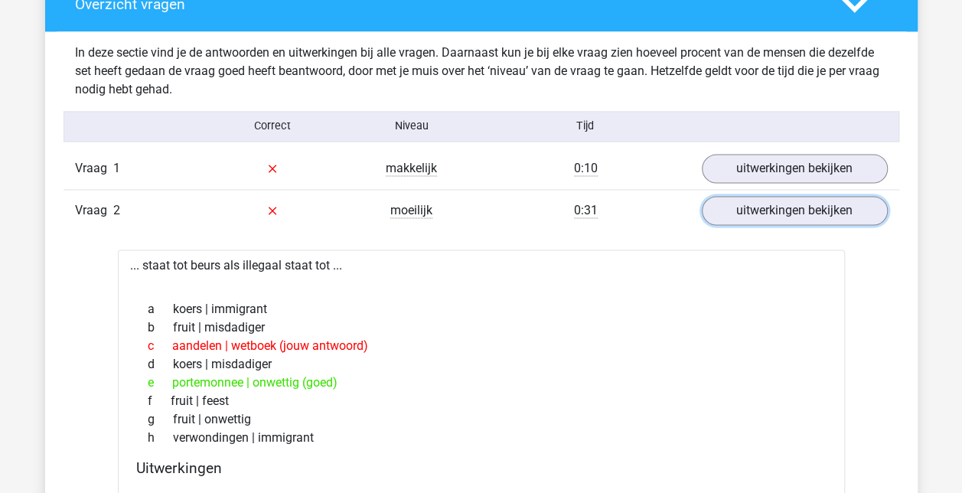
scroll to position [1164, 0]
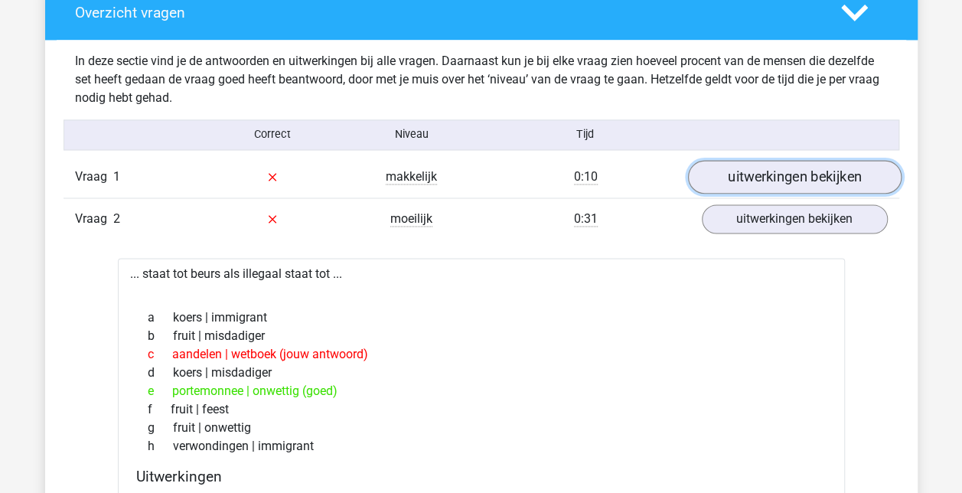
click at [737, 177] on link "uitwerkingen bekijken" at bounding box center [793, 177] width 213 height 34
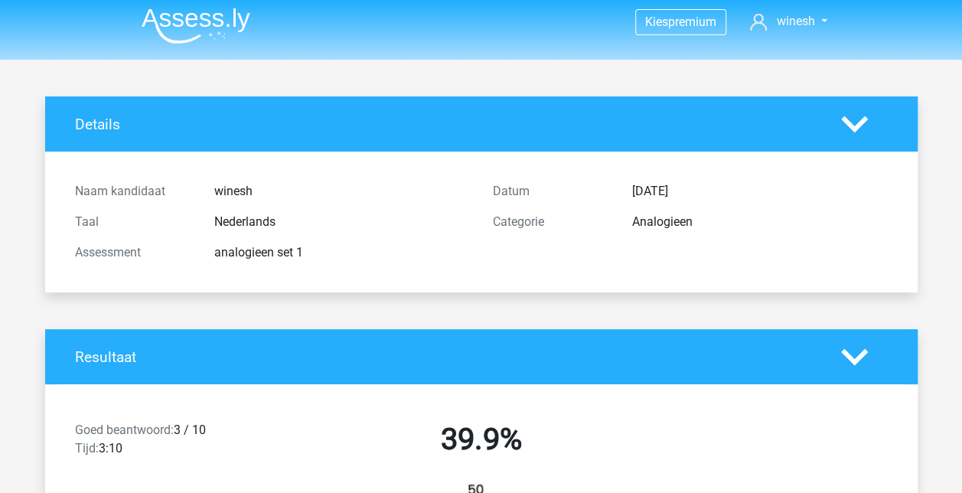
scroll to position [0, 0]
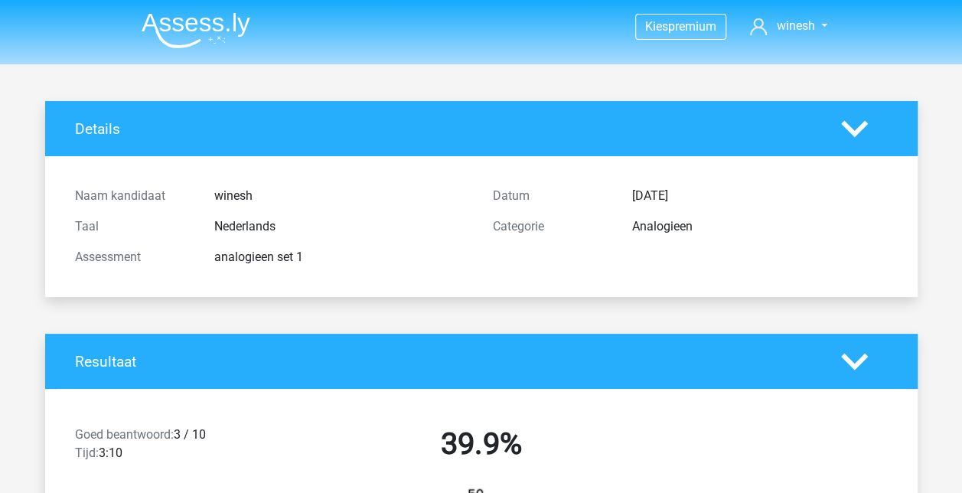
click at [187, 21] on img at bounding box center [196, 30] width 109 height 36
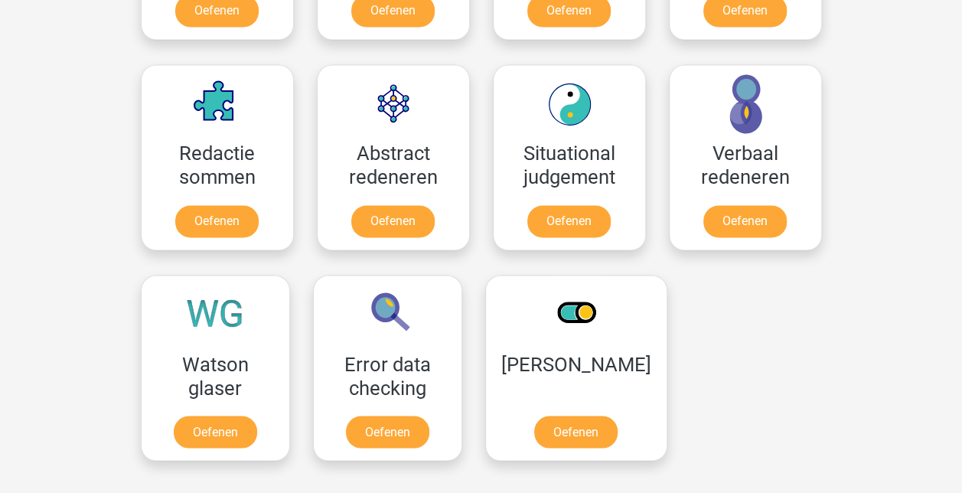
scroll to position [1373, 0]
